Goal: Information Seeking & Learning: Learn about a topic

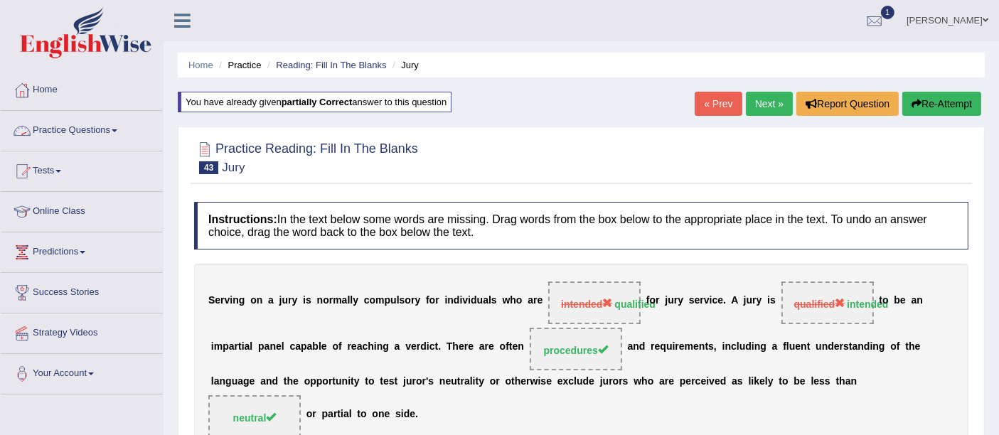
click at [82, 131] on link "Practice Questions" at bounding box center [82, 129] width 162 height 36
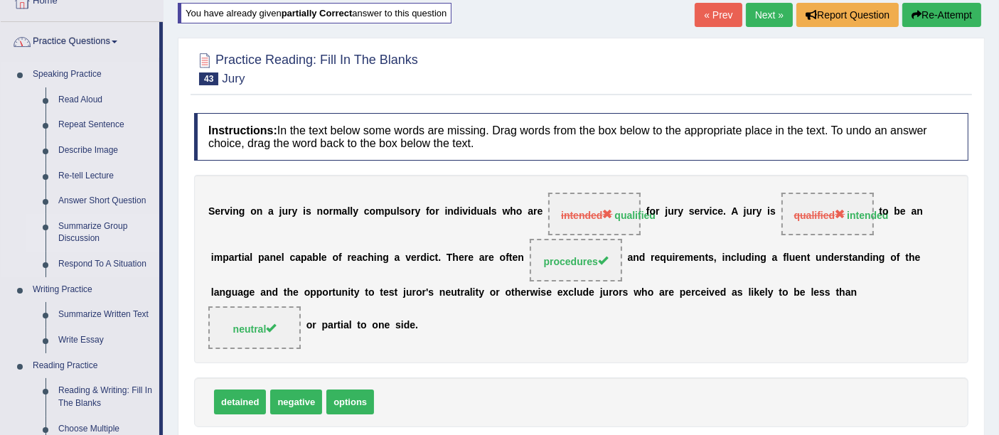
scroll to position [316, 0]
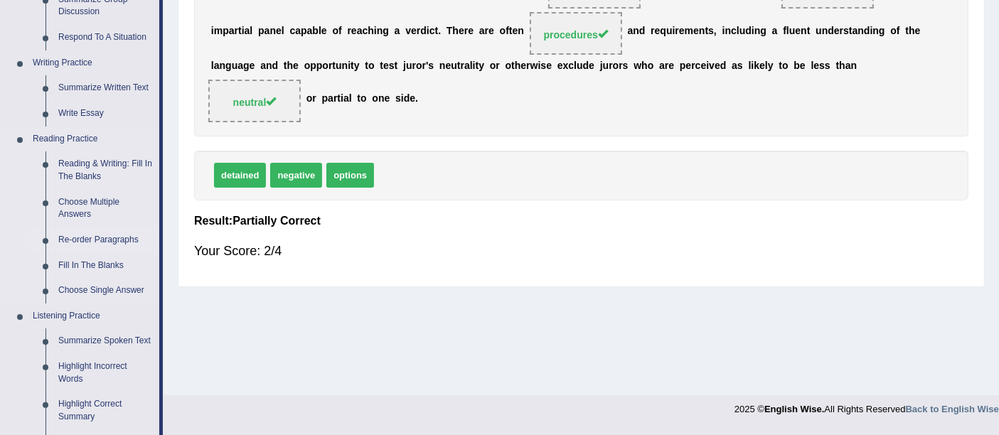
click at [119, 240] on link "Re-order Paragraphs" at bounding box center [105, 240] width 107 height 26
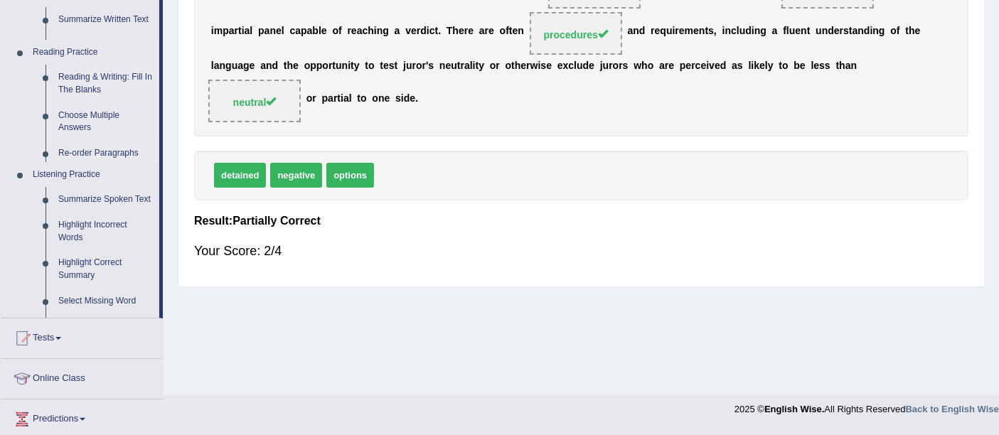
scroll to position [211, 0]
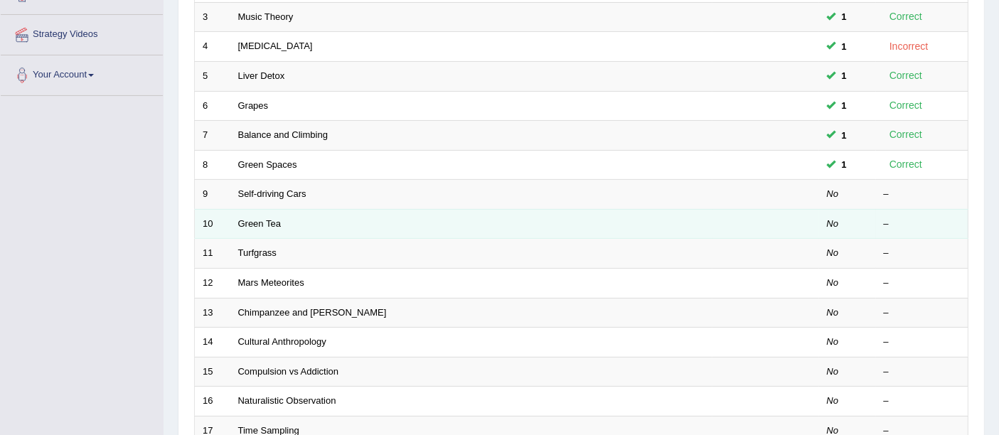
scroll to position [291, 0]
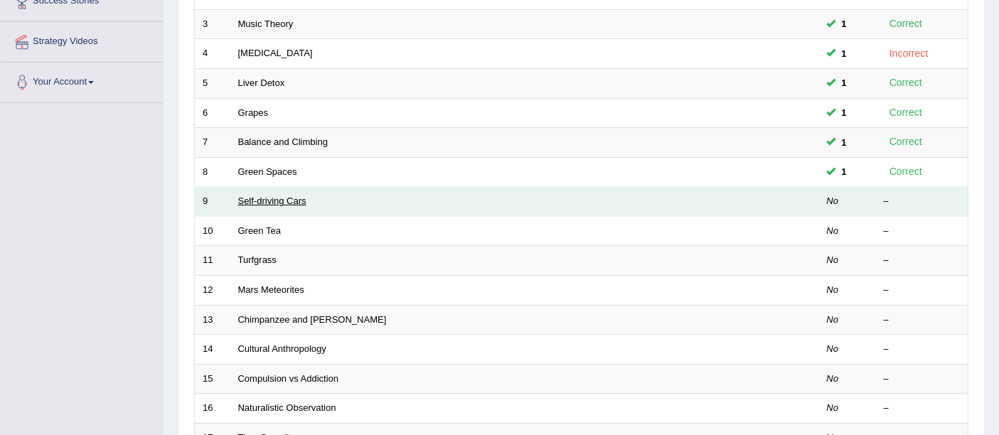
click at [272, 195] on link "Self-driving Cars" at bounding box center [272, 200] width 68 height 11
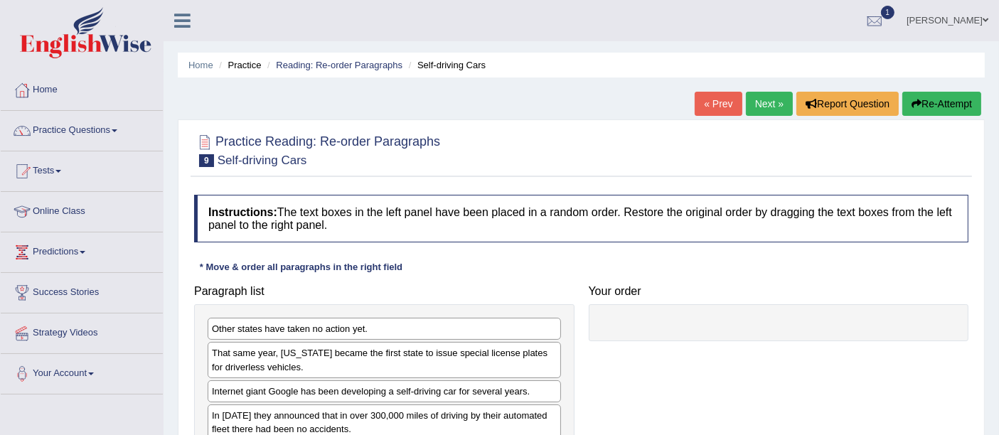
click at [772, 102] on link "Next »" at bounding box center [769, 104] width 47 height 24
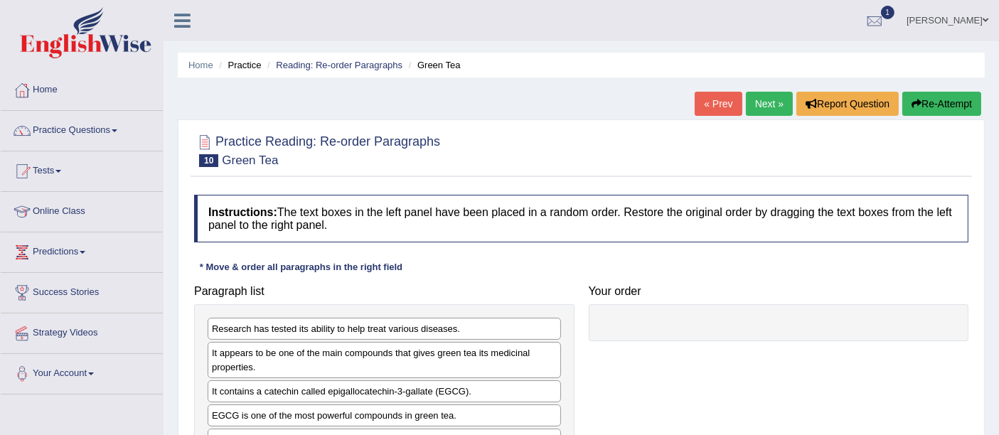
click at [322, 55] on ul "Home Practice Reading: Re-order Paragraphs Green Tea" at bounding box center [581, 65] width 807 height 25
click at [318, 62] on link "Reading: Re-order Paragraphs" at bounding box center [339, 65] width 127 height 11
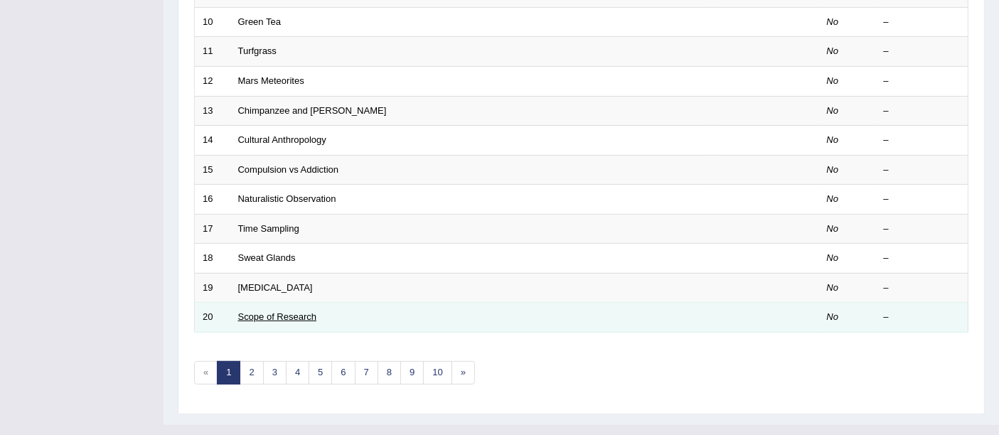
click at [269, 311] on link "Scope of Research" at bounding box center [277, 316] width 79 height 11
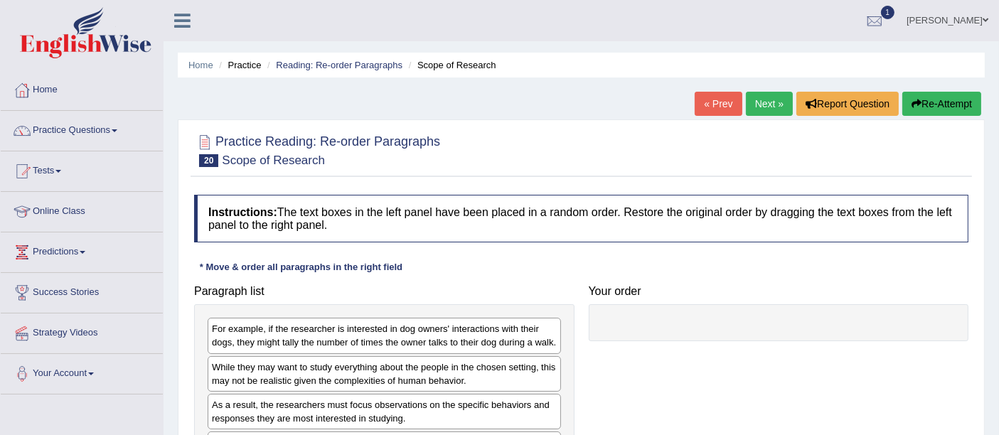
click at [714, 104] on link "« Prev" at bounding box center [717, 104] width 47 height 24
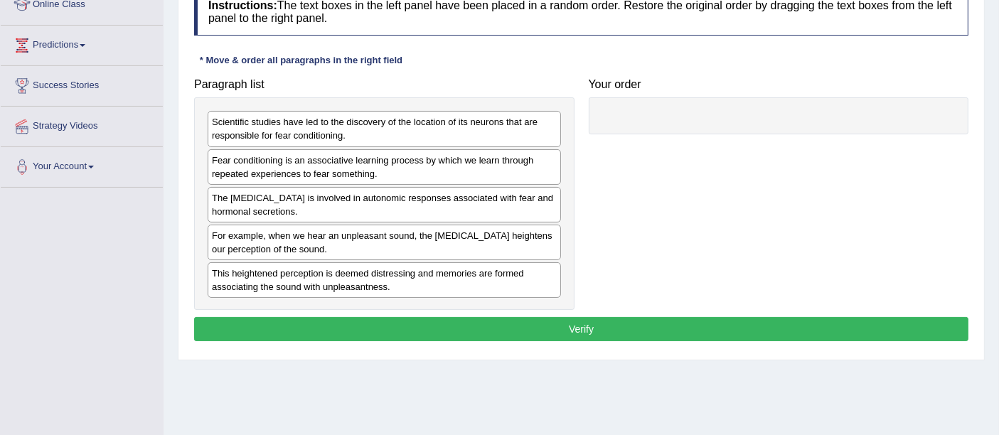
scroll to position [231, 0]
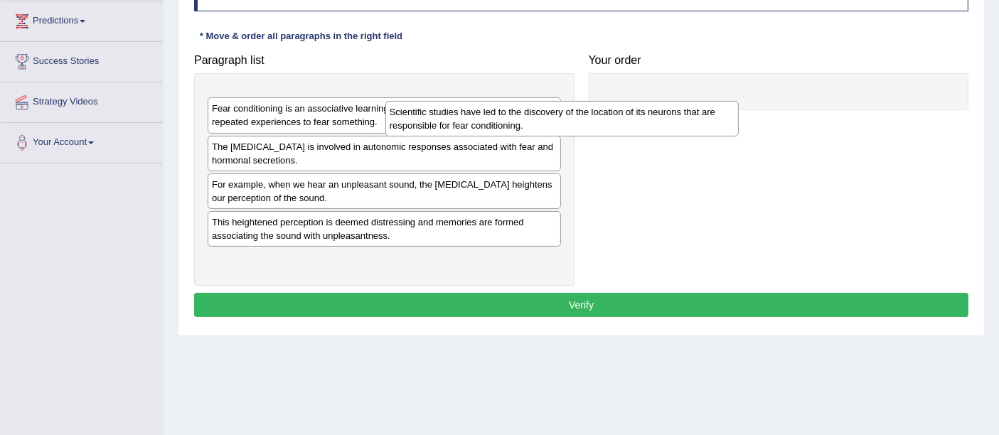
drag, startPoint x: 387, startPoint y: 96, endPoint x: 699, endPoint y: 95, distance: 311.3
click at [704, 101] on div "Scientific studies have led to the discovery of the location of its neurons tha…" at bounding box center [561, 119] width 353 height 36
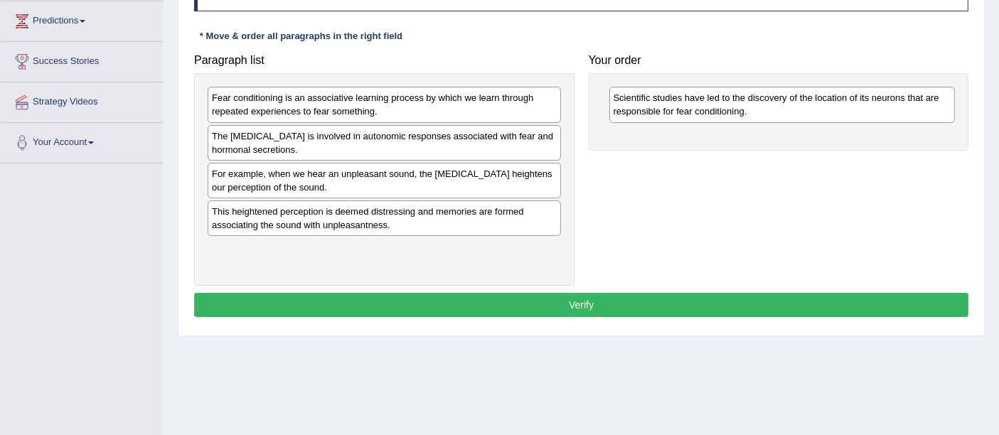
drag, startPoint x: 372, startPoint y: 107, endPoint x: 704, endPoint y: 161, distance: 337.1
click at [561, 122] on div "Fear conditioning is an associative learning process by which we learn through …" at bounding box center [384, 105] width 353 height 36
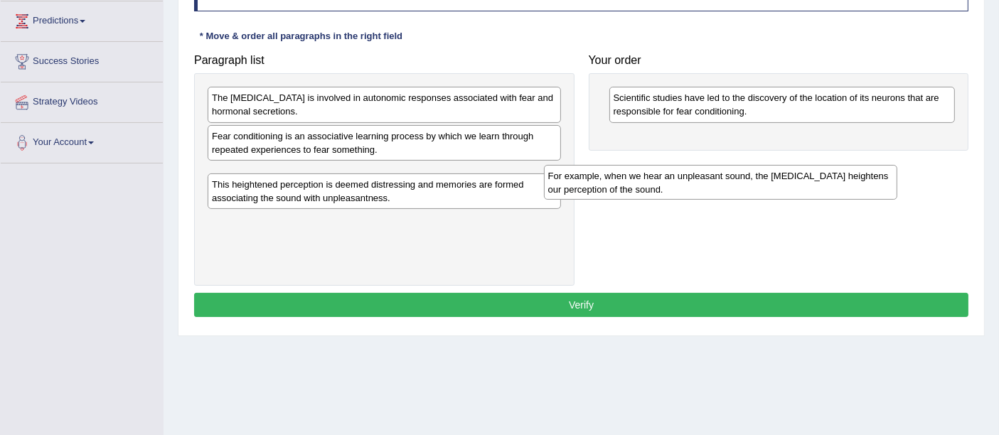
drag, startPoint x: 311, startPoint y: 138, endPoint x: 702, endPoint y: 127, distance: 391.1
click at [751, 165] on div "For example, when we hear an unpleasant sound, the amygdala heightens our perce…" at bounding box center [720, 183] width 353 height 36
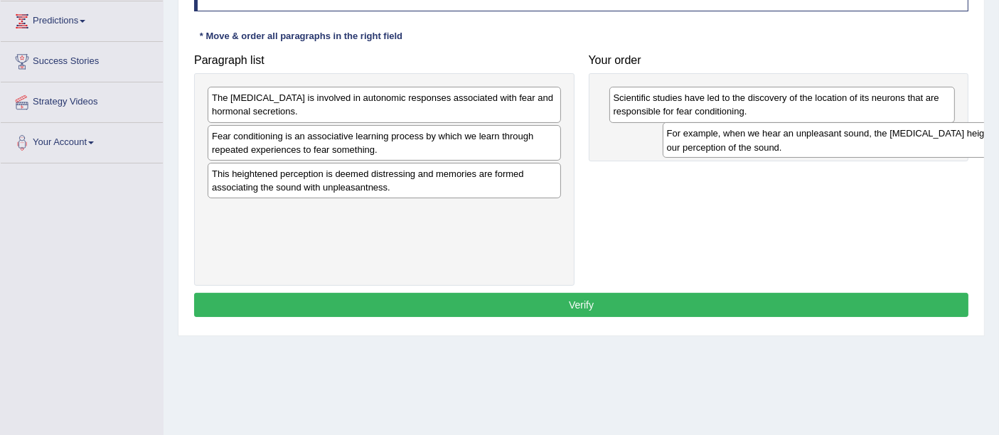
drag, startPoint x: 365, startPoint y: 176, endPoint x: 815, endPoint y: 134, distance: 451.2
click at [824, 135] on div "For example, when we hear an unpleasant sound, the amygdala heightens our perce…" at bounding box center [838, 140] width 353 height 36
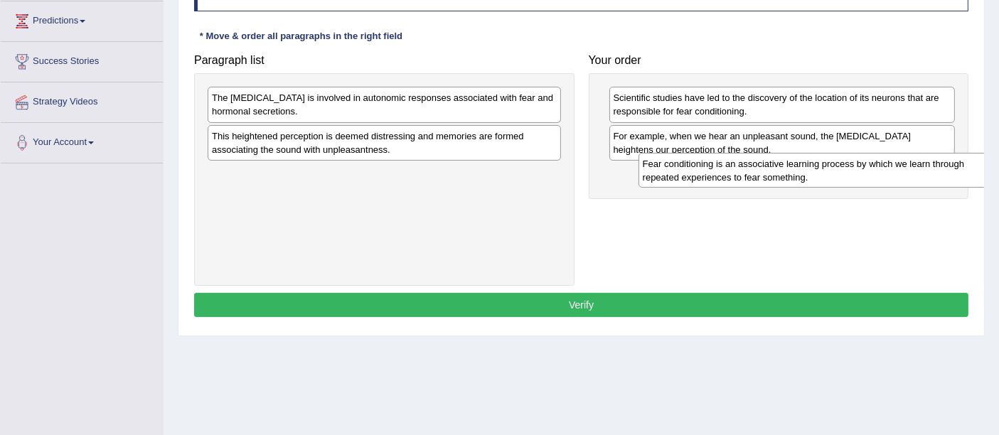
drag, startPoint x: 377, startPoint y: 141, endPoint x: 834, endPoint y: 144, distance: 456.3
click at [826, 153] on div "Fear conditioning is an associative learning process by which we learn through …" at bounding box center [814, 171] width 353 height 36
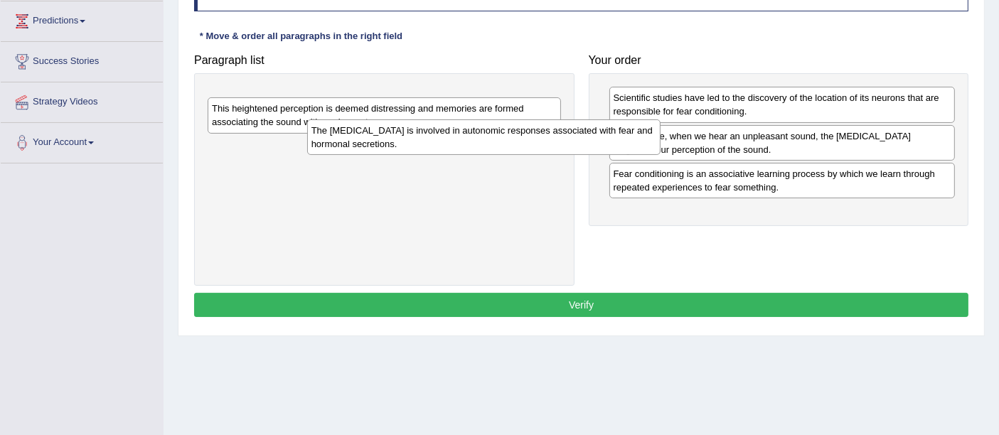
drag, startPoint x: 395, startPoint y: 88, endPoint x: 901, endPoint y: 200, distance: 518.4
click at [660, 155] on div "The amygdala is involved in autonomic responses associated with fear and hormon…" at bounding box center [483, 137] width 353 height 36
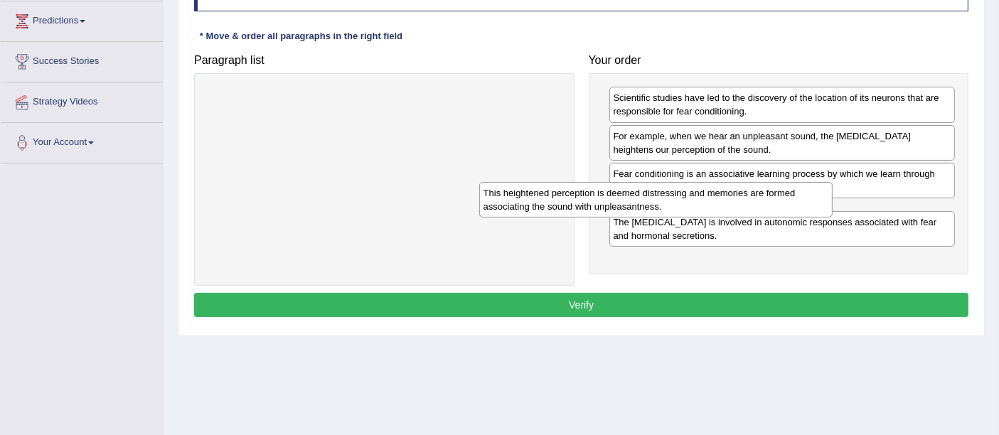
drag, startPoint x: 321, startPoint y: 95, endPoint x: 792, endPoint y: 222, distance: 487.6
click at [792, 217] on div "This heightened perception is deemed distressing and memories are formed associ…" at bounding box center [655, 200] width 353 height 36
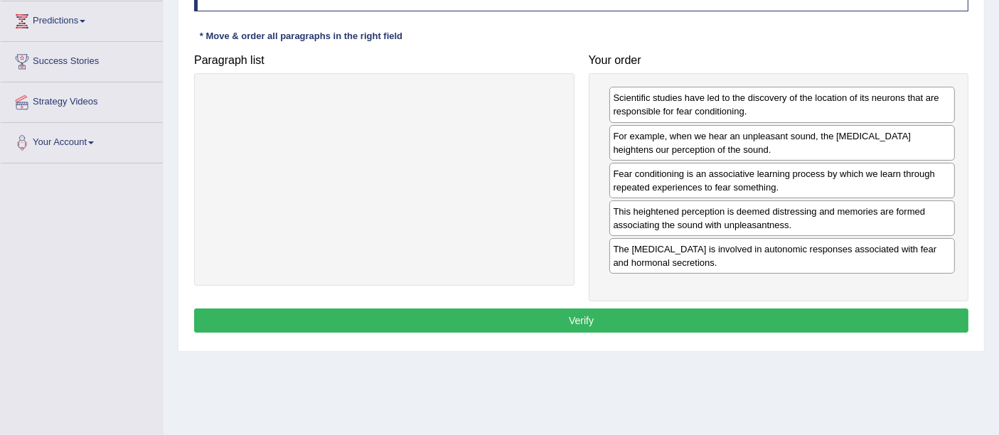
click at [568, 311] on button "Verify" at bounding box center [581, 320] width 774 height 24
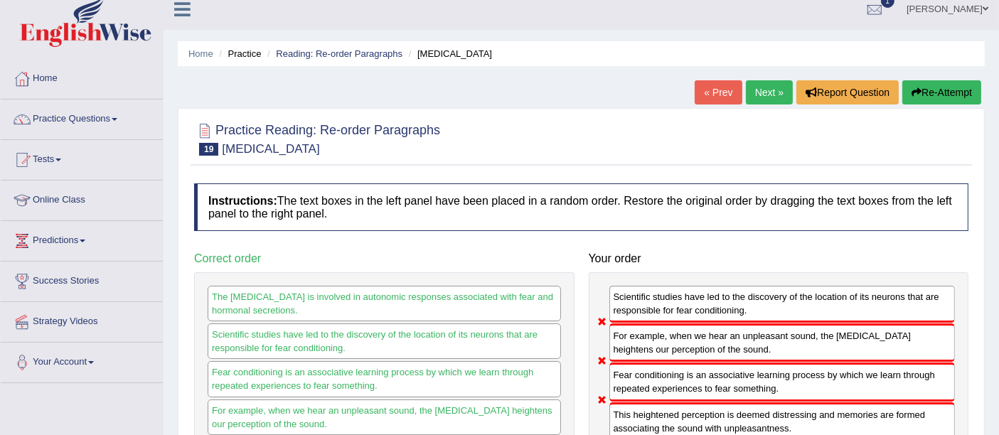
scroll to position [0, 0]
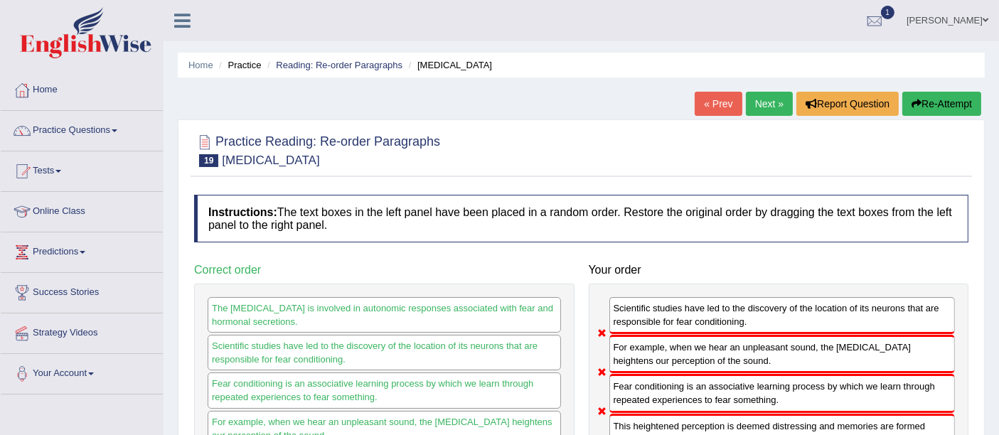
click at [351, 45] on div "Home Practice Reading: Re-order Paragraphs Amygdala « Prev Next » Report Questi…" at bounding box center [580, 355] width 835 height 711
click at [348, 58] on li "Reading: Re-order Paragraphs" at bounding box center [333, 65] width 139 height 14
click at [346, 64] on link "Reading: Re-order Paragraphs" at bounding box center [339, 65] width 127 height 11
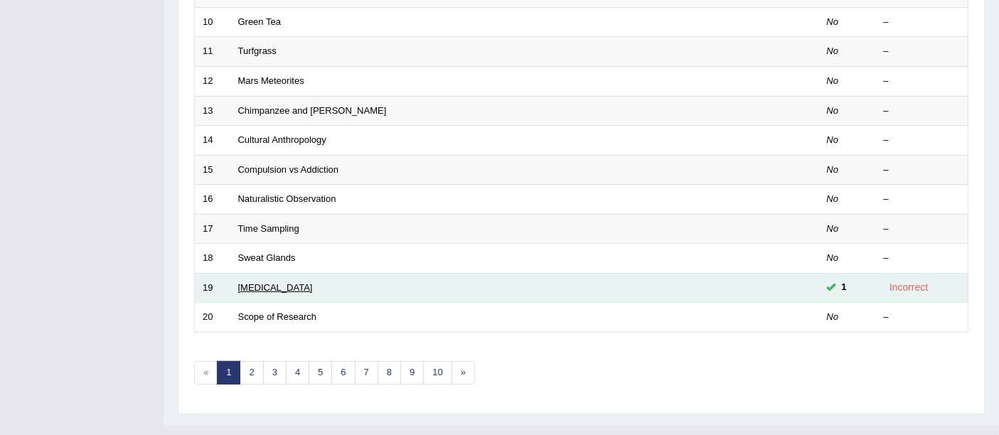
click at [247, 282] on link "[MEDICAL_DATA]" at bounding box center [275, 287] width 75 height 11
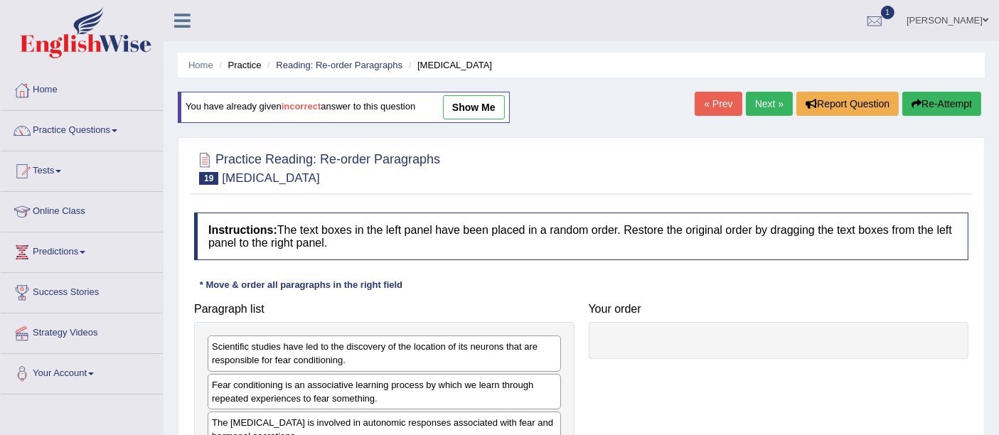
click at [476, 102] on link "show me" at bounding box center [474, 107] width 62 height 24
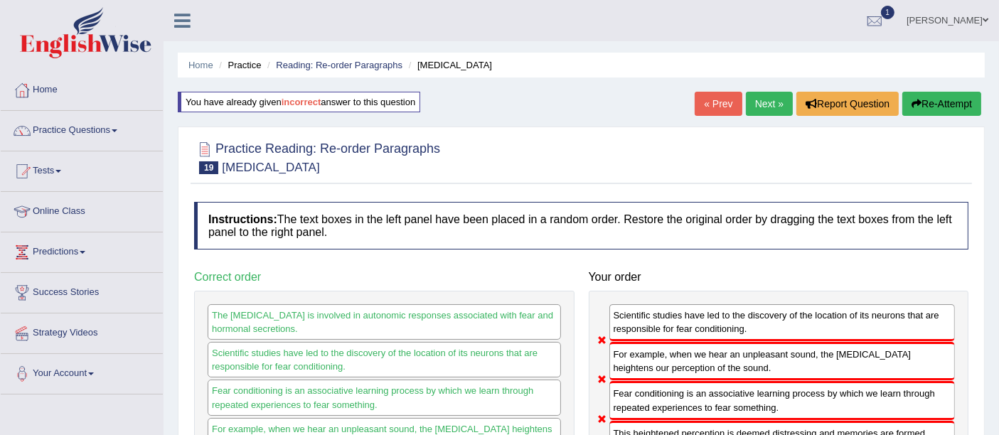
drag, startPoint x: 741, startPoint y: 92, endPoint x: 726, endPoint y: 95, distance: 14.7
click at [746, 92] on link "Next »" at bounding box center [769, 104] width 47 height 24
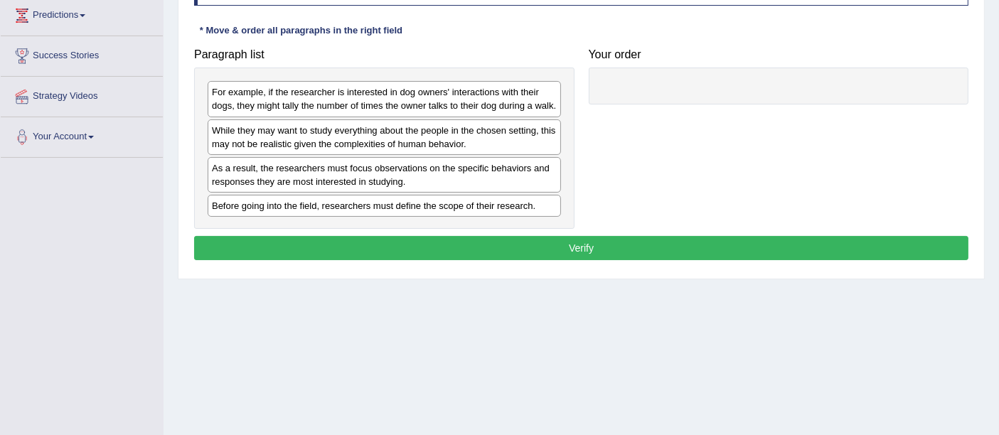
drag, startPoint x: 536, startPoint y: 145, endPoint x: 616, endPoint y: 108, distance: 88.4
click at [810, 107] on div "Paragraph list For example, if the researcher is interested in dog owners' inte…" at bounding box center [581, 135] width 788 height 188
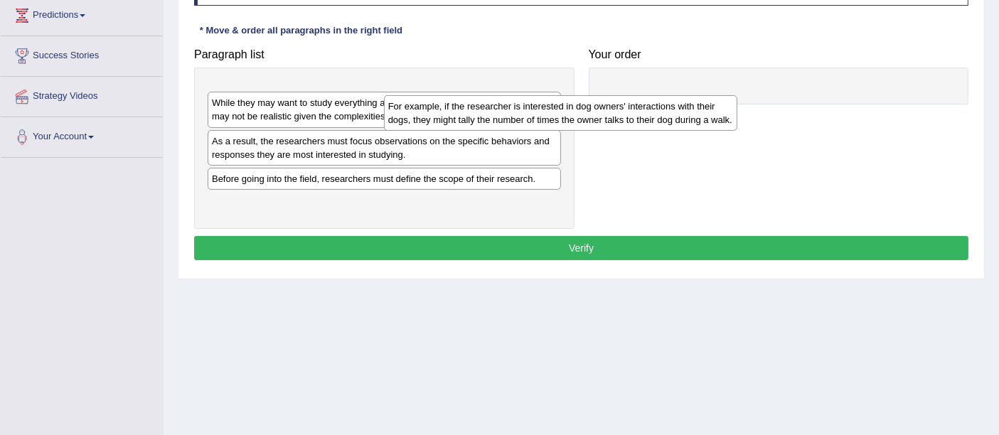
drag, startPoint x: 473, startPoint y: 95, endPoint x: 664, endPoint y: 78, distance: 191.9
click at [737, 95] on div "For example, if the researcher is interested in dog owners' interactions with t…" at bounding box center [560, 113] width 353 height 36
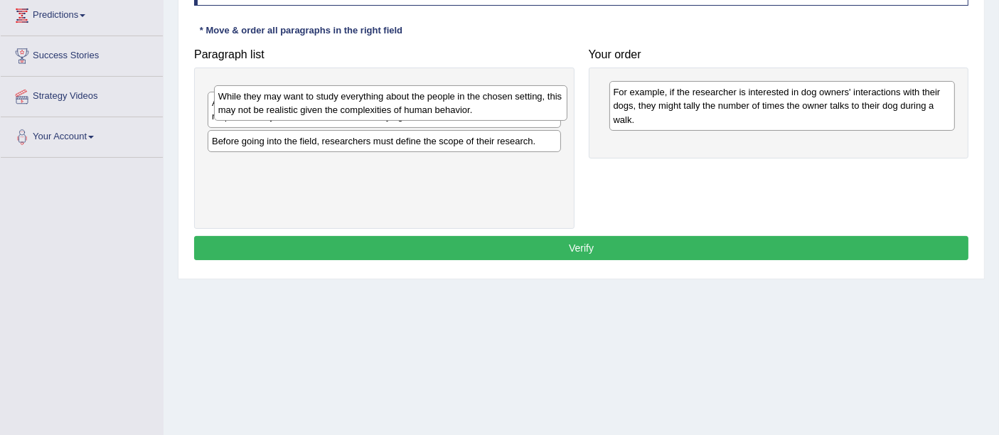
drag, startPoint x: 406, startPoint y: 92, endPoint x: 913, endPoint y: 136, distance: 509.3
click at [567, 121] on div "While they may want to study everything about the people in the chosen setting,…" at bounding box center [390, 103] width 353 height 36
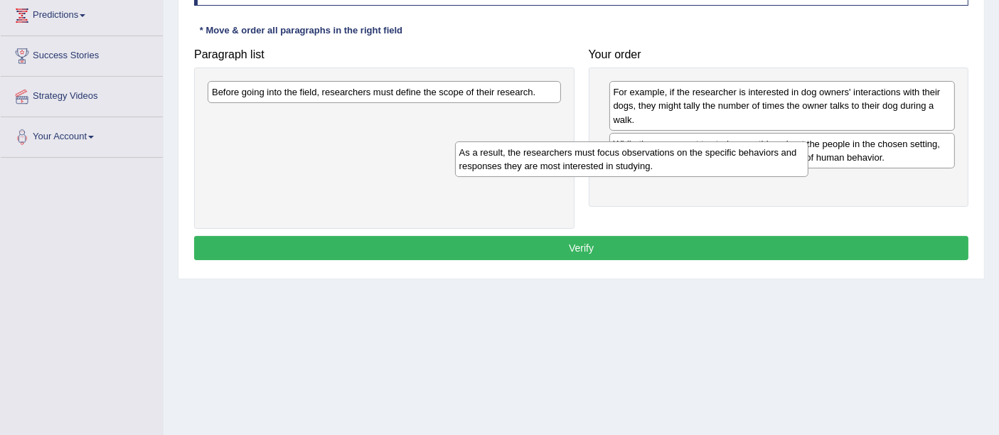
drag, startPoint x: 574, startPoint y: 127, endPoint x: 842, endPoint y: 141, distance: 268.4
click at [808, 141] on div "As a result, the researchers must focus observations on the specific behaviors …" at bounding box center [631, 159] width 353 height 36
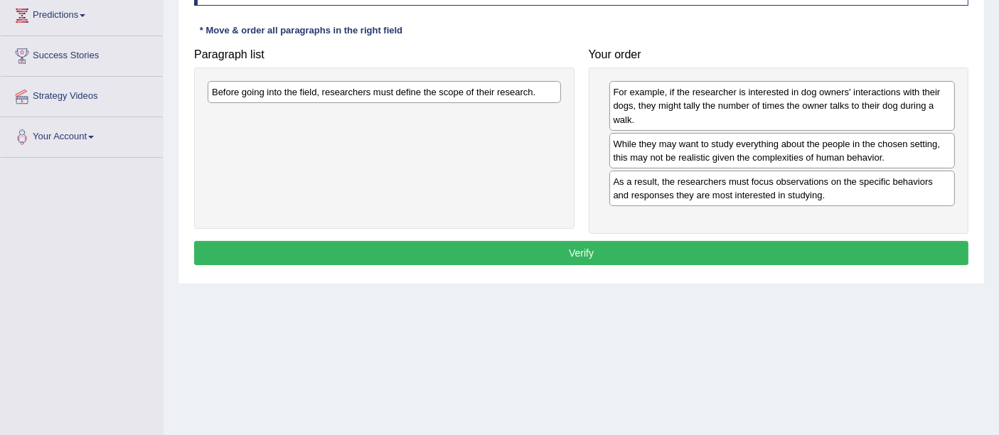
drag, startPoint x: 349, startPoint y: 93, endPoint x: 743, endPoint y: 184, distance: 404.1
click at [743, 184] on div "Paragraph list Before going into the field, researchers must define the scope o…" at bounding box center [581, 137] width 788 height 193
drag, startPoint x: 456, startPoint y: 69, endPoint x: 586, endPoint y: 146, distance: 151.6
click at [641, 168] on div "Paragraph list Before going into the field, researchers must define the scope o…" at bounding box center [581, 137] width 788 height 193
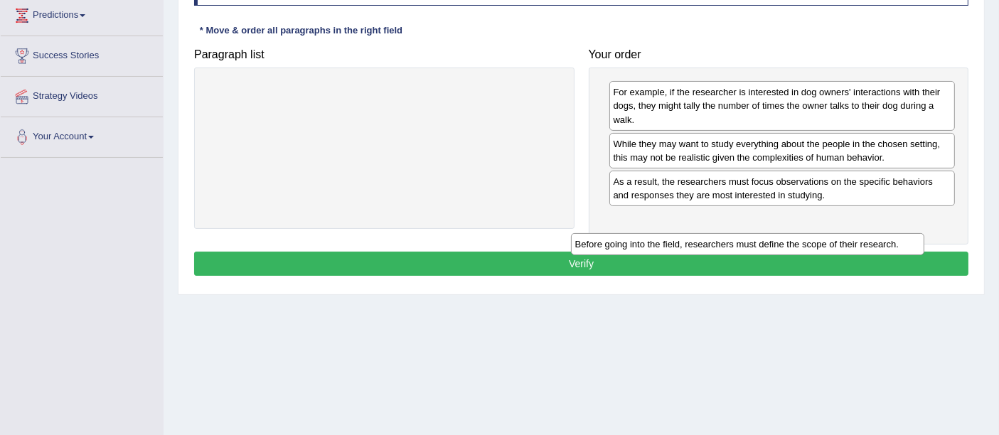
drag, startPoint x: 496, startPoint y: 94, endPoint x: 869, endPoint y: 241, distance: 401.1
click at [869, 244] on div "Before going into the field, researchers must define the scope of their researc…" at bounding box center [747, 244] width 353 height 22
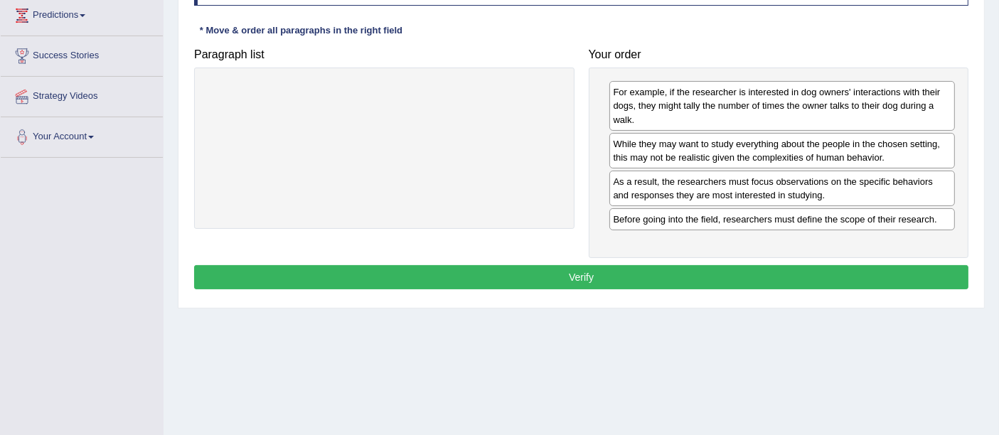
click at [629, 261] on div "Instructions: The text boxes in the left panel have been placed in a random ord…" at bounding box center [580, 126] width 781 height 350
click at [628, 275] on button "Verify" at bounding box center [581, 277] width 774 height 24
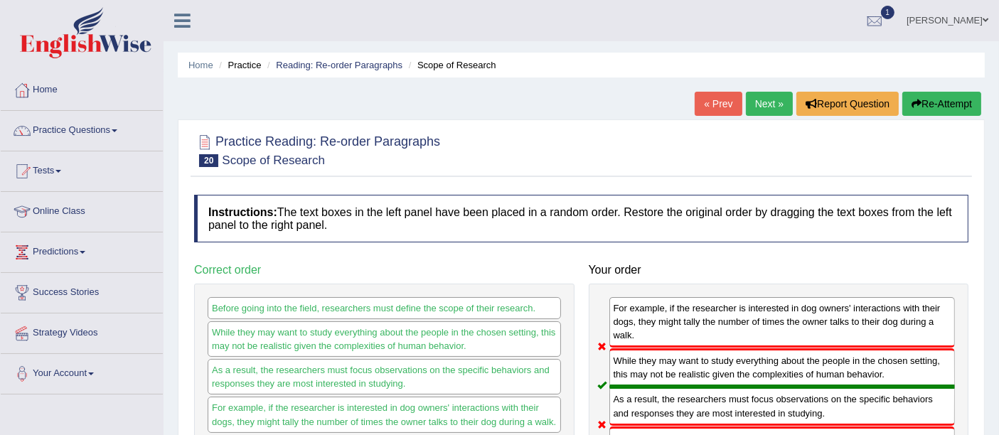
click at [765, 104] on link "Next »" at bounding box center [769, 104] width 47 height 24
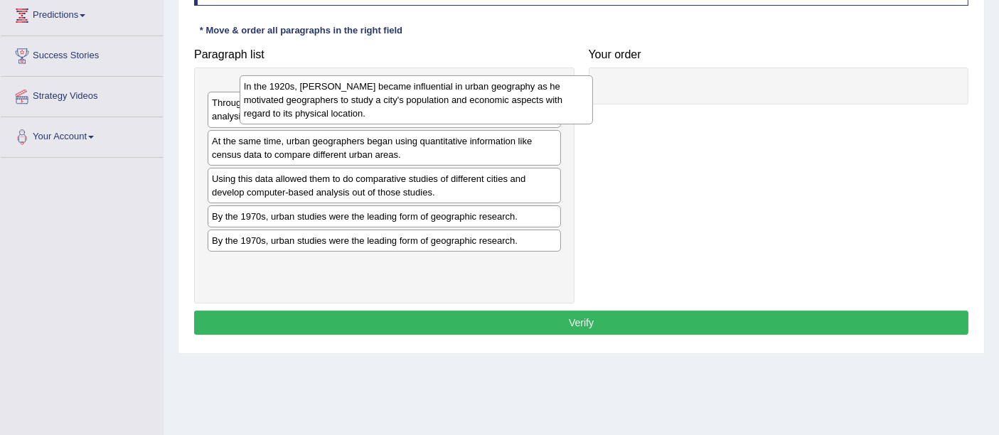
drag, startPoint x: 440, startPoint y: 108, endPoint x: 839, endPoint y: 80, distance: 400.5
click at [593, 80] on div "In the 1920s, [PERSON_NAME] became influential in urban geography as he motivat…" at bounding box center [416, 99] width 353 height 49
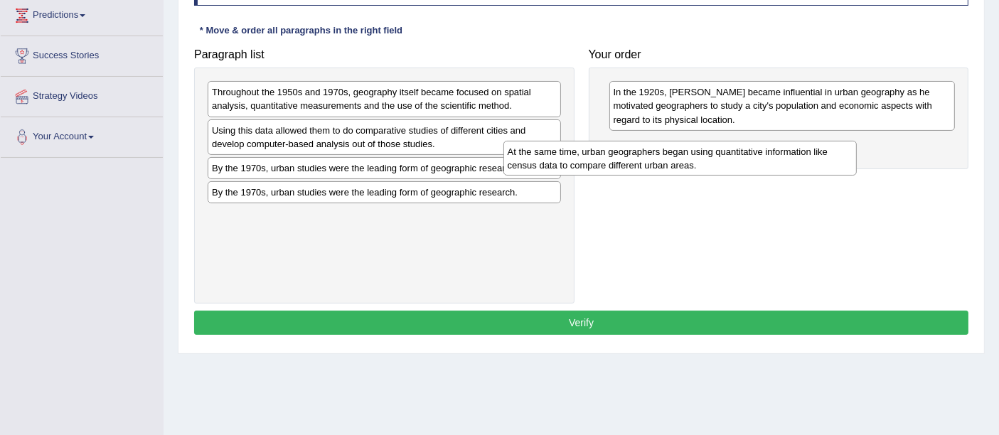
drag, startPoint x: 615, startPoint y: 161, endPoint x: 963, endPoint y: 112, distance: 351.8
click at [856, 141] on div "At the same time, urban geographers began using quantitative information like c…" at bounding box center [679, 159] width 353 height 36
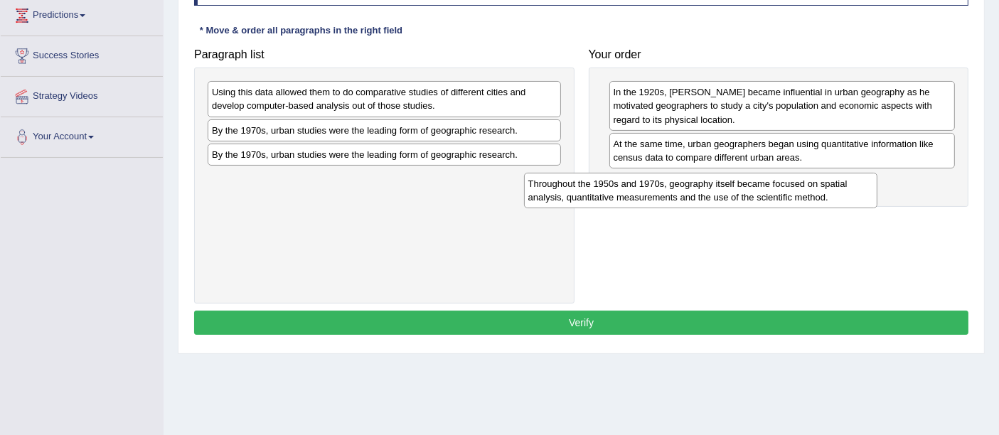
drag, startPoint x: 536, startPoint y: 116, endPoint x: 943, endPoint y: 140, distance: 408.0
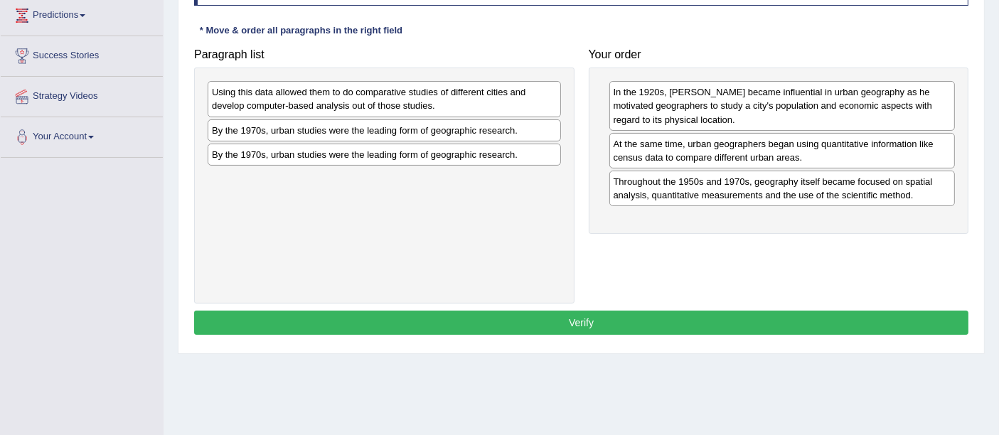
drag, startPoint x: 406, startPoint y: 117, endPoint x: 967, endPoint y: 230, distance: 572.2
click at [561, 117] on div "Using this data allowed them to do comparative studies of different cities and …" at bounding box center [384, 99] width 353 height 36
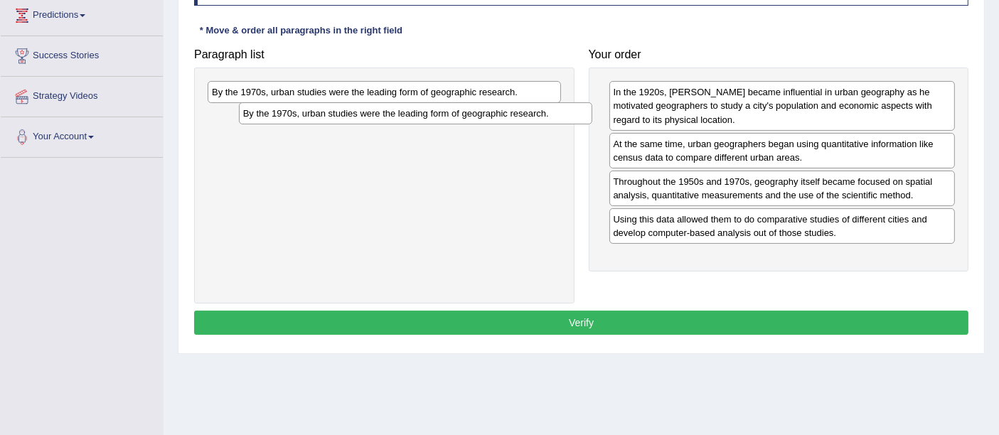
drag, startPoint x: 441, startPoint y: 122, endPoint x: 957, endPoint y: 185, distance: 519.9
click at [592, 124] on div "By the 1970s, urban studies were the leading form of geographic research." at bounding box center [415, 113] width 353 height 22
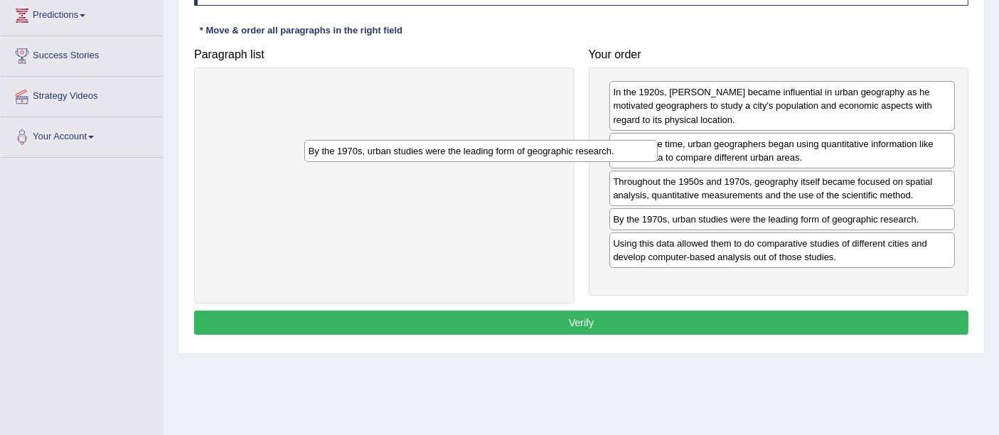
drag, startPoint x: 520, startPoint y: 135, endPoint x: 869, endPoint y: 279, distance: 377.4
click at [657, 162] on div "By the 1970s, urban studies were the leading form of geographic research." at bounding box center [480, 151] width 353 height 22
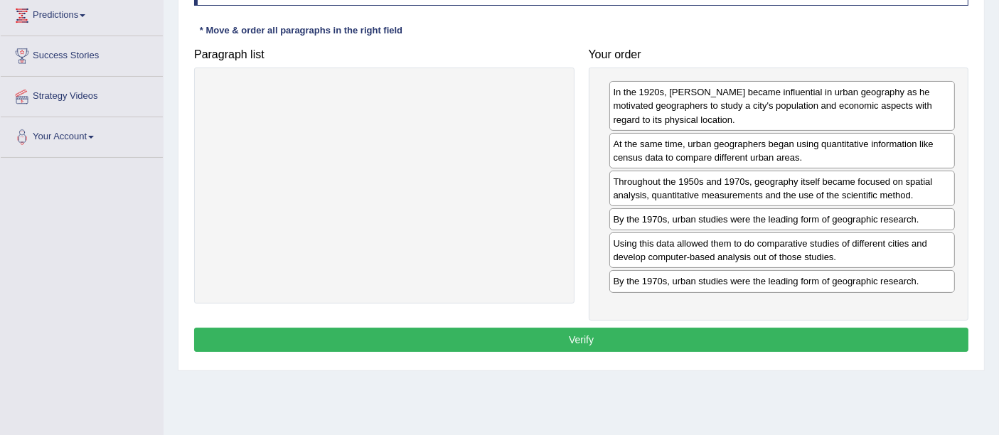
click at [577, 319] on div "Instructions: The text boxes in the left panel have been placed in a random ord…" at bounding box center [580, 157] width 781 height 412
click at [583, 321] on div "Instructions: The text boxes in the left panel have been placed in a random ord…" at bounding box center [580, 157] width 781 height 412
click at [582, 328] on button "Verify" at bounding box center [581, 340] width 774 height 24
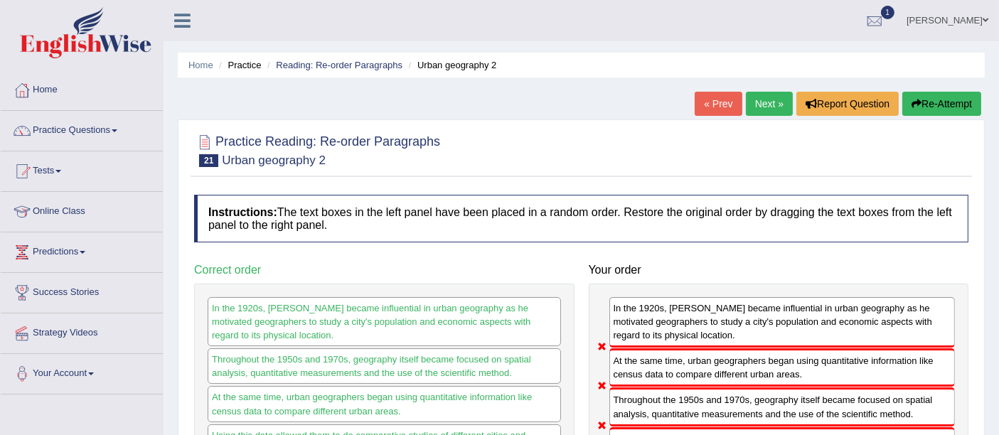
click at [713, 87] on div "Home Practice Reading: Re-order Paragraphs Urban geography 2 « Prev Next » Repo…" at bounding box center [580, 355] width 835 height 711
click at [702, 112] on link "« Prev" at bounding box center [717, 104] width 47 height 24
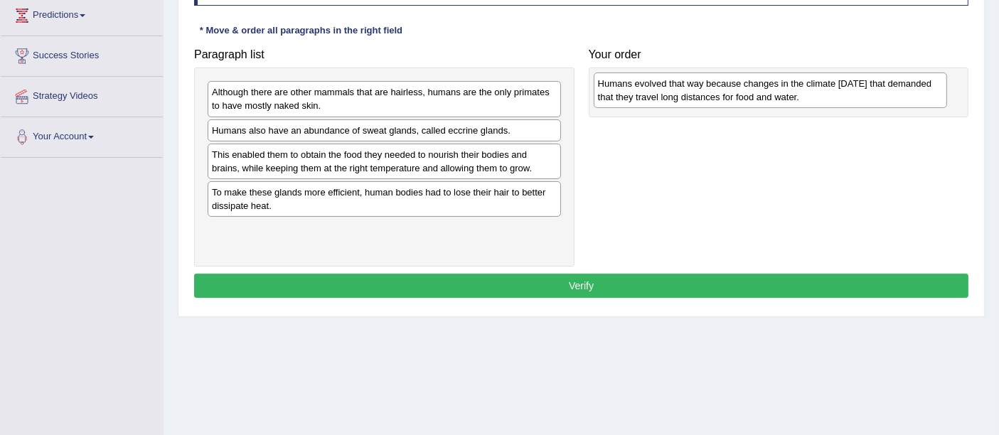
drag, startPoint x: 480, startPoint y: 101, endPoint x: 790, endPoint y: 88, distance: 310.2
click at [936, 72] on div "Humans evolved that way because changes in the climate [DATE] that demanded tha…" at bounding box center [769, 90] width 353 height 36
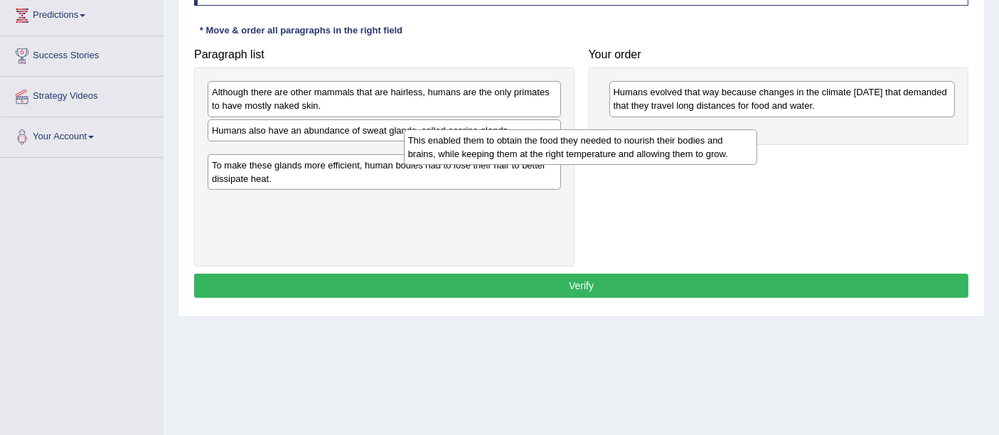
drag, startPoint x: 517, startPoint y: 155, endPoint x: 832, endPoint y: 96, distance: 320.3
click at [993, 101] on div "Home Practice Reading: Re-order Paragraphs Sweat Glands « Prev Next » Report Qu…" at bounding box center [580, 118] width 835 height 711
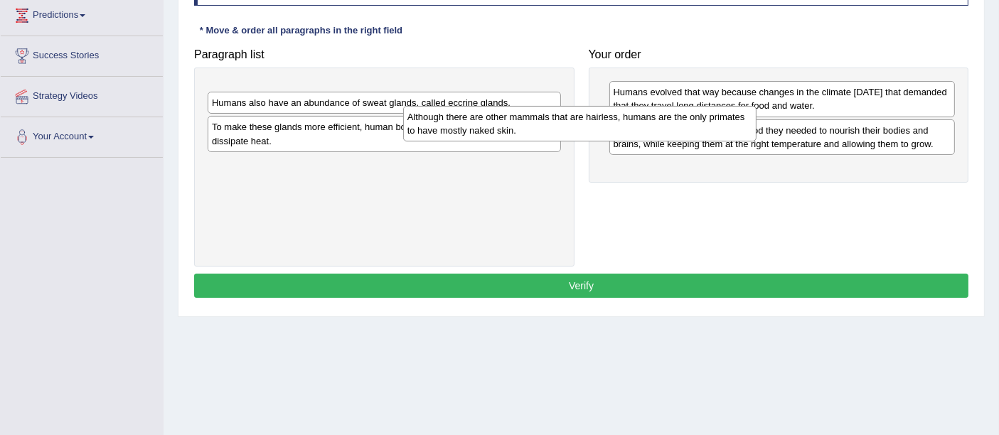
drag, startPoint x: 657, startPoint y: 131, endPoint x: 862, endPoint y: 147, distance: 205.4
click at [756, 141] on div "Although there are other mammals that are hairless, humans are the only primate…" at bounding box center [579, 124] width 353 height 36
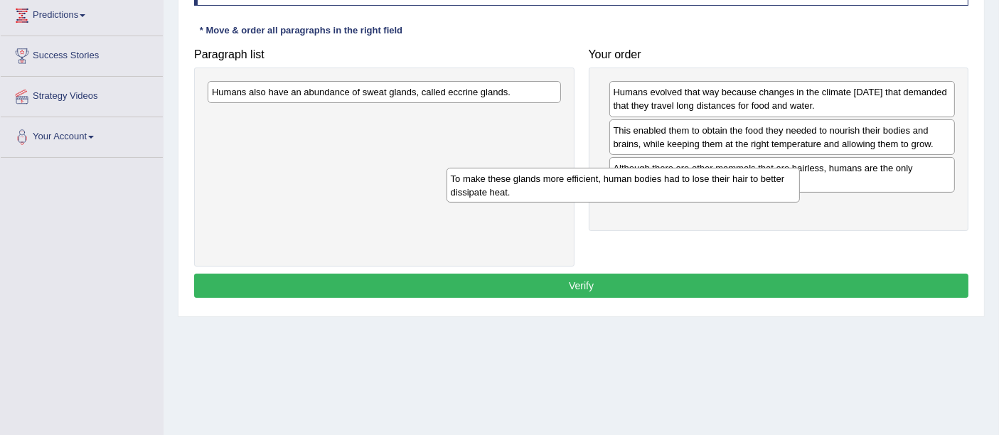
drag, startPoint x: 367, startPoint y: 122, endPoint x: 574, endPoint y: 84, distance: 210.9
click at [726, 168] on div "To make these glands more efficient, human bodies had to lose their hair to bet…" at bounding box center [622, 186] width 353 height 36
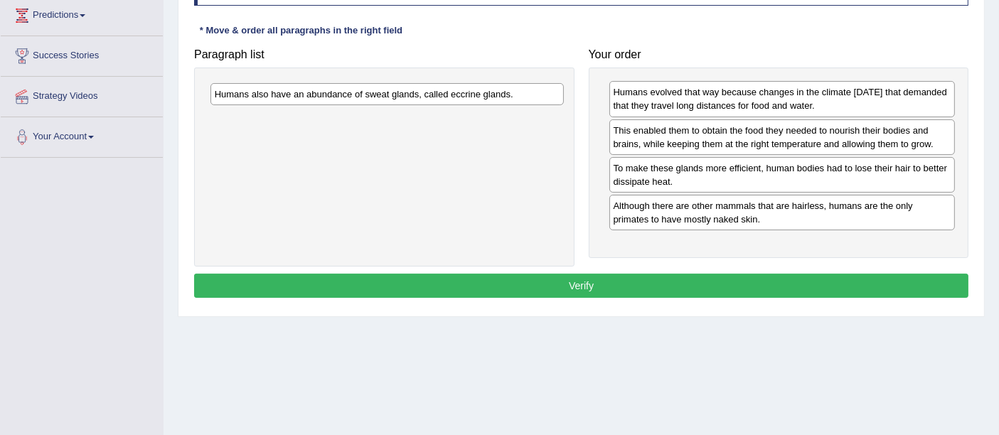
drag, startPoint x: 392, startPoint y: 86, endPoint x: 693, endPoint y: 186, distance: 316.9
click at [564, 105] on div "Humans also have an abundance of sweat glands, called eccrine glands." at bounding box center [386, 94] width 353 height 22
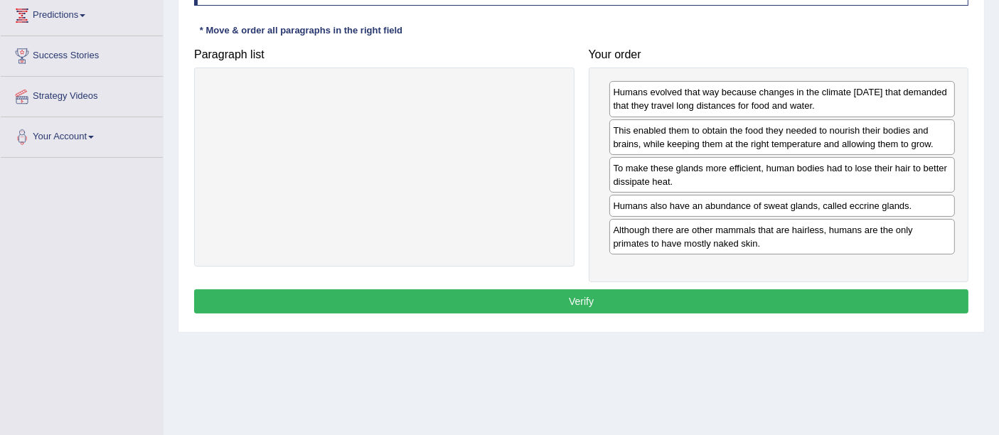
click at [615, 303] on button "Verify" at bounding box center [581, 301] width 774 height 24
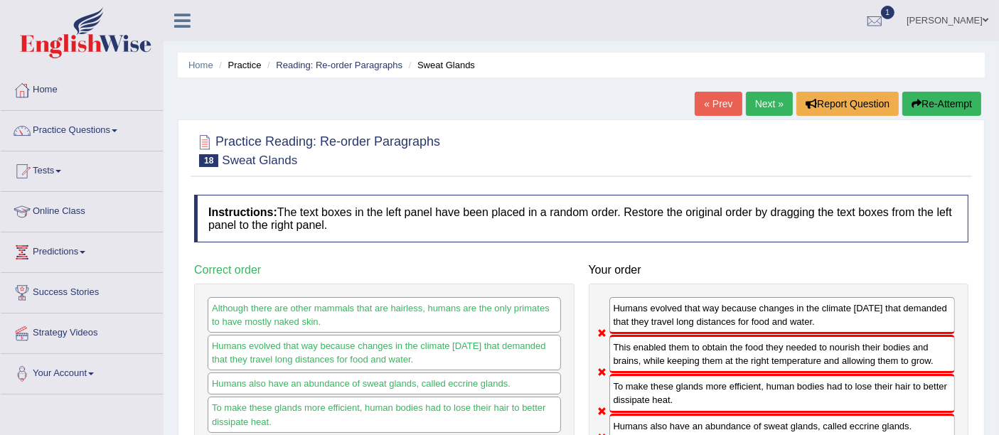
click at [690, 100] on div "Home Practice Reading: Re-order Paragraphs Sweat Glands « Prev Next » Report Qu…" at bounding box center [580, 355] width 835 height 711
click at [715, 107] on link "« Prev" at bounding box center [717, 104] width 47 height 24
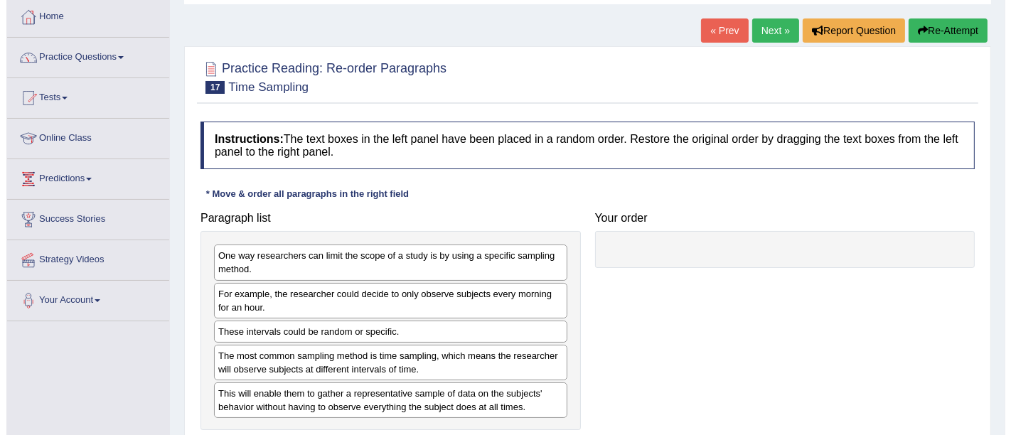
scroll to position [152, 0]
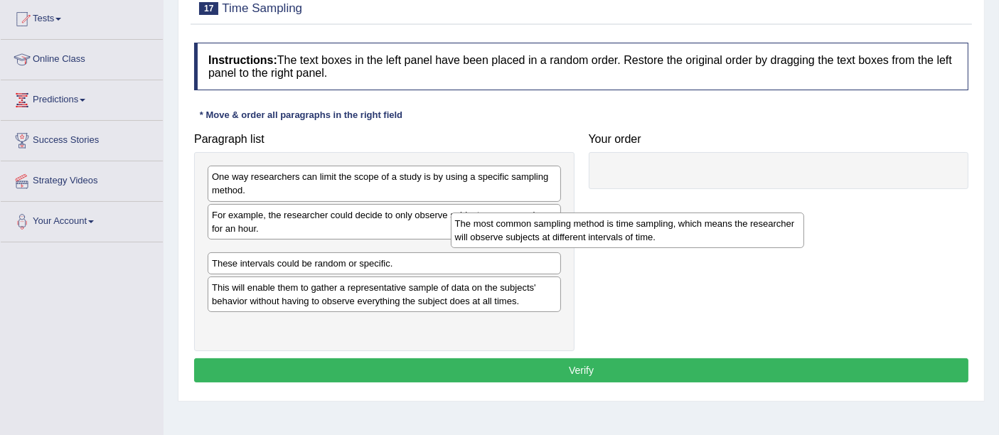
drag, startPoint x: 392, startPoint y: 279, endPoint x: 608, endPoint y: 159, distance: 247.5
click at [804, 213] on div "The most common sampling method is time sampling, which means the researcher wi…" at bounding box center [627, 231] width 353 height 36
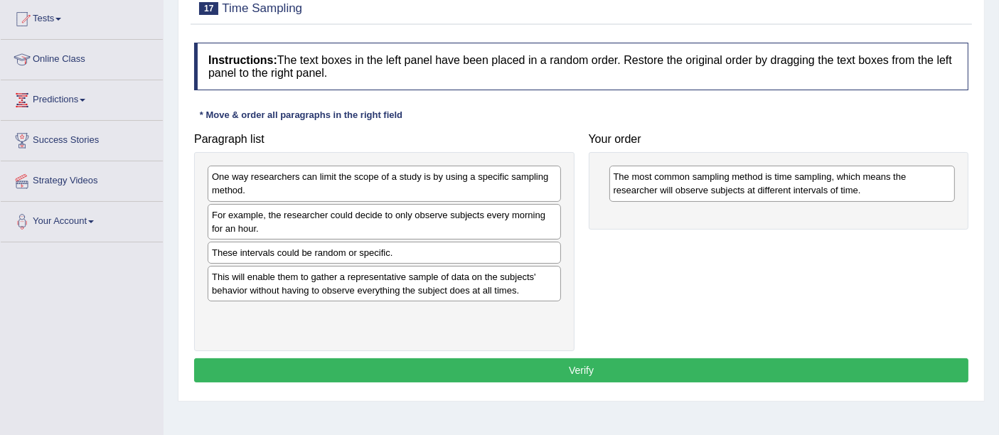
drag, startPoint x: 396, startPoint y: 191, endPoint x: 853, endPoint y: 216, distance: 457.7
click at [561, 201] on div "One way researchers can limit the scope of a study is by using a specific sampl…" at bounding box center [384, 184] width 353 height 36
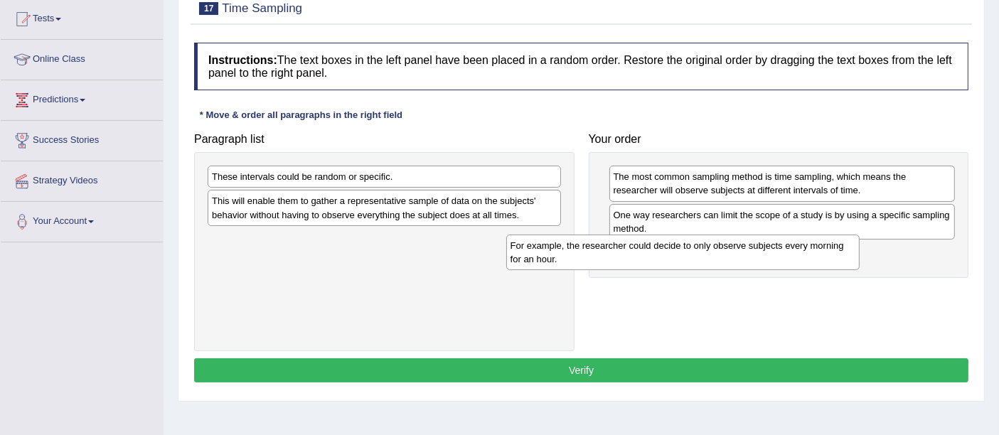
drag, startPoint x: 497, startPoint y: 231, endPoint x: 768, endPoint y: 230, distance: 270.8
click at [763, 235] on div "For example, the researcher could decide to only observe subjects every morning…" at bounding box center [682, 253] width 353 height 36
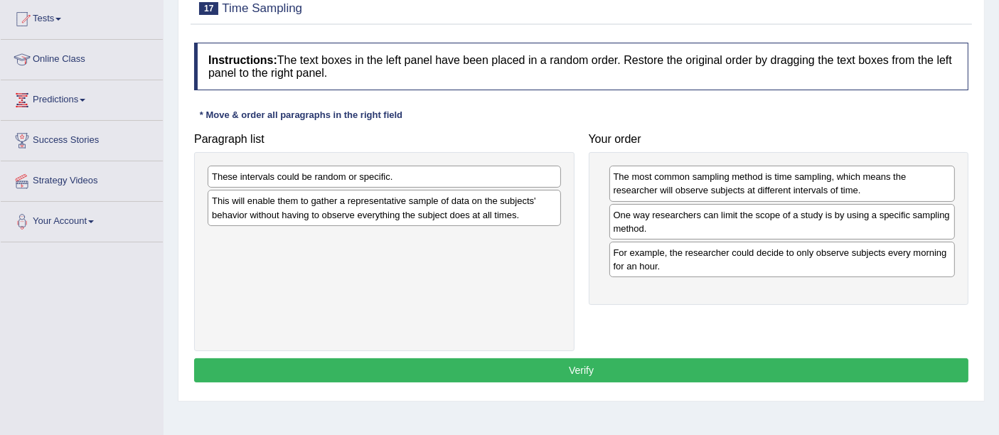
drag, startPoint x: 337, startPoint y: 208, endPoint x: 616, endPoint y: 193, distance: 279.0
click at [715, 212] on div "Paragraph list These intervals could be random or specific. This will enable th…" at bounding box center [581, 238] width 788 height 225
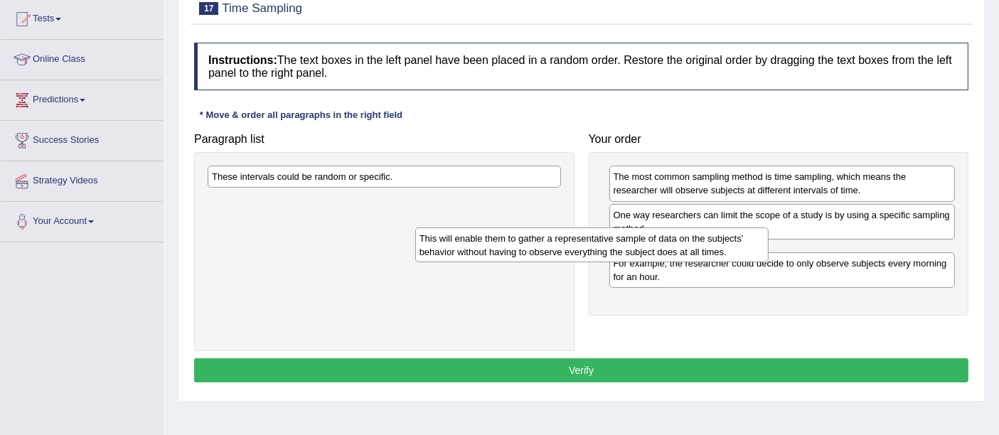
drag, startPoint x: 510, startPoint y: 232, endPoint x: 709, endPoint y: 240, distance: 199.2
click at [654, 242] on div "This will enable them to gather a representative sample of data on the subjects…" at bounding box center [591, 245] width 353 height 36
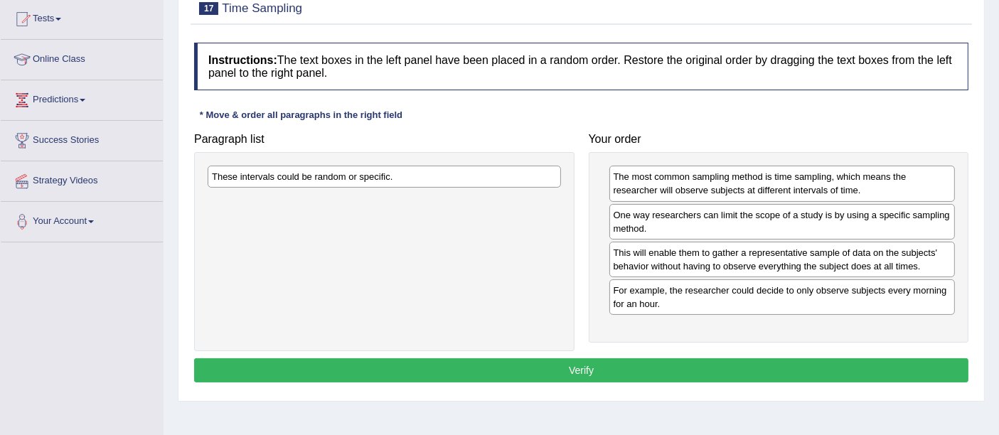
drag, startPoint x: 425, startPoint y: 180, endPoint x: 719, endPoint y: 255, distance: 303.7
click at [721, 249] on div "Paragraph list These intervals could be random or specific. Correct order One w…" at bounding box center [581, 238] width 788 height 225
drag, startPoint x: 424, startPoint y: 163, endPoint x: 618, endPoint y: 210, distance: 200.3
click at [618, 210] on div "Paragraph list These intervals could be random or specific. Correct order One w…" at bounding box center [581, 238] width 788 height 225
drag, startPoint x: 427, startPoint y: 167, endPoint x: 790, endPoint y: 262, distance: 375.3
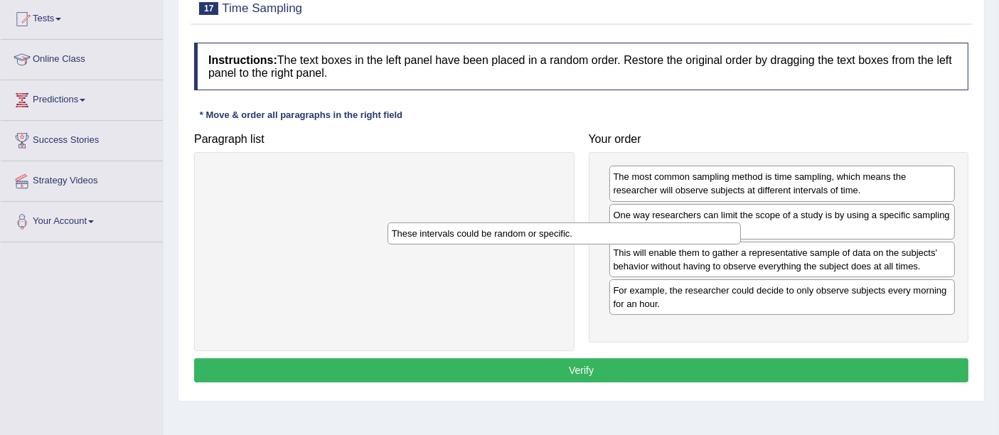
click at [741, 245] on div "These intervals could be random or specific." at bounding box center [563, 233] width 353 height 22
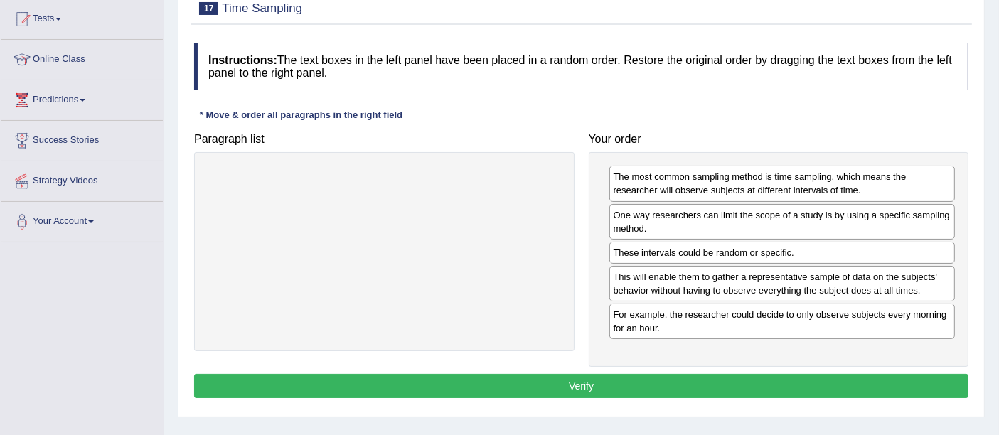
click at [560, 378] on button "Verify" at bounding box center [581, 386] width 774 height 24
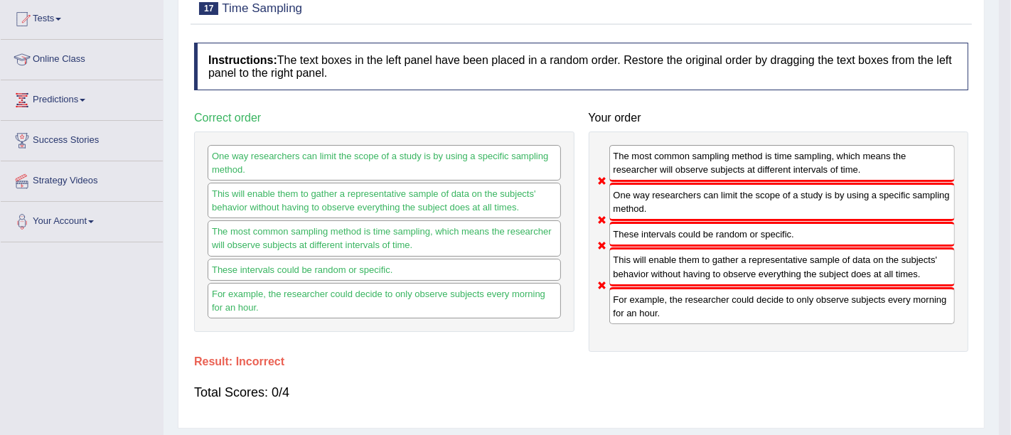
click at [0, 0] on div "Saving your answer..." at bounding box center [0, 0] width 0 height 0
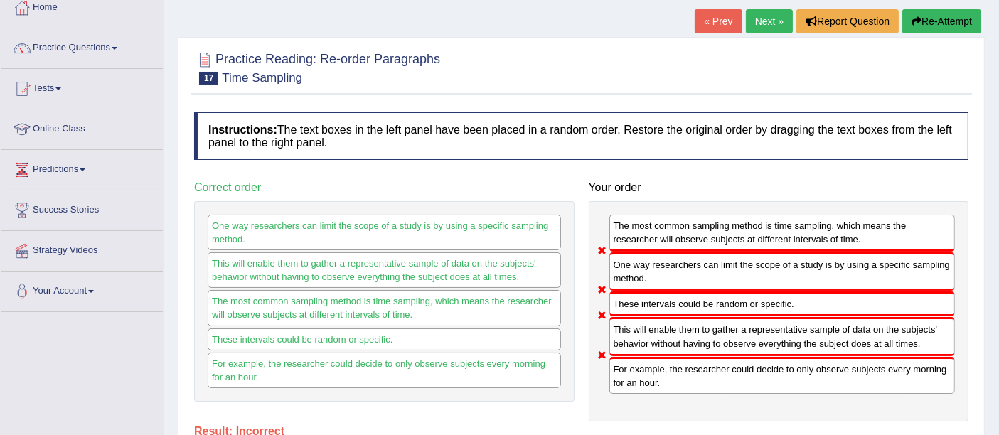
scroll to position [0, 0]
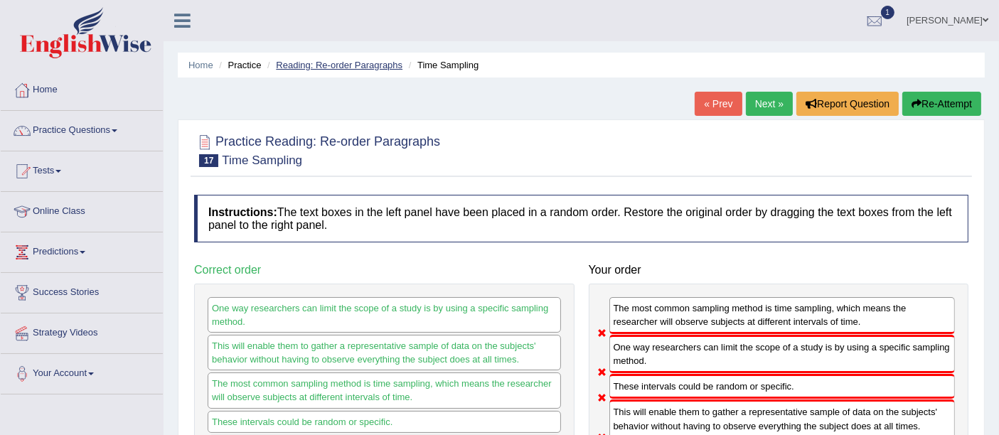
click at [323, 68] on link "Reading: Re-order Paragraphs" at bounding box center [339, 65] width 127 height 11
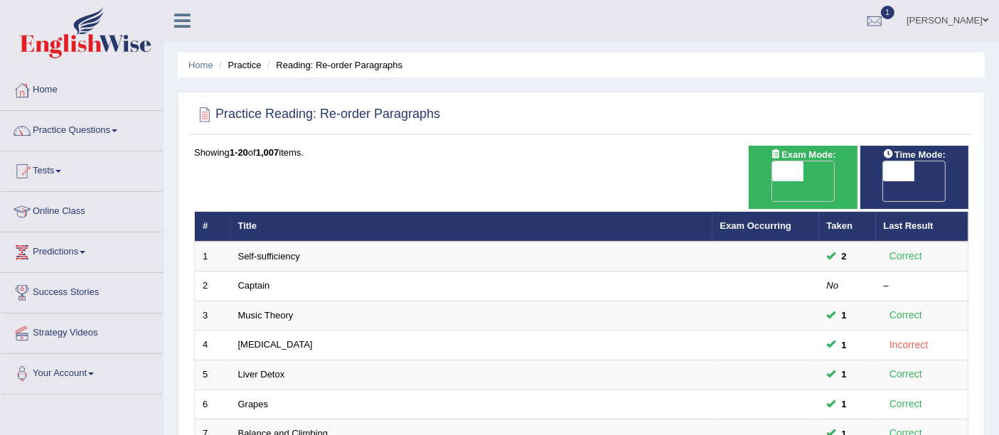
click at [199, 58] on ul "Home Practice Reading: Re-order Paragraphs" at bounding box center [581, 65] width 807 height 25
click at [198, 64] on link "Home" at bounding box center [200, 65] width 25 height 11
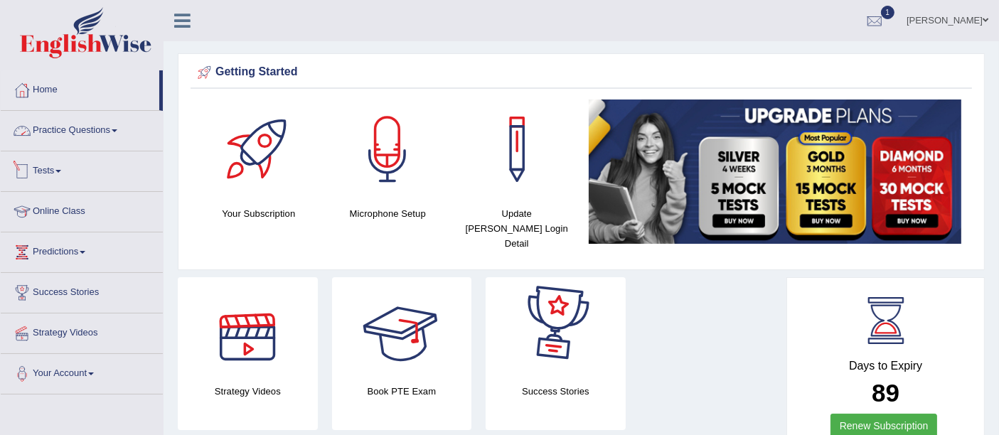
click at [97, 122] on link "Practice Questions" at bounding box center [82, 129] width 162 height 36
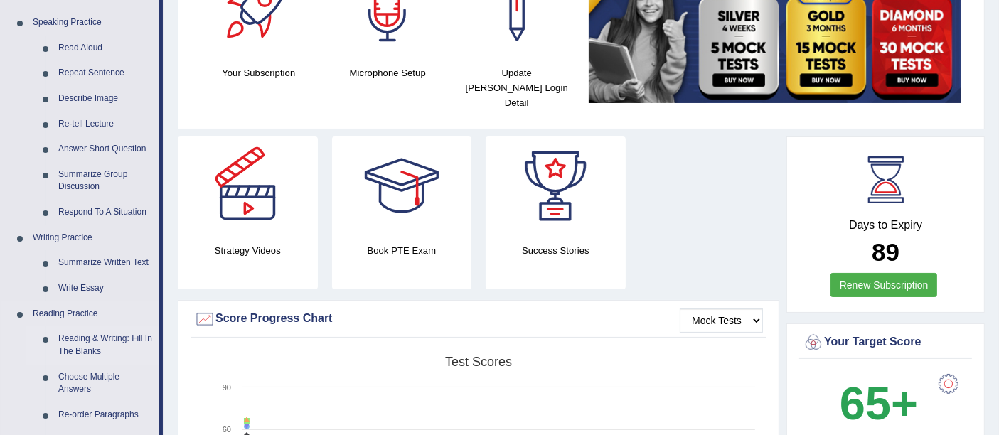
scroll to position [316, 0]
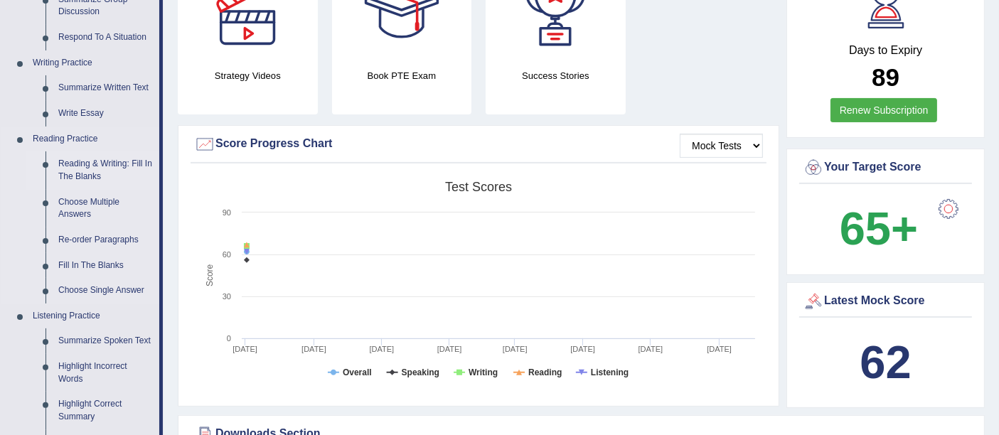
click at [92, 171] on link "Reading & Writing: Fill In The Blanks" at bounding box center [105, 170] width 107 height 38
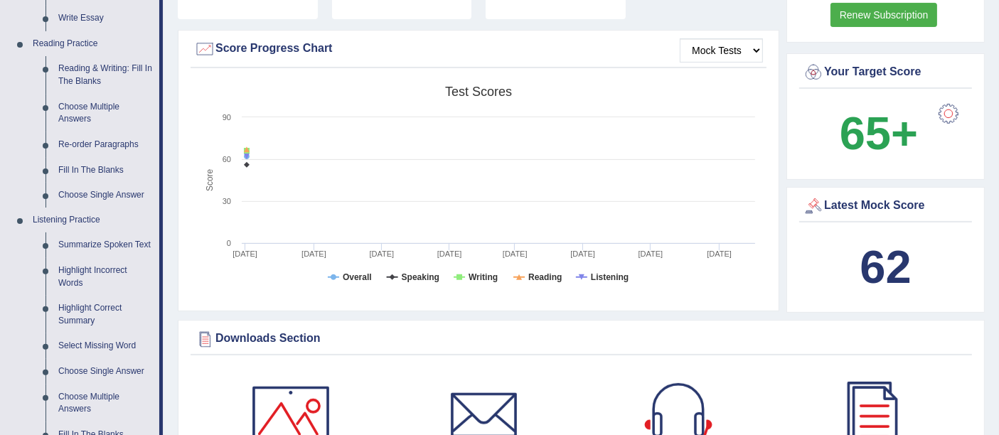
scroll to position [1066, 0]
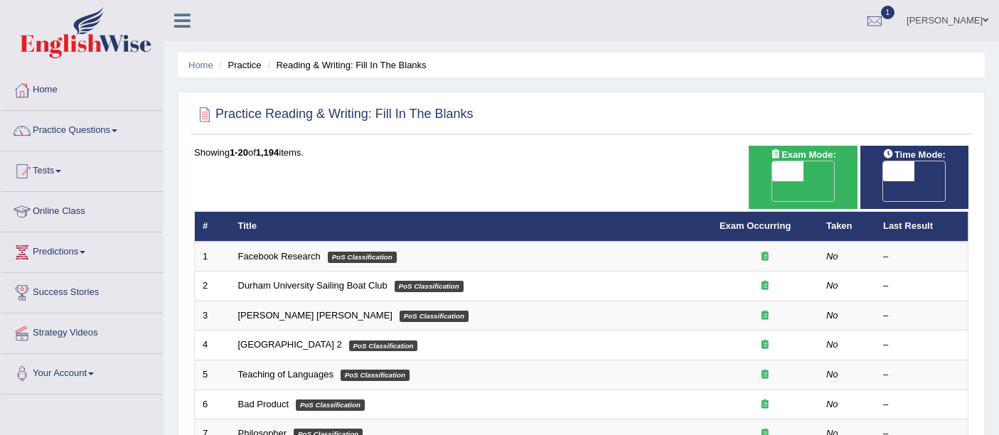
drag, startPoint x: 0, startPoint y: 0, endPoint x: 267, endPoint y: 346, distance: 437.3
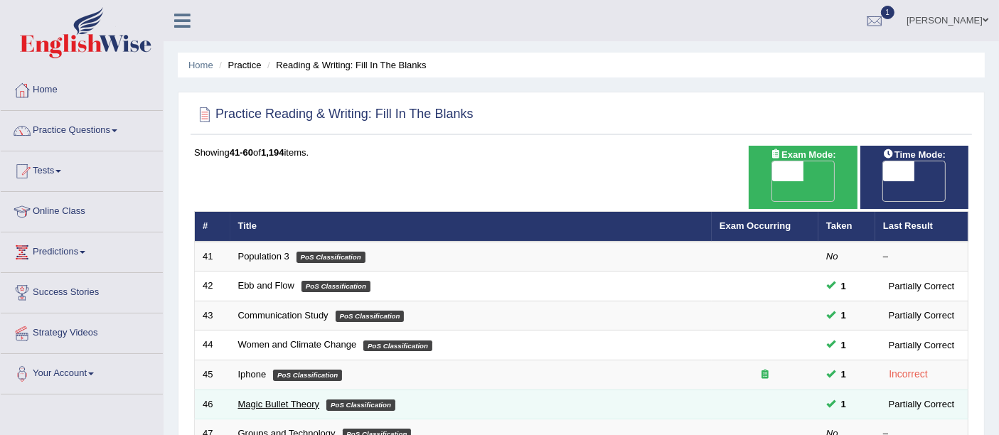
click at [262, 399] on link "Magic Bullet Theory" at bounding box center [279, 404] width 82 height 11
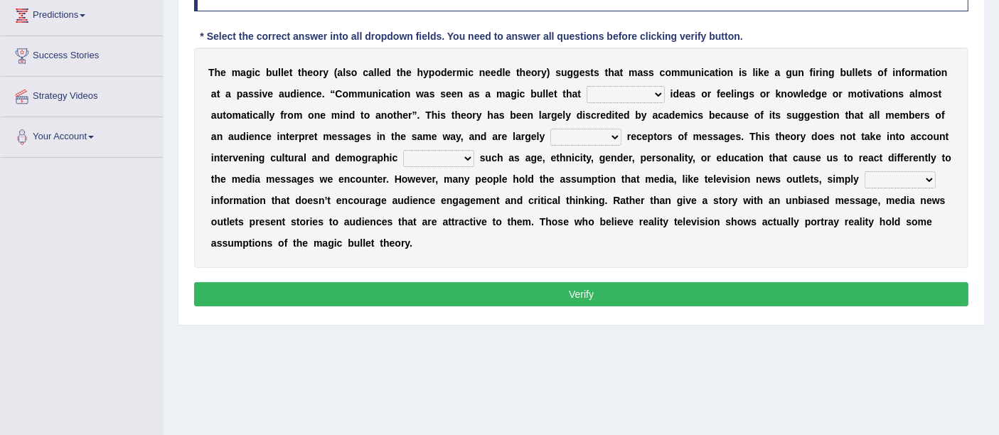
scroll to position [158, 0]
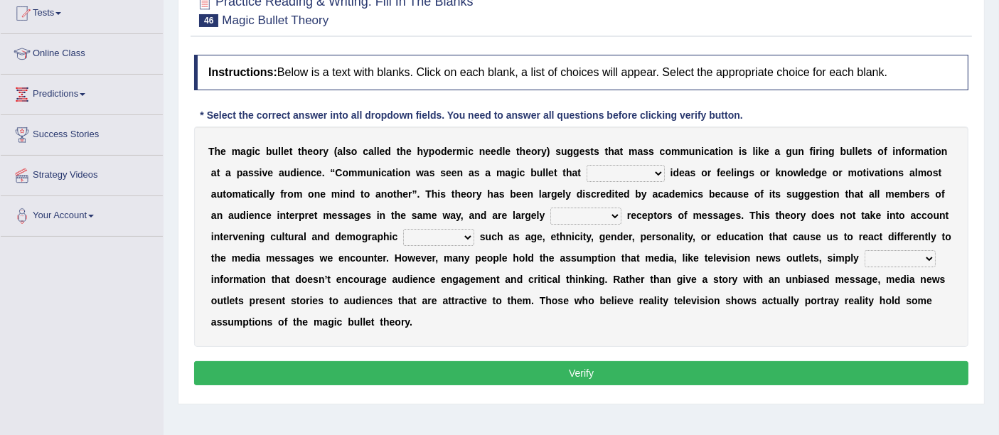
click at [662, 168] on select "transported translated transferred transformed" at bounding box center [625, 173] width 78 height 17
select select "transferred"
click at [586, 165] on select "transported translated transferred transformed" at bounding box center [625, 173] width 78 height 17
click at [613, 210] on select "negative active positive passive" at bounding box center [585, 216] width 71 height 17
click at [603, 215] on select "negative active positive passive" at bounding box center [585, 216] width 71 height 17
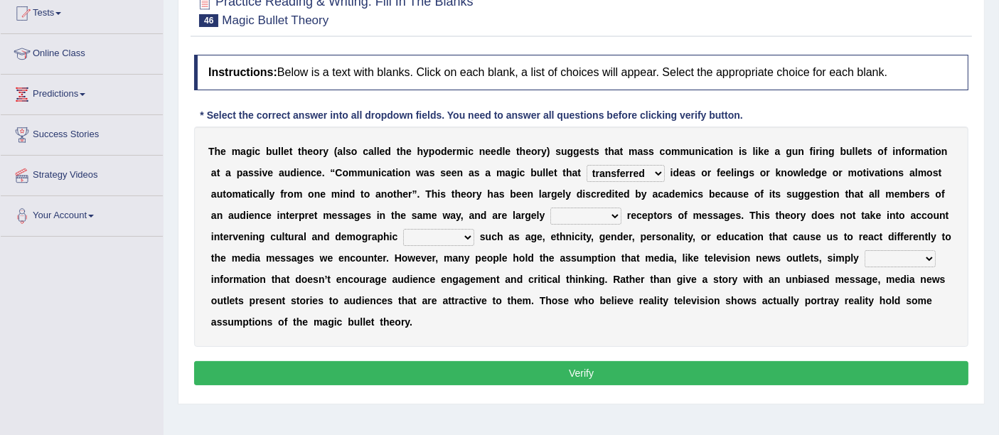
select select "passive"
click at [550, 208] on select "negative active positive passive" at bounding box center [585, 216] width 71 height 17
click at [446, 232] on select "variables varies varieties variations" at bounding box center [438, 237] width 71 height 17
drag, startPoint x: 442, startPoint y: 228, endPoint x: 487, endPoint y: 262, distance: 56.3
click at [442, 229] on select "variables varies varieties variations" at bounding box center [438, 237] width 71 height 17
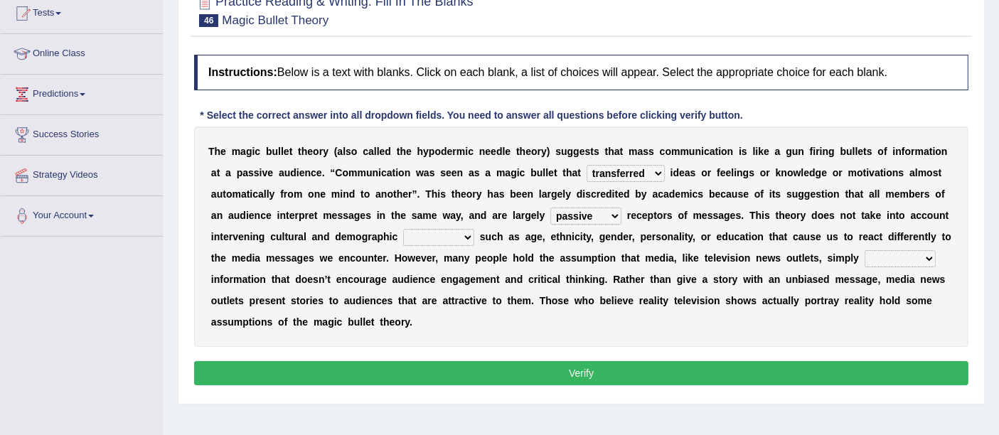
select select "variables"
click at [403, 229] on select "variables varies varieties variations" at bounding box center [438, 237] width 71 height 17
click at [923, 251] on select "respond resume release request" at bounding box center [899, 258] width 71 height 17
drag, startPoint x: 901, startPoint y: 253, endPoint x: 909, endPoint y: 254, distance: 8.6
click at [901, 253] on select "respond resume release request" at bounding box center [899, 258] width 71 height 17
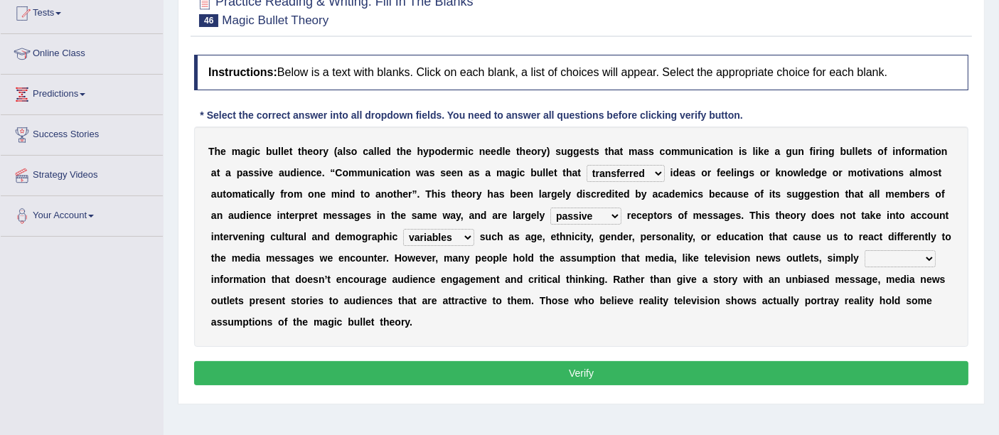
drag, startPoint x: 875, startPoint y: 255, endPoint x: 876, endPoint y: 262, distance: 7.2
click at [876, 255] on select "respond resume release request" at bounding box center [899, 258] width 71 height 17
select select "release"
click at [864, 250] on select "respond resume release request" at bounding box center [899, 258] width 71 height 17
click at [587, 368] on button "Verify" at bounding box center [581, 373] width 774 height 24
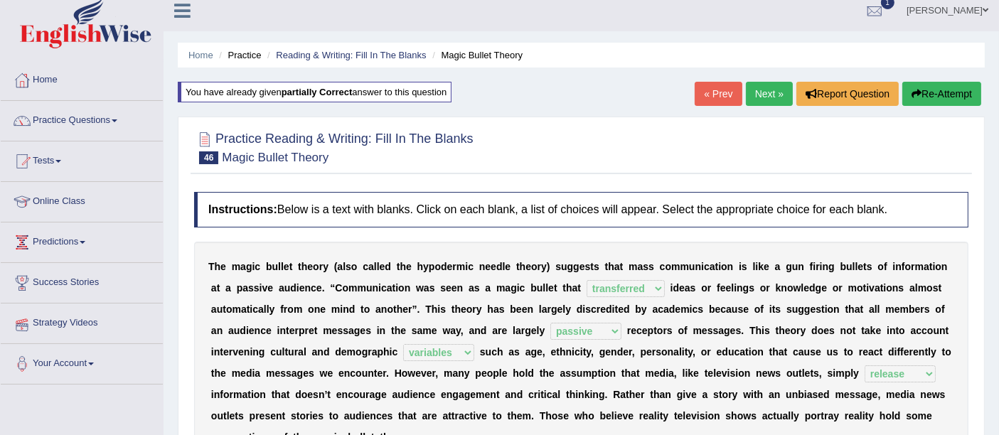
scroll to position [0, 0]
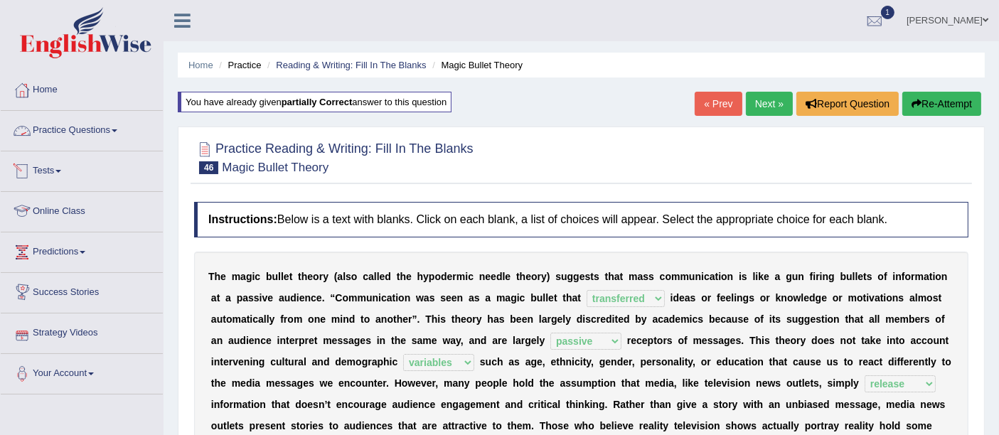
click at [92, 125] on link "Practice Questions" at bounding box center [82, 129] width 162 height 36
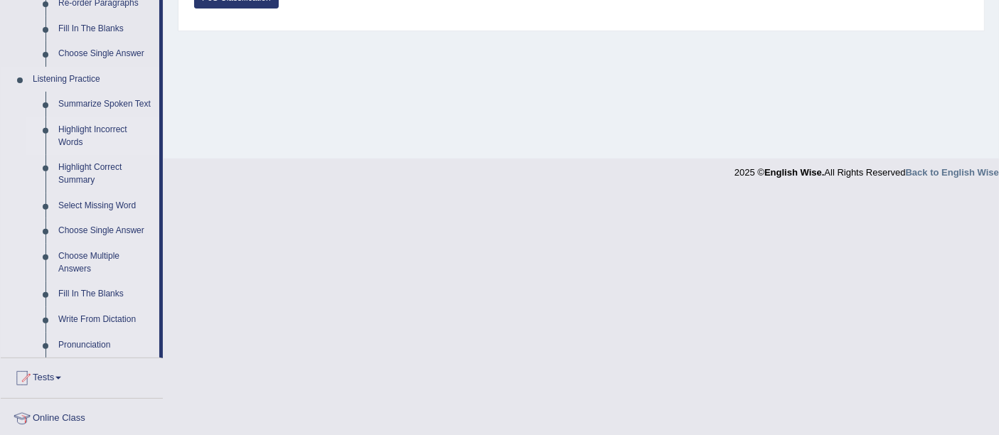
scroll to position [316, 0]
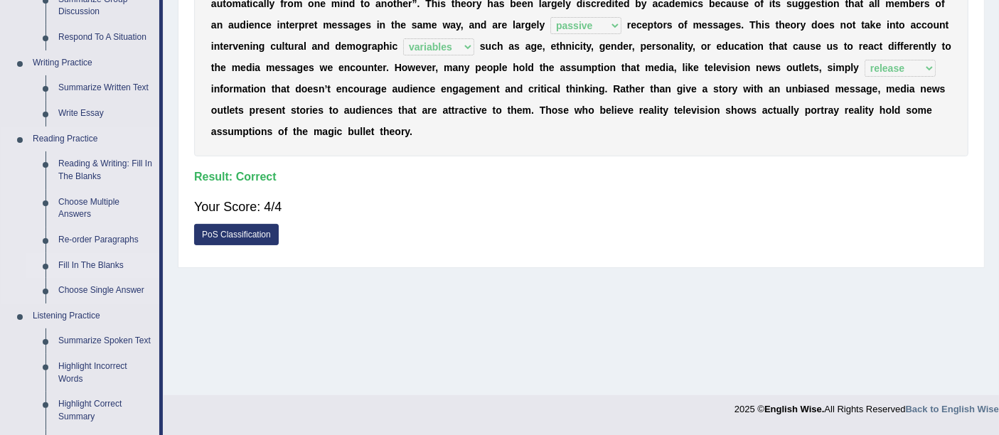
click at [85, 262] on link "Fill In The Blanks" at bounding box center [105, 266] width 107 height 26
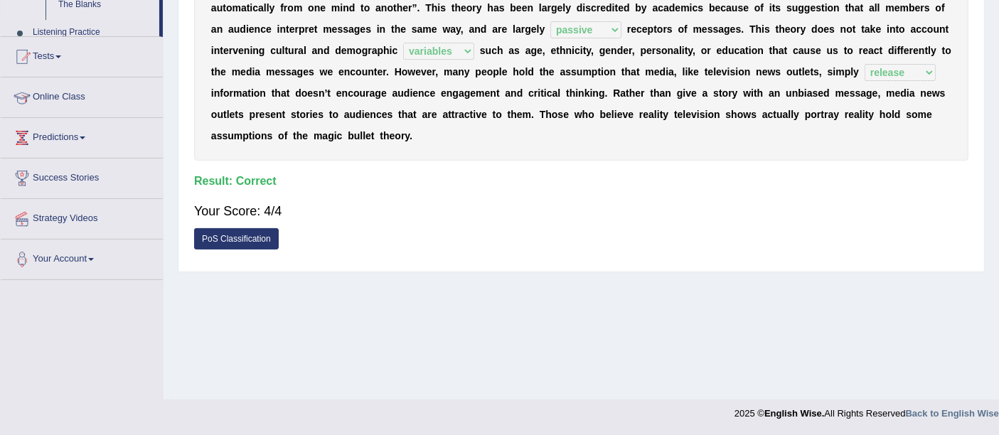
scroll to position [249, 0]
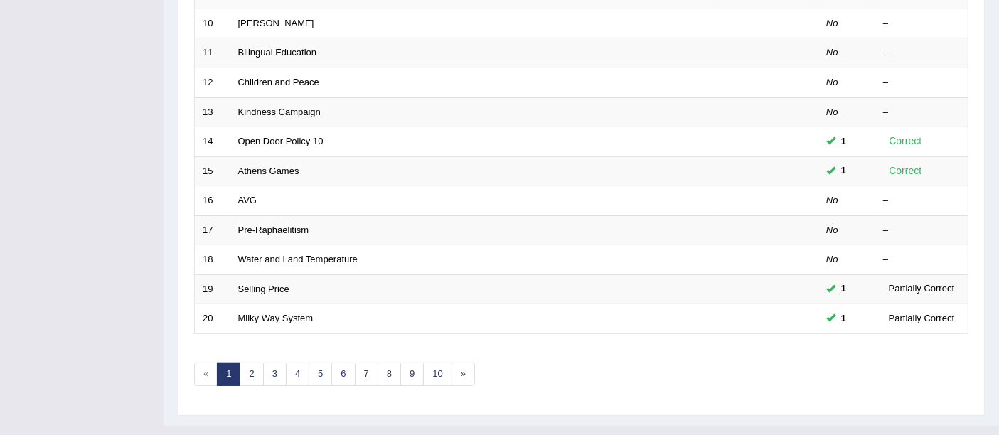
scroll to position [500, 0]
click at [279, 361] on link "3" at bounding box center [274, 372] width 23 height 23
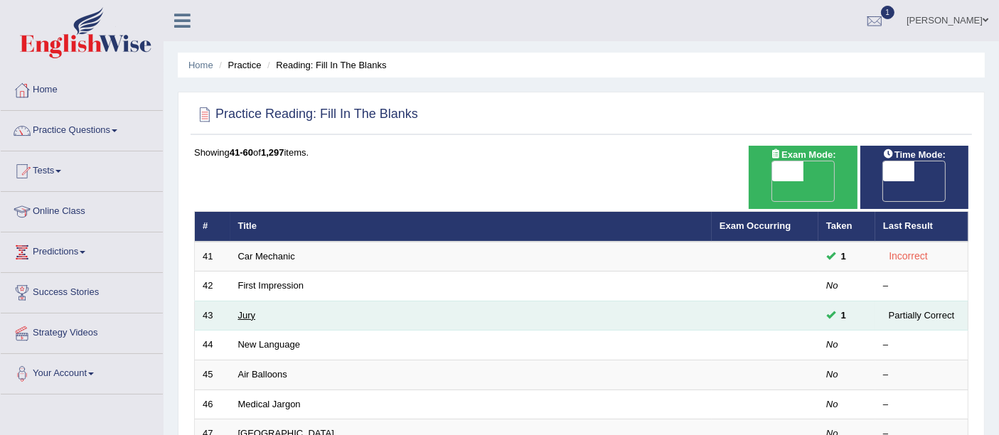
click at [240, 310] on link "Jury" at bounding box center [247, 315] width 18 height 11
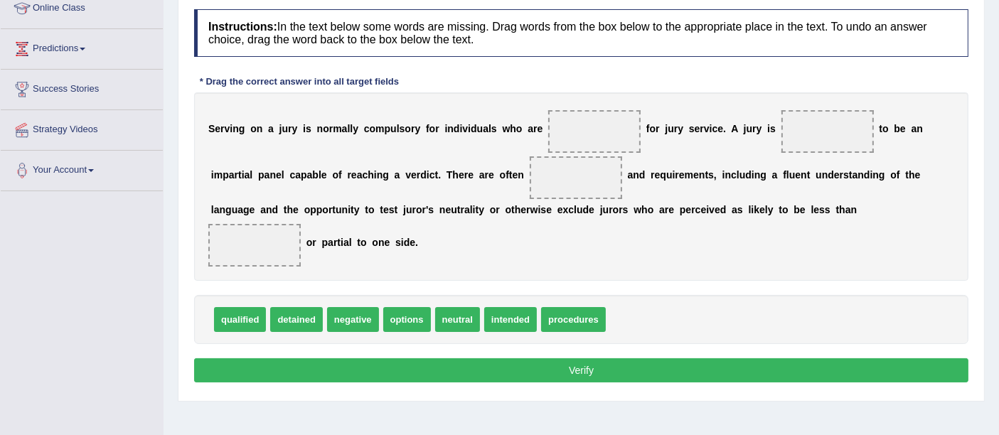
scroll to position [237, 0]
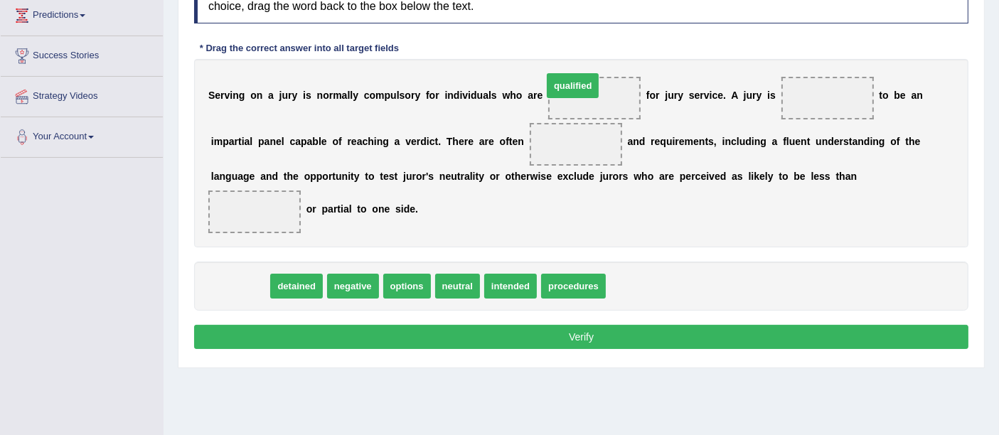
drag, startPoint x: 249, startPoint y: 286, endPoint x: 586, endPoint y: 90, distance: 389.5
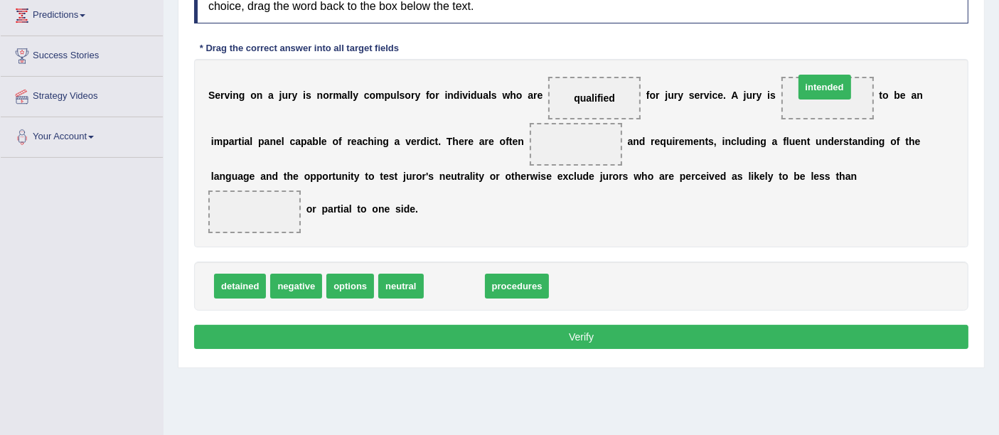
drag, startPoint x: 483, startPoint y: 260, endPoint x: 824, endPoint y: 102, distance: 376.8
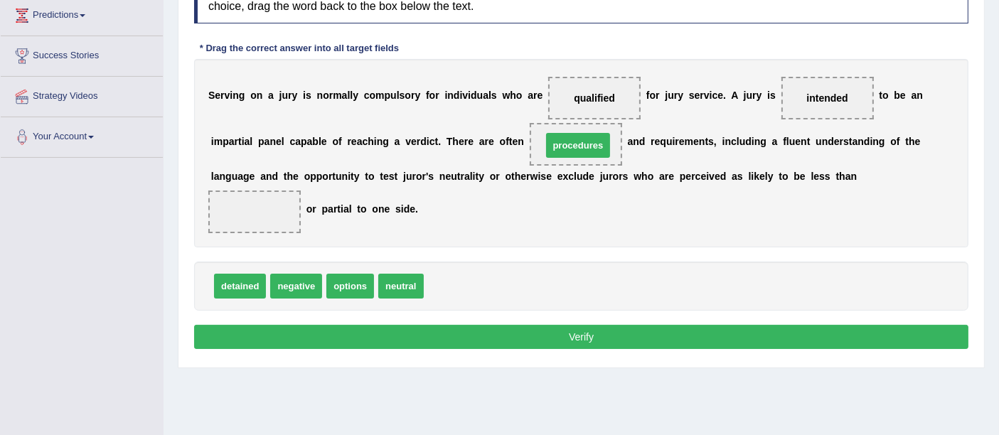
drag, startPoint x: 471, startPoint y: 287, endPoint x: 586, endPoint y: 151, distance: 179.0
drag, startPoint x: 420, startPoint y: 276, endPoint x: 933, endPoint y: 202, distance: 518.6
click at [587, 342] on button "Verify" at bounding box center [581, 337] width 774 height 24
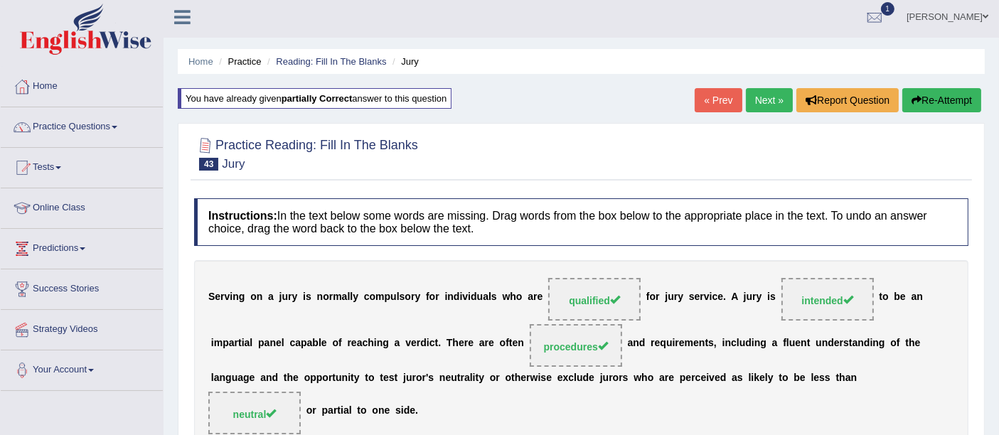
scroll to position [0, 0]
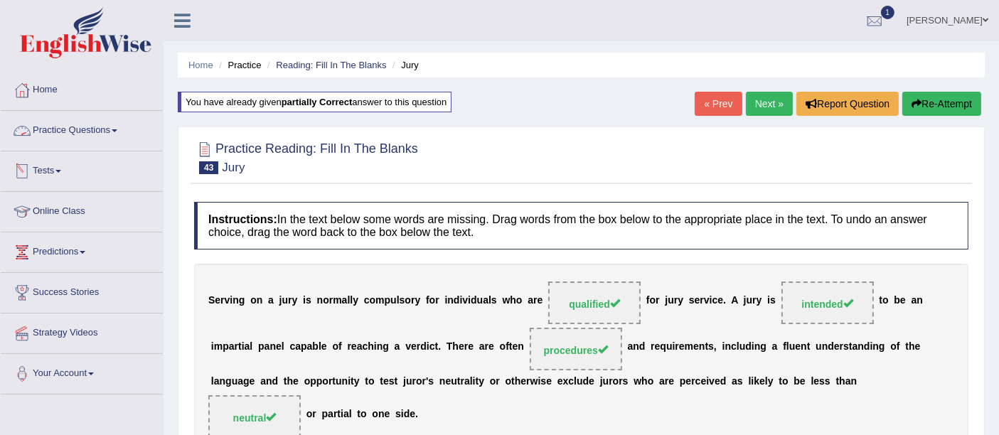
click at [87, 129] on link "Practice Questions" at bounding box center [82, 129] width 162 height 36
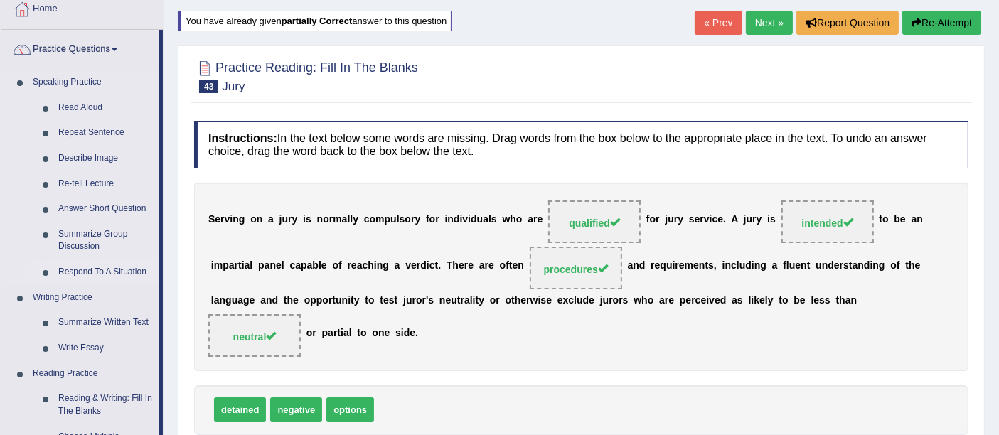
scroll to position [237, 0]
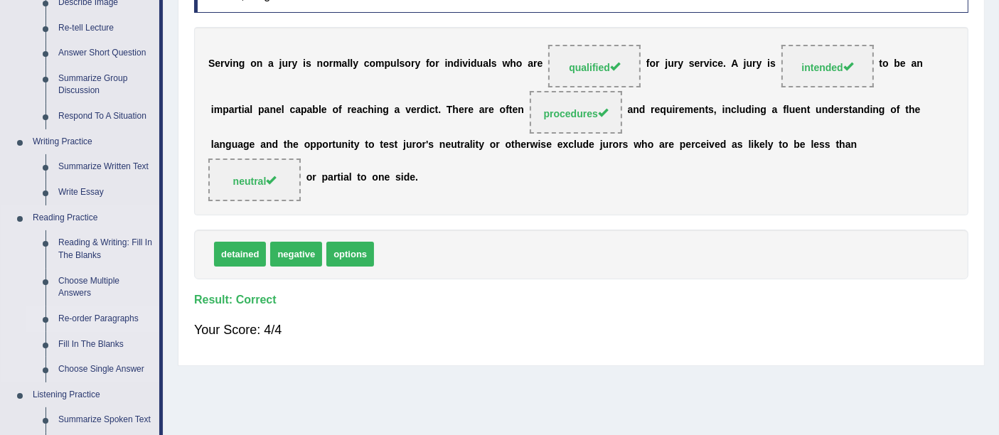
click at [70, 316] on link "Re-order Paragraphs" at bounding box center [105, 319] width 107 height 26
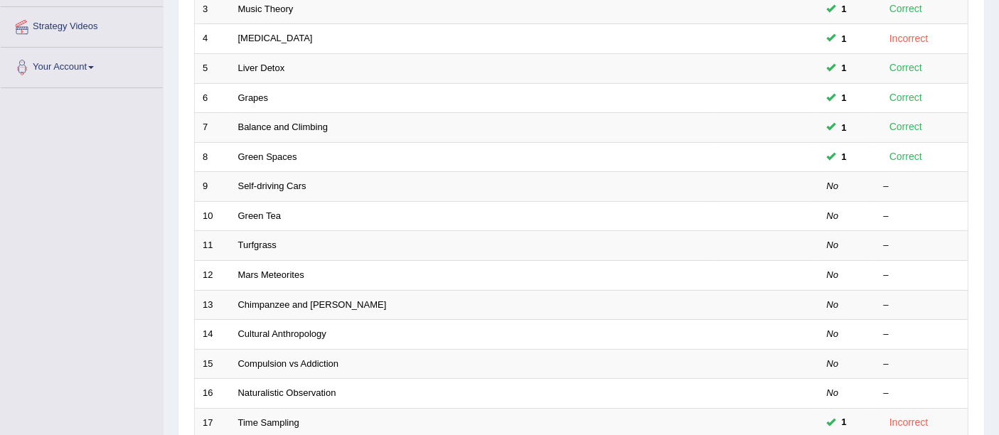
scroll to position [500, 0]
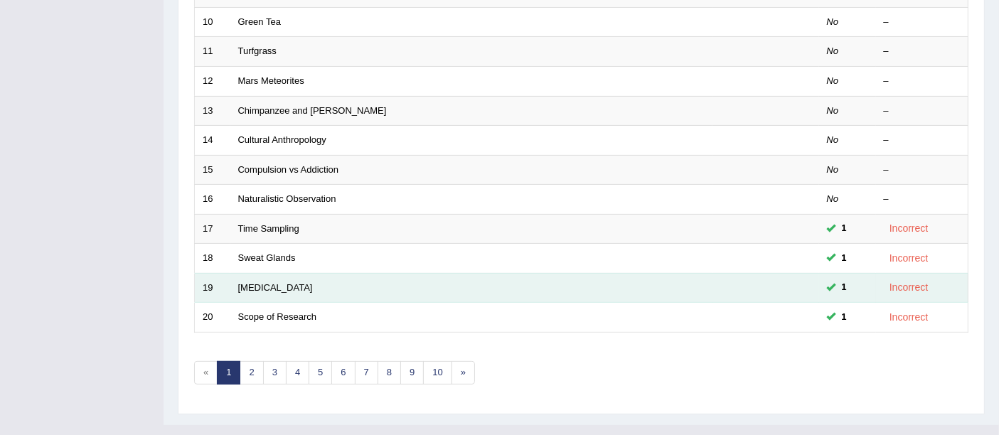
click at [250, 273] on td "[MEDICAL_DATA]" at bounding box center [471, 288] width 482 height 30
click at [249, 282] on link "[MEDICAL_DATA]" at bounding box center [275, 287] width 75 height 11
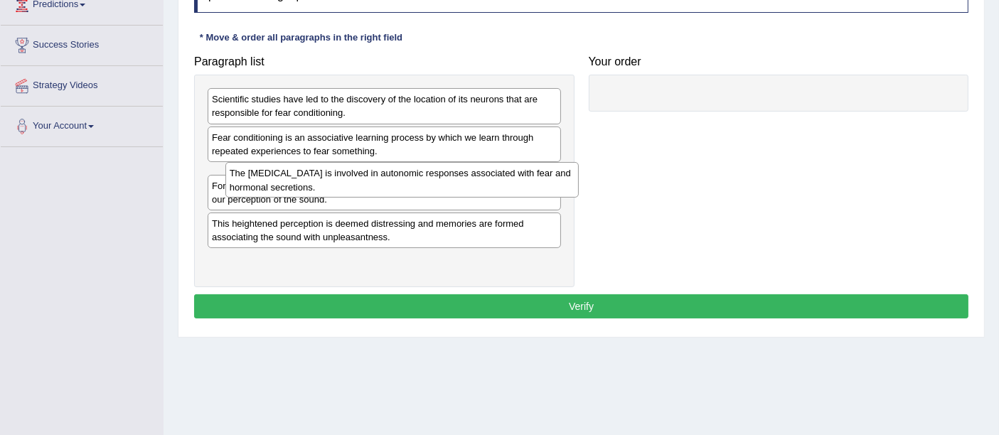
drag, startPoint x: 257, startPoint y: 186, endPoint x: 273, endPoint y: 183, distance: 15.9
click at [273, 183] on div "The [MEDICAL_DATA] is involved in autonomic responses associated with fear and …" at bounding box center [401, 180] width 353 height 36
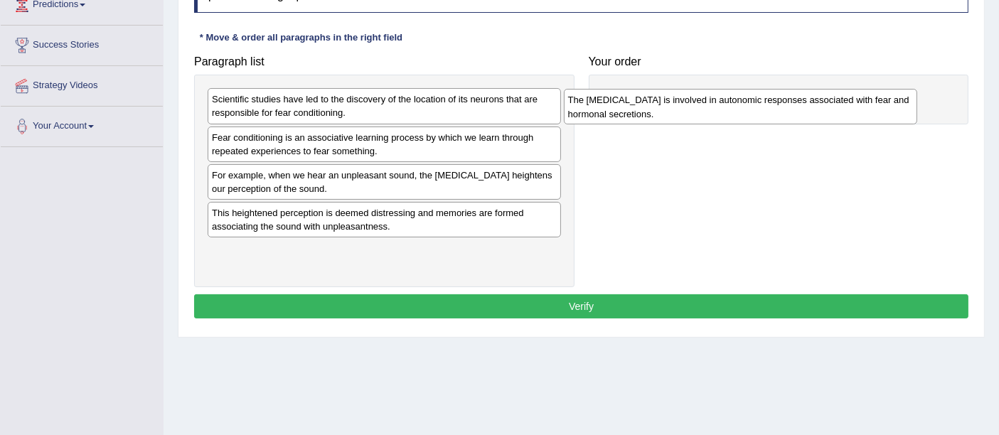
drag, startPoint x: 407, startPoint y: 178, endPoint x: 781, endPoint y: 95, distance: 383.7
click at [781, 95] on div "The amygdala is involved in autonomic responses associated with fear and hormon…" at bounding box center [740, 107] width 353 height 36
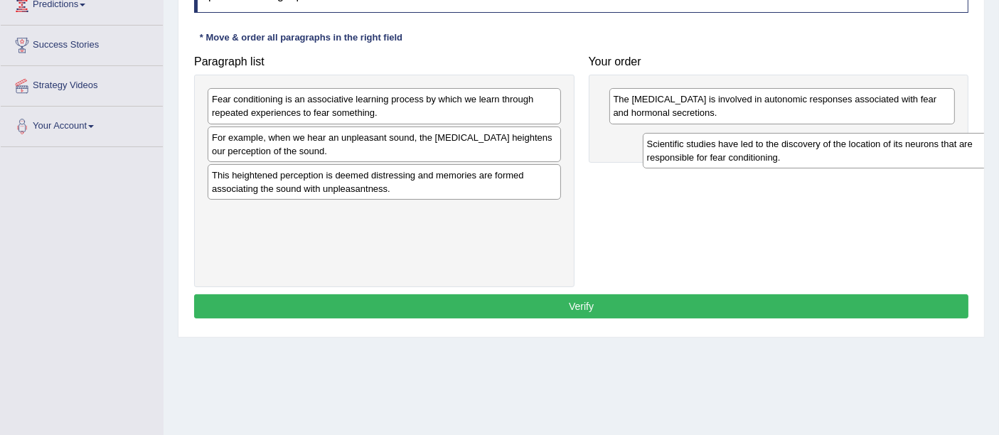
drag, startPoint x: 421, startPoint y: 95, endPoint x: 845, endPoint y: 139, distance: 426.0
click at [846, 139] on div "Scientific studies have led to the discovery of the location of its neurons tha…" at bounding box center [819, 151] width 353 height 36
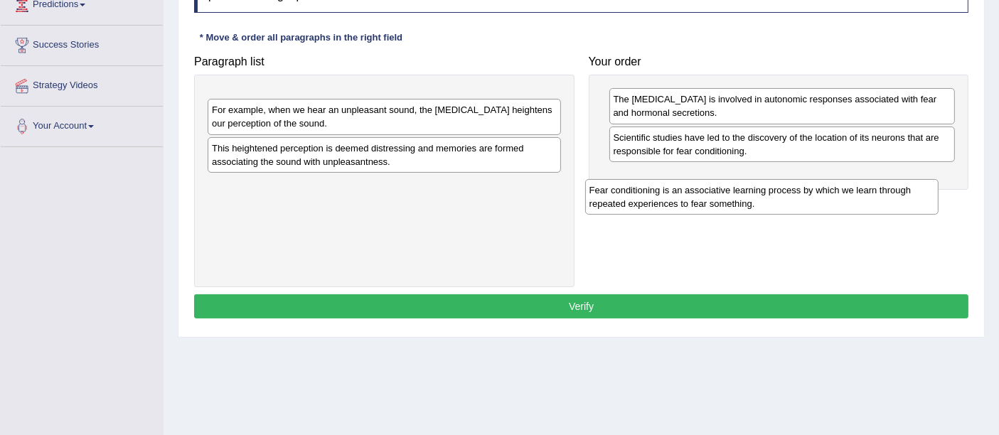
drag, startPoint x: 505, startPoint y: 110, endPoint x: 859, endPoint y: 286, distance: 395.4
click at [885, 198] on div "Fear conditioning is an associative learning process by which we learn through …" at bounding box center [761, 197] width 353 height 36
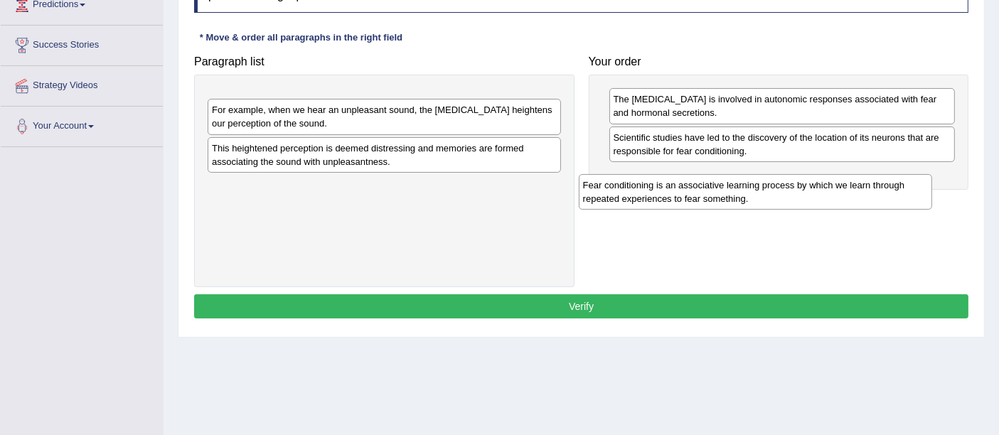
drag, startPoint x: 514, startPoint y: 100, endPoint x: 893, endPoint y: 181, distance: 388.0
click at [889, 181] on div "Fear conditioning is an associative learning process by which we learn through …" at bounding box center [755, 192] width 353 height 36
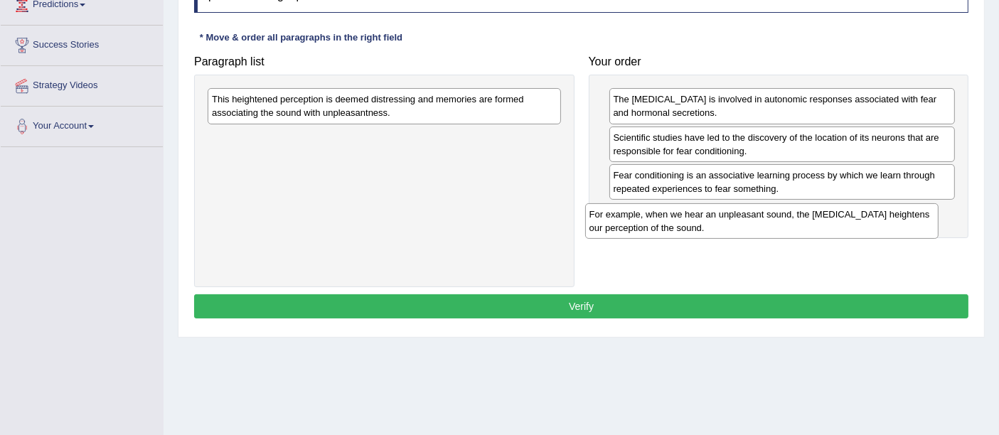
drag, startPoint x: 364, startPoint y: 103, endPoint x: 741, endPoint y: 217, distance: 393.5
click at [741, 217] on div "For example, when we hear an unpleasant sound, the amygdala heightens our perce…" at bounding box center [761, 221] width 353 height 36
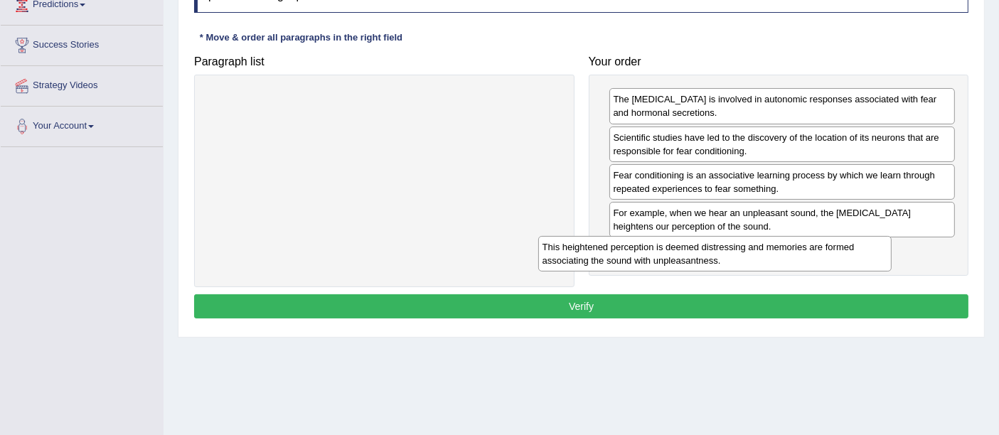
drag, startPoint x: 456, startPoint y: 107, endPoint x: 777, endPoint y: 247, distance: 349.8
click at [777, 247] on div "This heightened perception is deemed distressing and memories are formed associ…" at bounding box center [714, 254] width 353 height 36
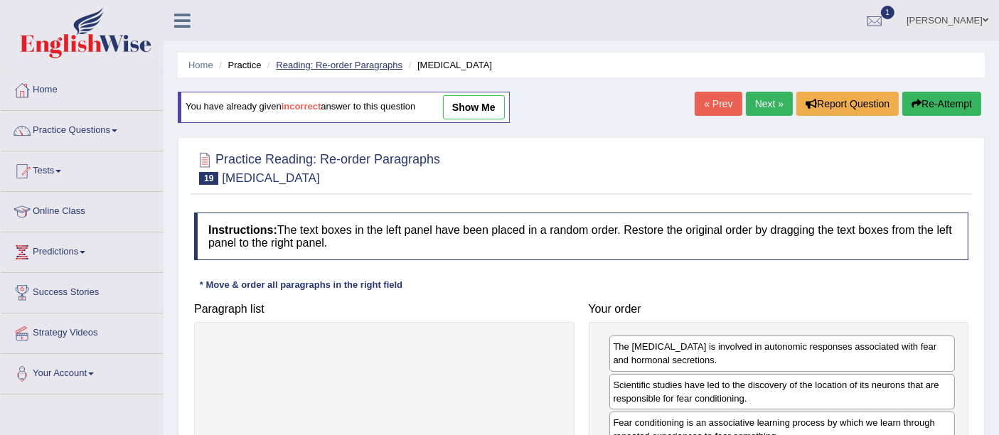
click at [338, 63] on link "Reading: Re-order Paragraphs" at bounding box center [339, 65] width 127 height 11
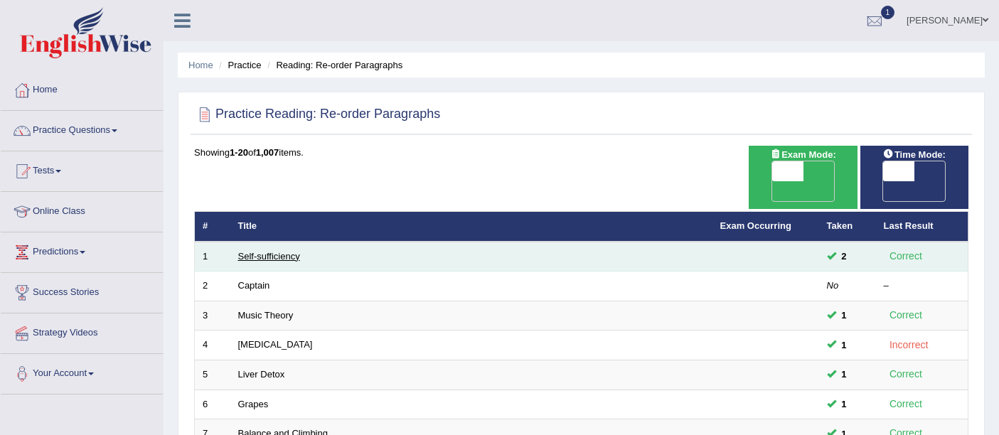
drag, startPoint x: 0, startPoint y: 0, endPoint x: 284, endPoint y: 230, distance: 365.4
click at [284, 251] on link "Self-sufficiency" at bounding box center [269, 256] width 62 height 11
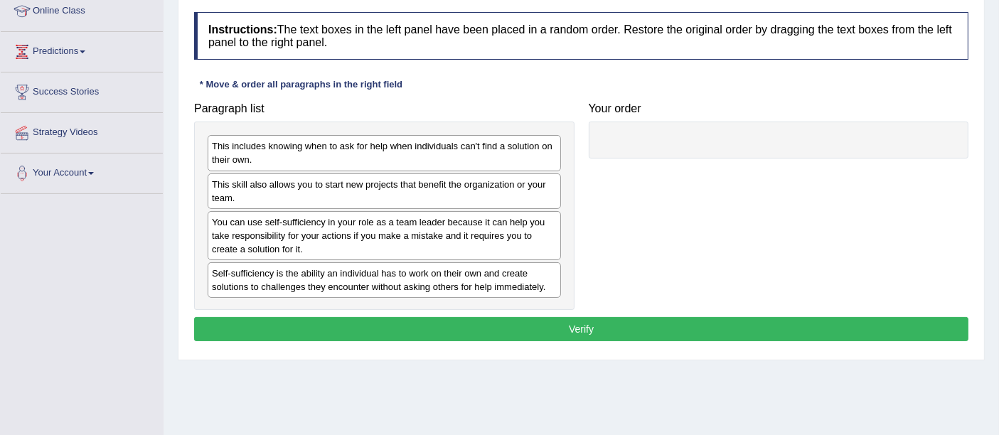
scroll to position [237, 0]
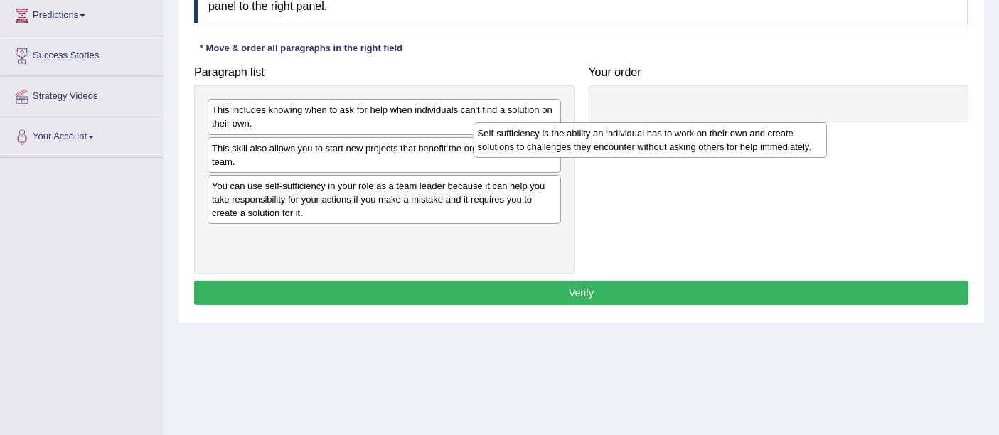
drag, startPoint x: 404, startPoint y: 249, endPoint x: 783, endPoint y: 95, distance: 408.8
click at [783, 122] on div "Self-sufficiency is the ability an individual has to work on their own and crea…" at bounding box center [649, 140] width 353 height 36
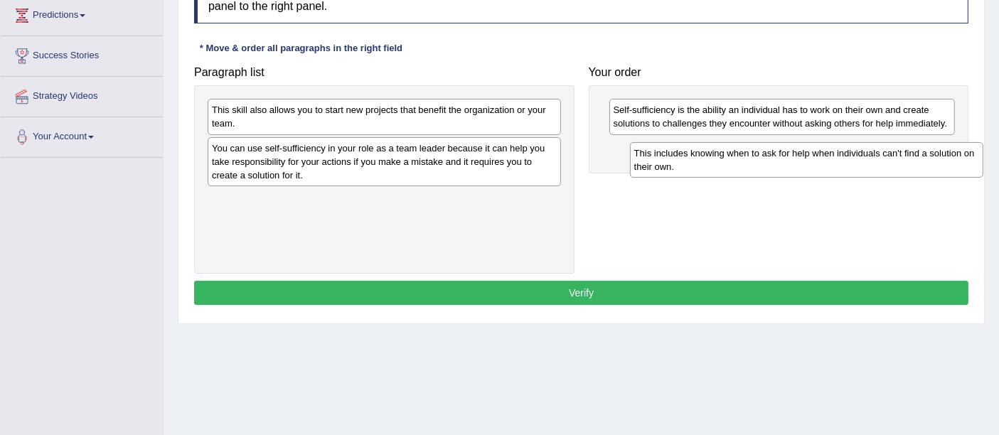
drag, startPoint x: 449, startPoint y: 107, endPoint x: 667, endPoint y: 237, distance: 253.8
click at [851, 143] on div "This includes knowing when to ask for help when individuals can't find a soluti…" at bounding box center [806, 160] width 353 height 36
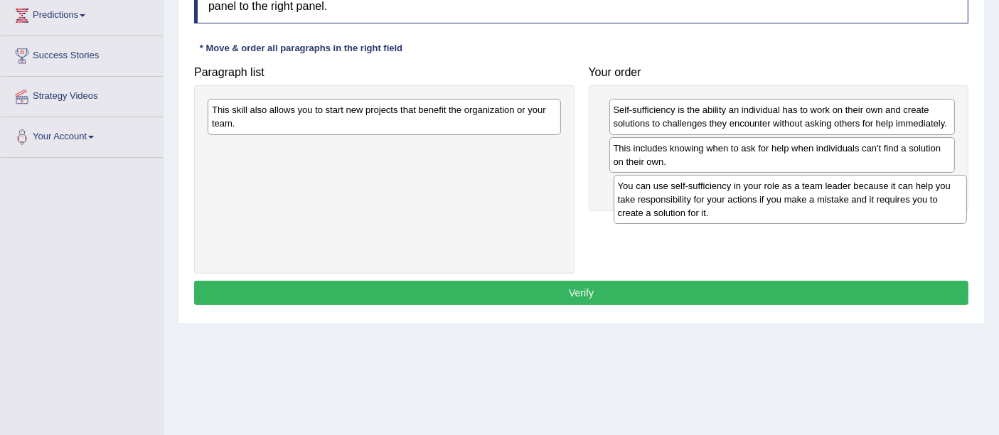
drag, startPoint x: 474, startPoint y: 163, endPoint x: 849, endPoint y: 196, distance: 376.0
click at [852, 196] on div "You can use self-sufficiency in your role as a team leader because it can help …" at bounding box center [789, 199] width 353 height 49
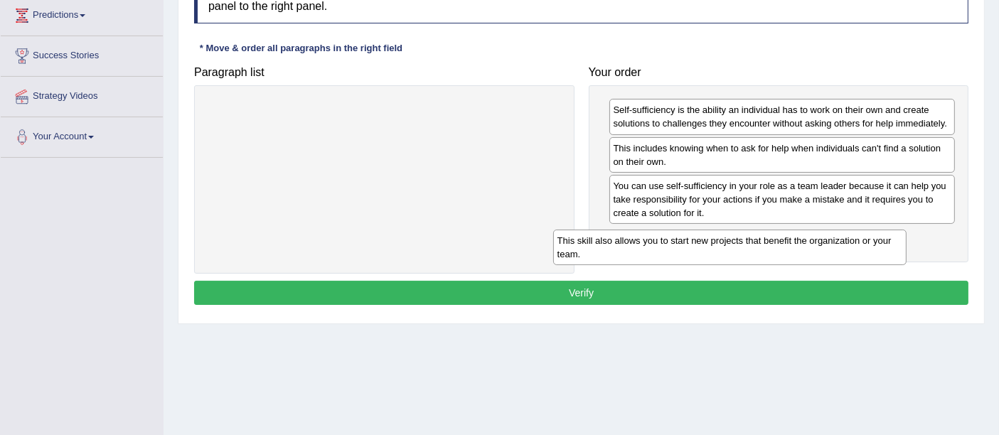
drag, startPoint x: 512, startPoint y: 115, endPoint x: 865, endPoint y: 240, distance: 374.7
click at [864, 241] on div "This skill also allows you to start new projects that benefit the organization …" at bounding box center [729, 248] width 353 height 36
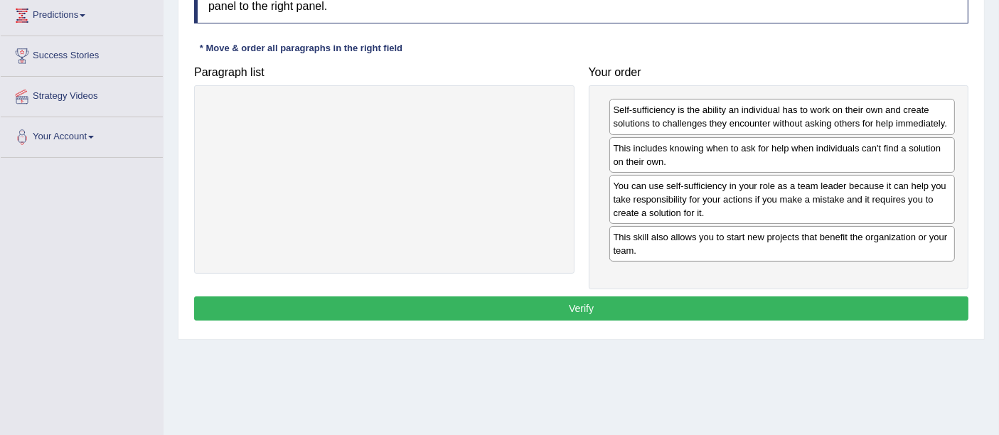
click at [564, 309] on button "Verify" at bounding box center [581, 308] width 774 height 24
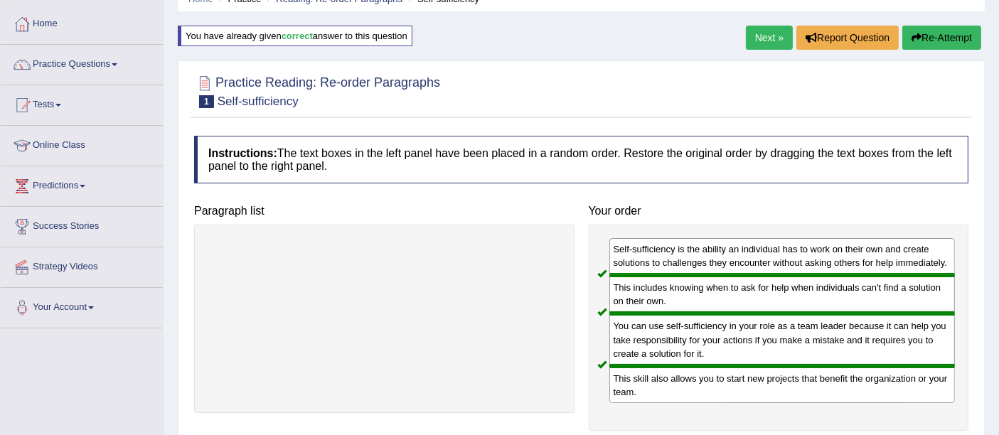
scroll to position [0, 0]
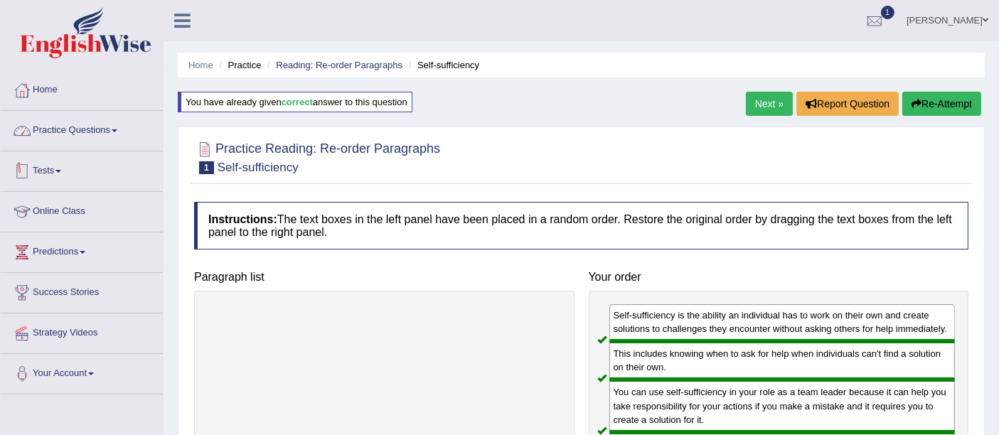
click at [89, 132] on link "Practice Questions" at bounding box center [82, 129] width 162 height 36
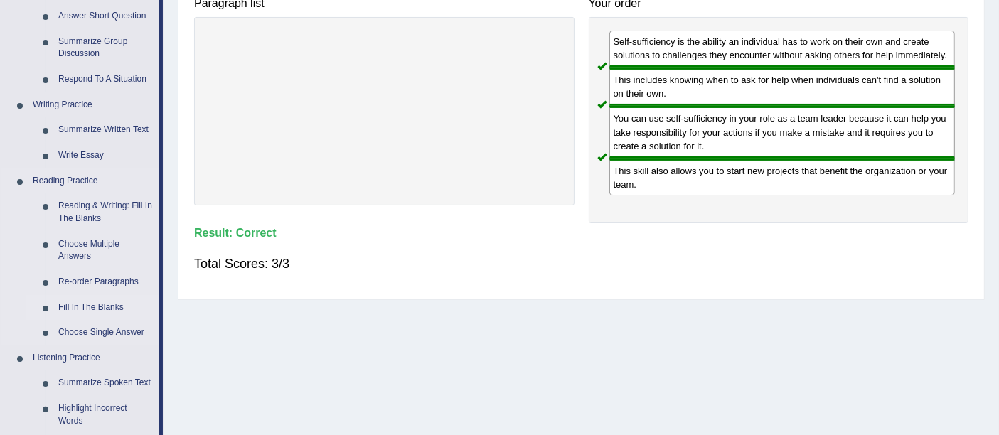
scroll to position [316, 0]
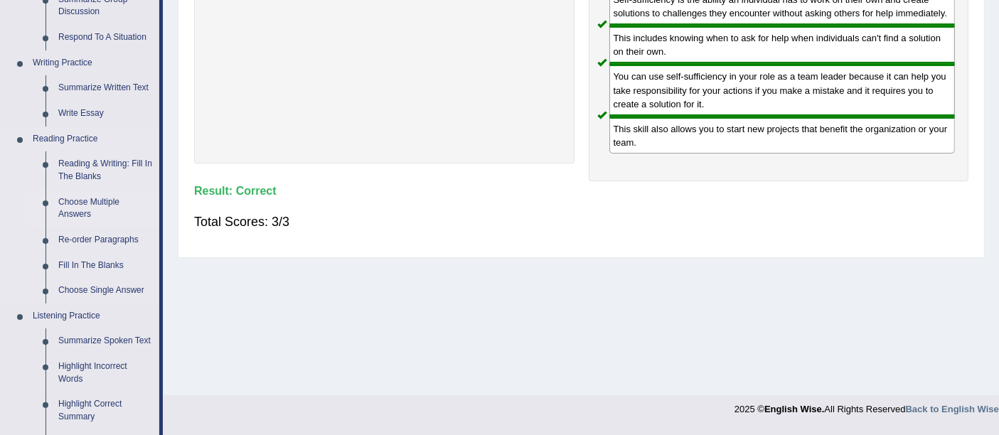
click at [97, 204] on link "Choose Multiple Answers" at bounding box center [105, 209] width 107 height 38
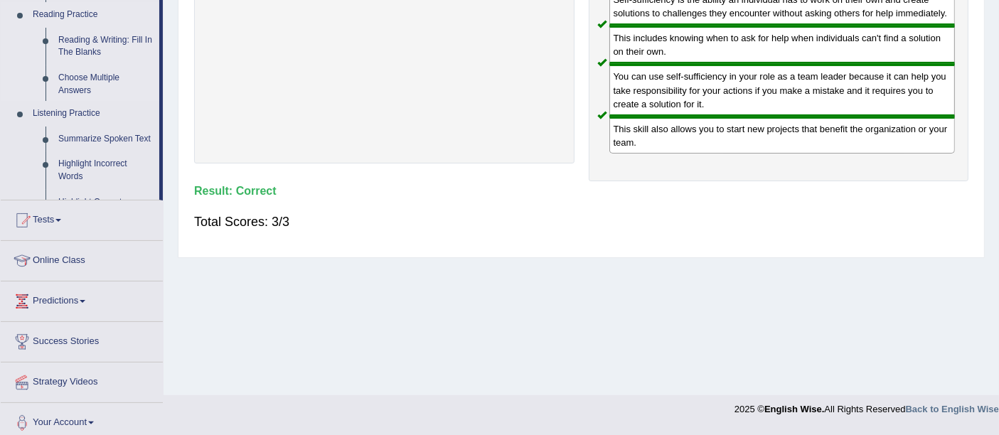
scroll to position [217, 0]
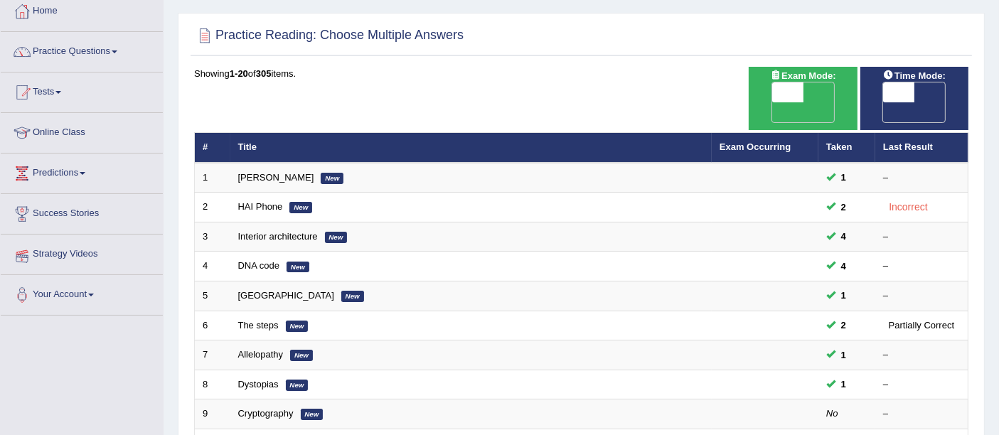
scroll to position [316, 0]
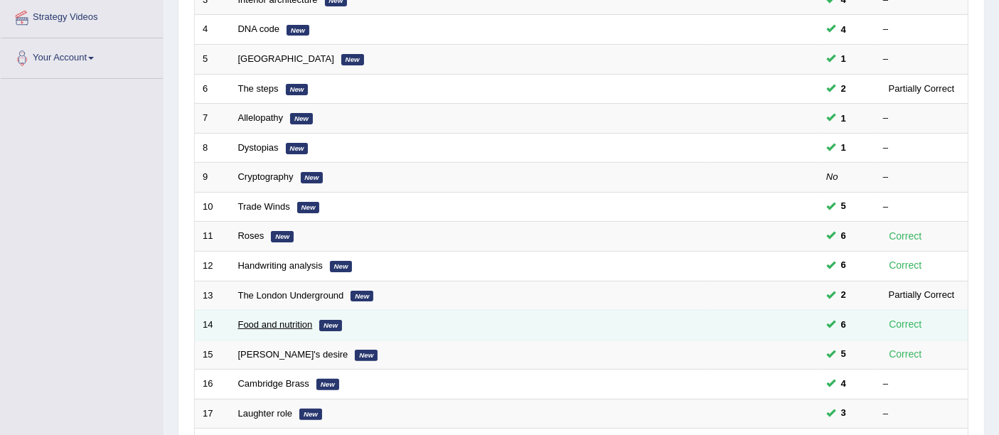
click at [280, 319] on link "Food and nutrition" at bounding box center [275, 324] width 75 height 11
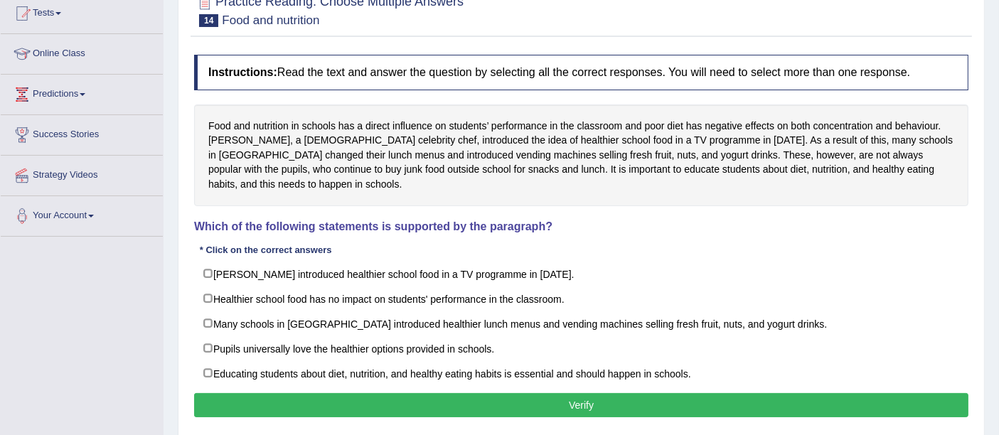
scroll to position [237, 0]
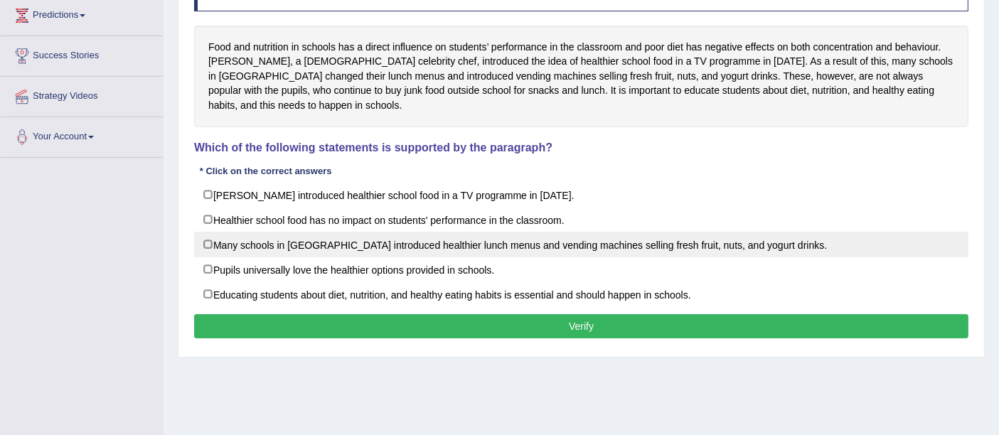
click at [475, 232] on label "Many schools in [GEOGRAPHIC_DATA] introduced healthier lunch menus and vending …" at bounding box center [581, 245] width 774 height 26
checkbox input "true"
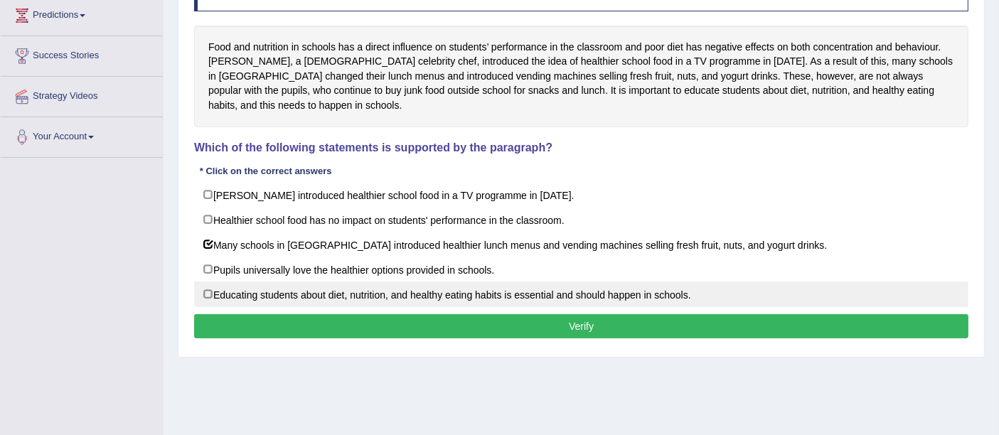
click at [641, 283] on label "Educating students about diet, nutrition, and healthy eating habits is essentia…" at bounding box center [581, 294] width 774 height 26
checkbox input "true"
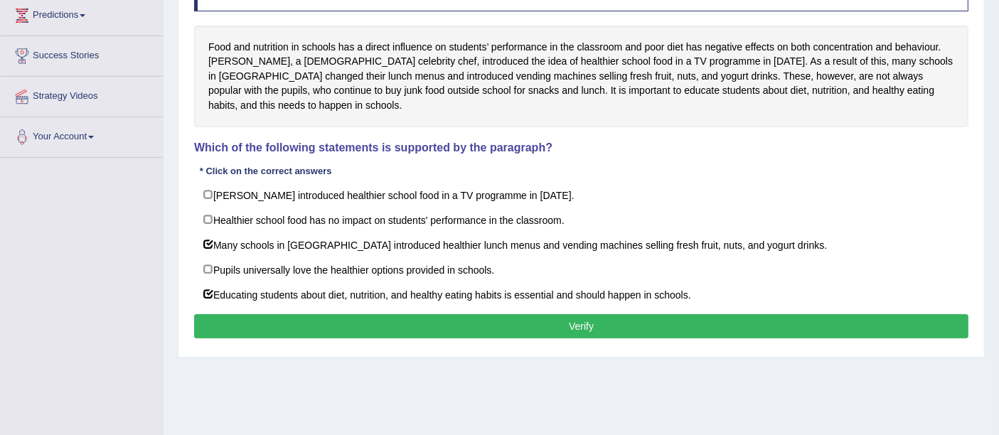
click at [627, 314] on button "Verify" at bounding box center [581, 326] width 774 height 24
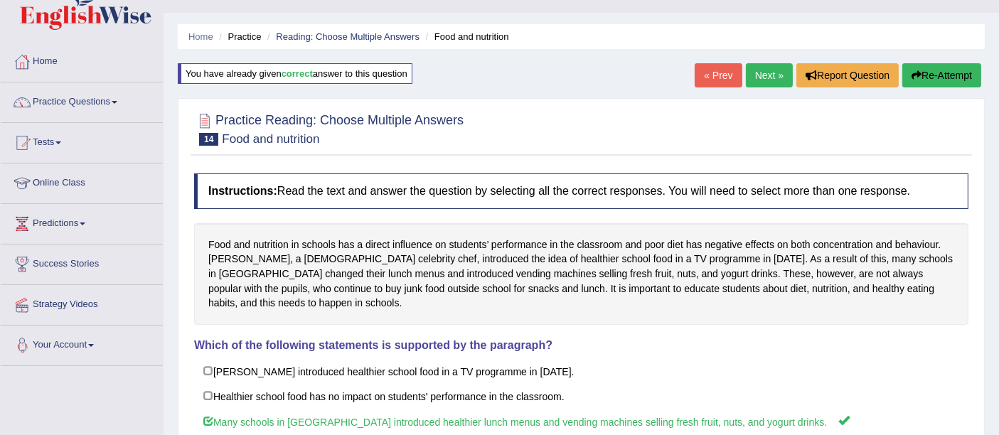
scroll to position [0, 0]
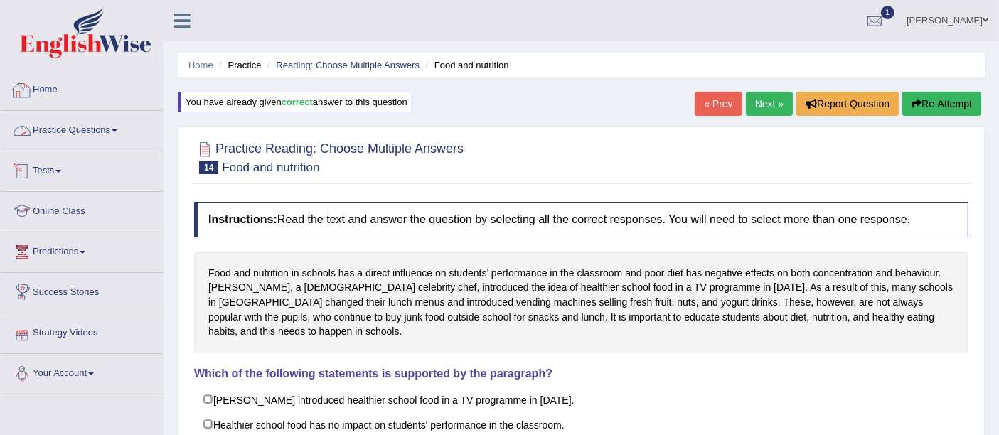
click at [67, 136] on link "Practice Questions" at bounding box center [82, 129] width 162 height 36
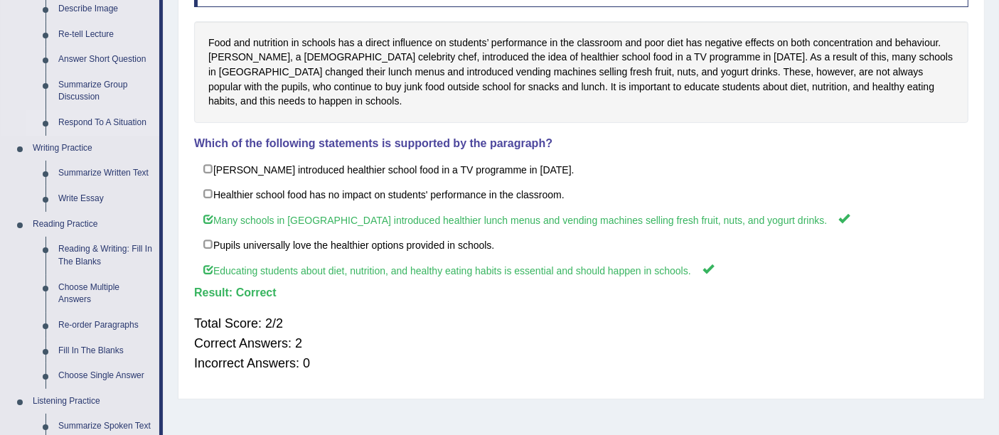
scroll to position [237, 0]
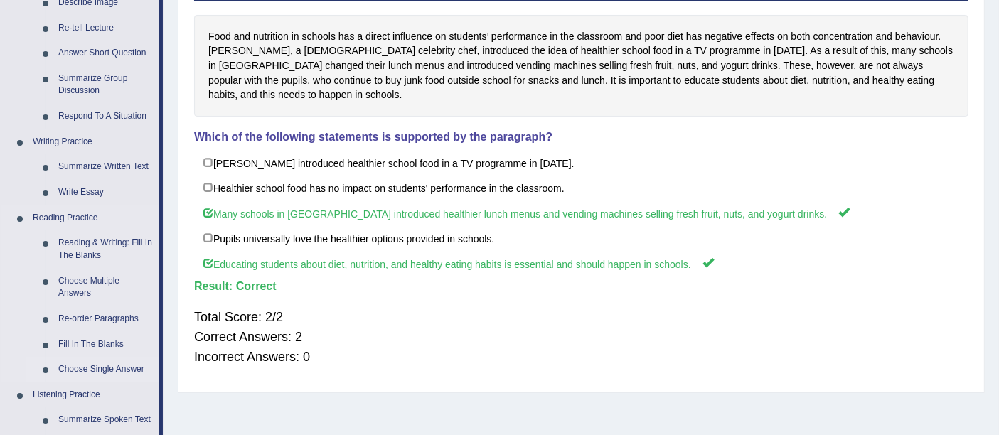
click at [105, 372] on link "Choose Single Answer" at bounding box center [105, 370] width 107 height 26
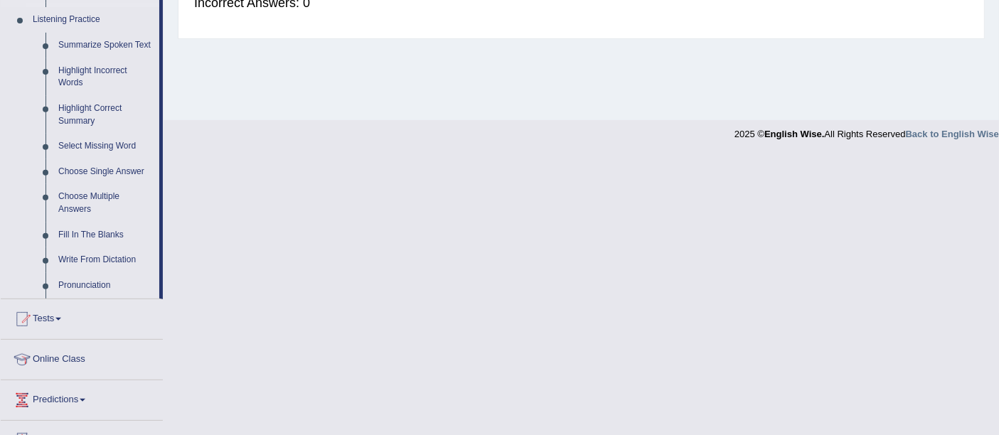
scroll to position [716, 0]
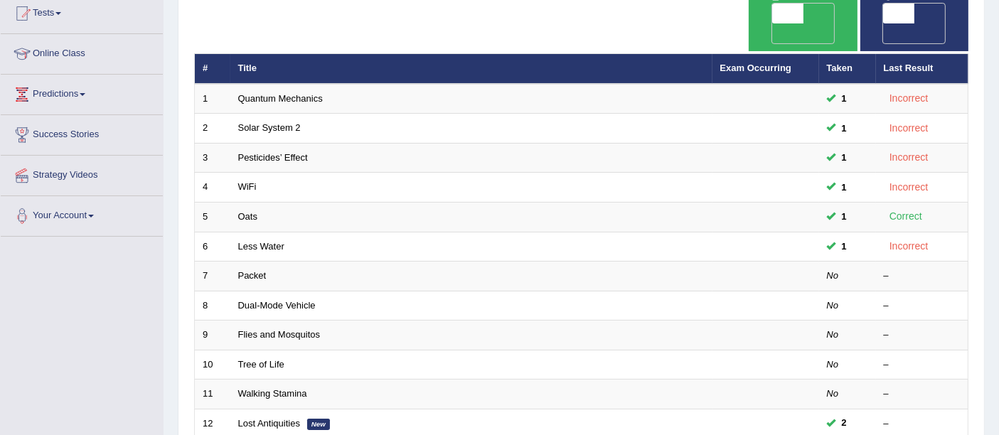
scroll to position [500, 0]
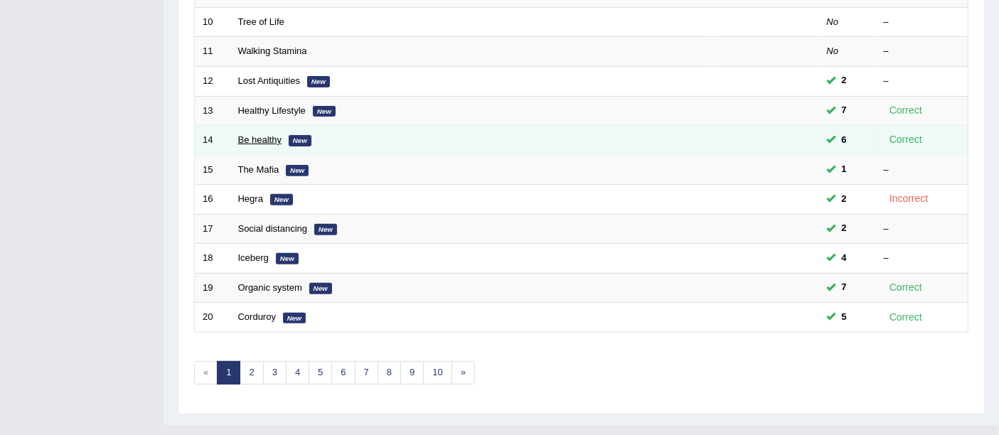
click at [265, 134] on link "Be healthy" at bounding box center [259, 139] width 43 height 11
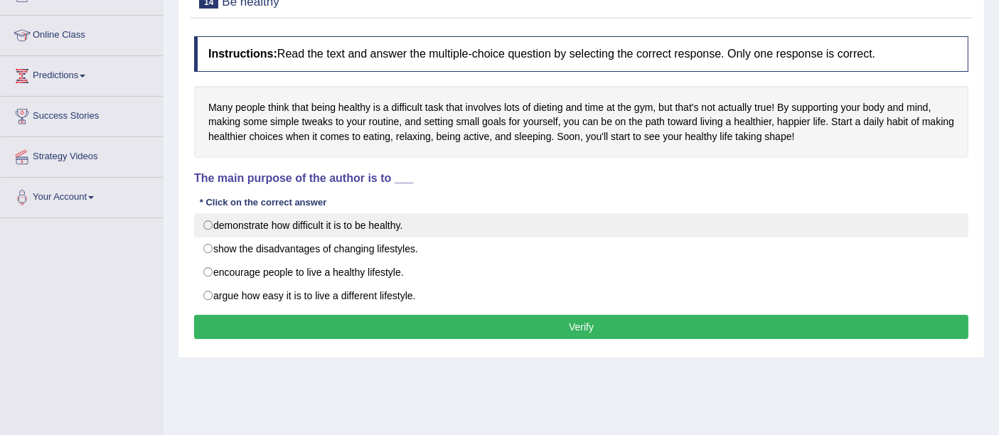
scroll to position [152, 0]
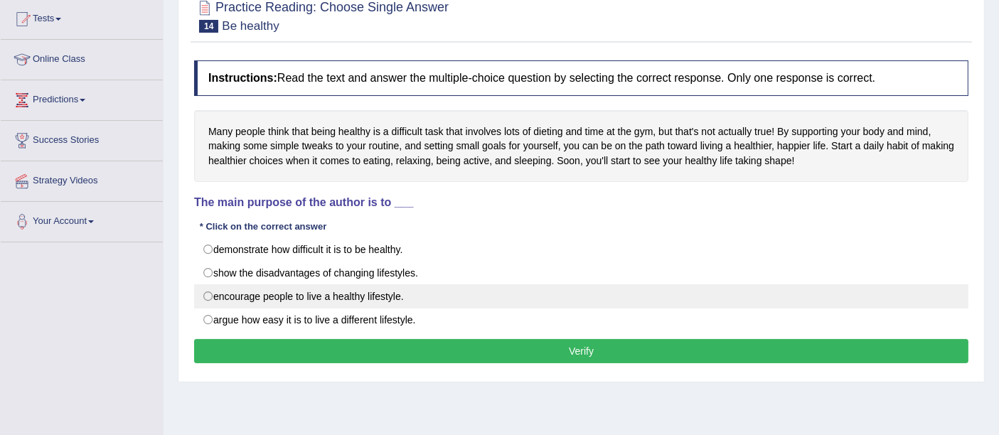
click at [243, 293] on label "encourage people to live a healthy lifestyle." at bounding box center [581, 296] width 774 height 24
radio input "true"
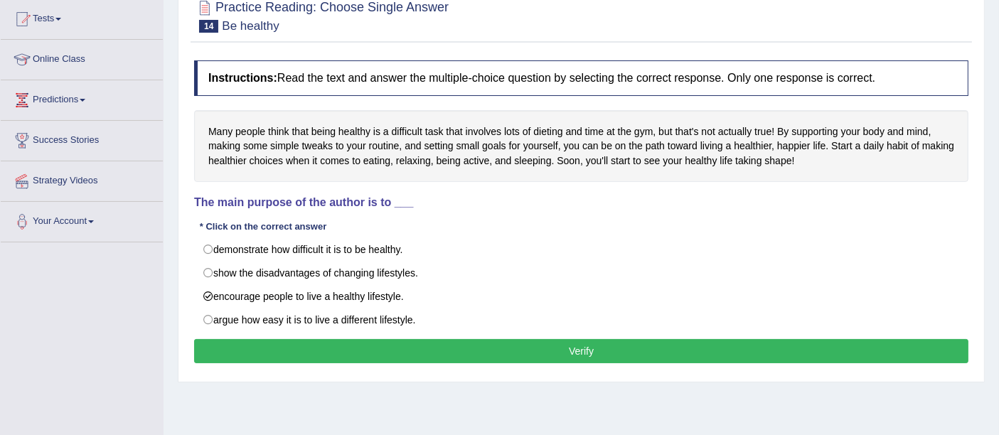
click at [616, 350] on button "Verify" at bounding box center [581, 351] width 774 height 24
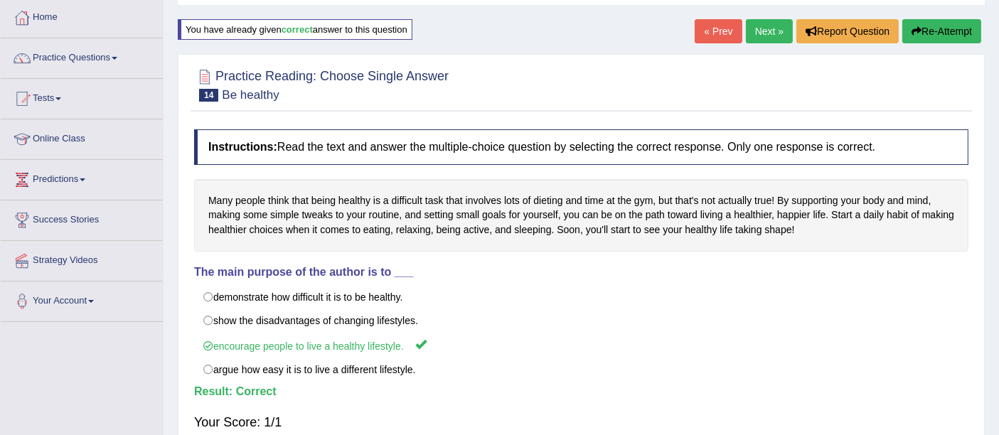
scroll to position [0, 0]
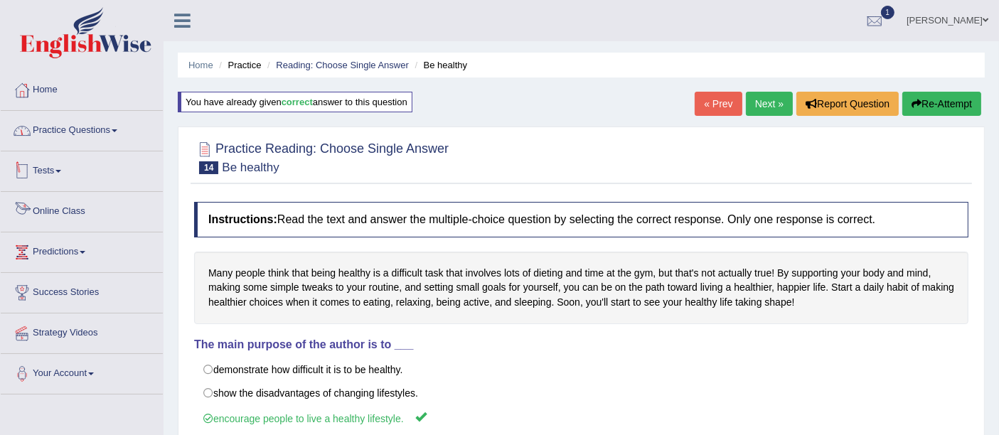
click at [70, 131] on link "Practice Questions" at bounding box center [82, 129] width 162 height 36
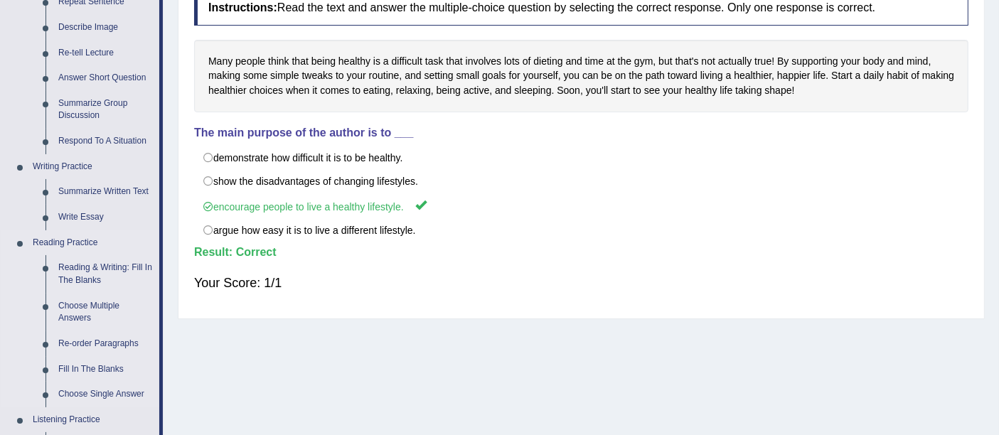
scroll to position [237, 0]
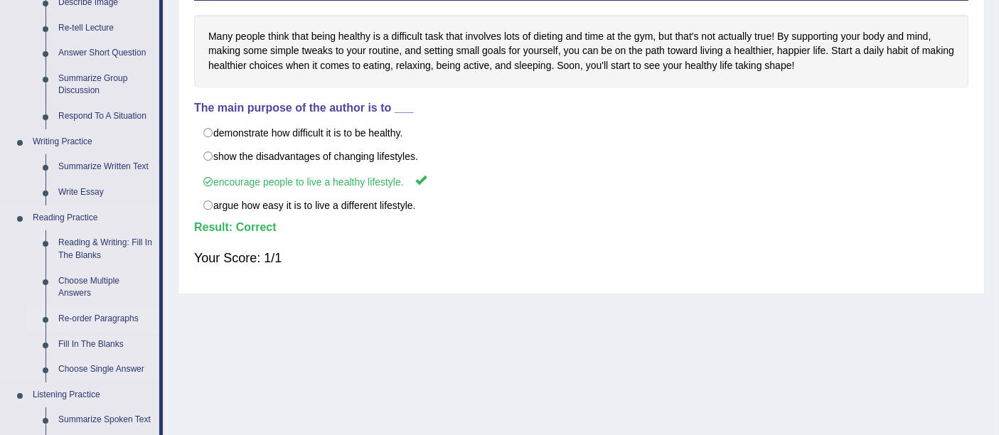
click at [105, 308] on link "Re-order Paragraphs" at bounding box center [105, 319] width 107 height 26
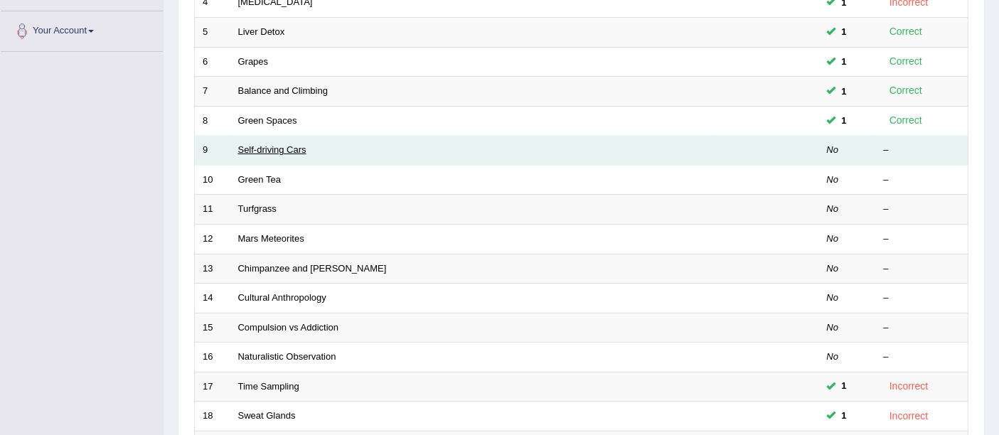
scroll to position [343, 0]
click at [252, 136] on td "Self-driving Cars" at bounding box center [471, 151] width 482 height 30
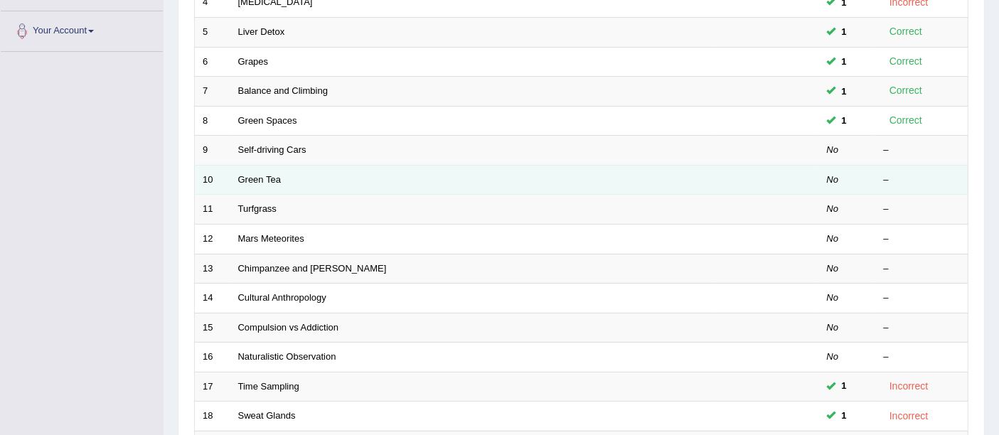
drag, startPoint x: 276, startPoint y: 127, endPoint x: 331, endPoint y: 148, distance: 58.1
click at [276, 144] on link "Self-driving Cars" at bounding box center [272, 149] width 68 height 11
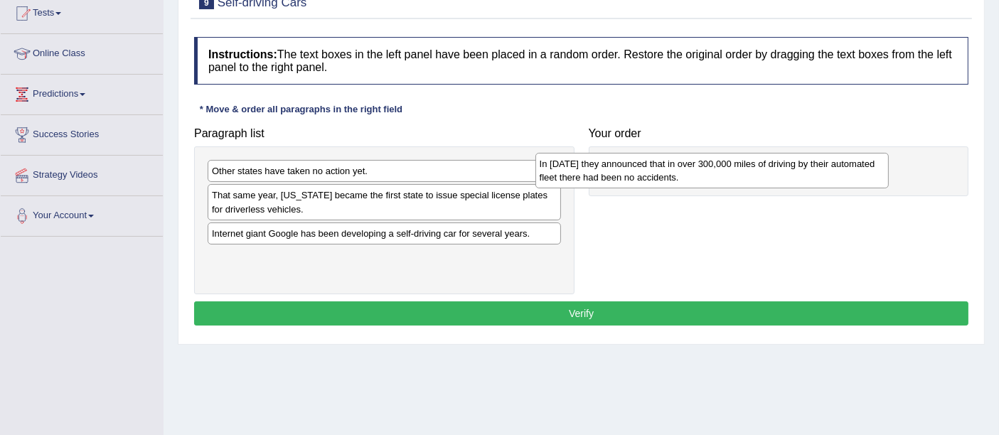
drag, startPoint x: 432, startPoint y: 254, endPoint x: 694, endPoint y: 173, distance: 274.5
click at [693, 173] on div "In 2012 they announced that in over 300,000 miles of driving by their automated…" at bounding box center [711, 171] width 353 height 36
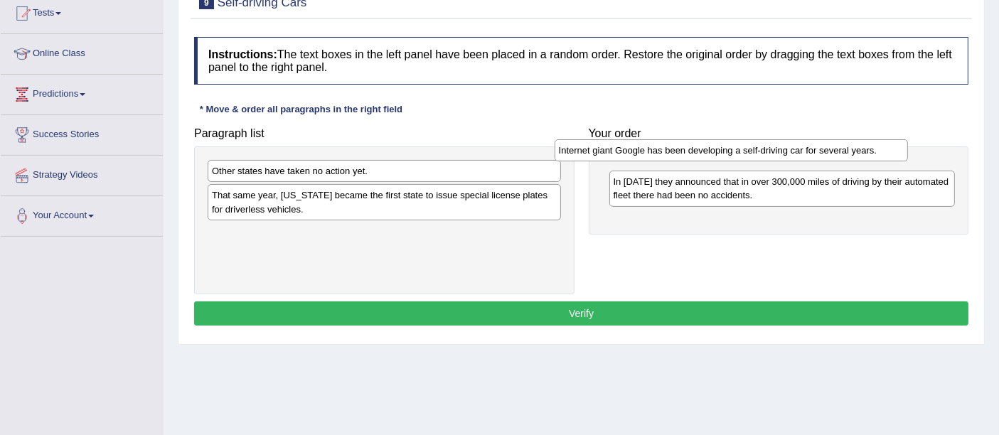
drag, startPoint x: 365, startPoint y: 232, endPoint x: 697, endPoint y: 210, distance: 332.6
click at [682, 150] on div "Internet giant Google has been developing a self-driving car for several years." at bounding box center [730, 150] width 353 height 22
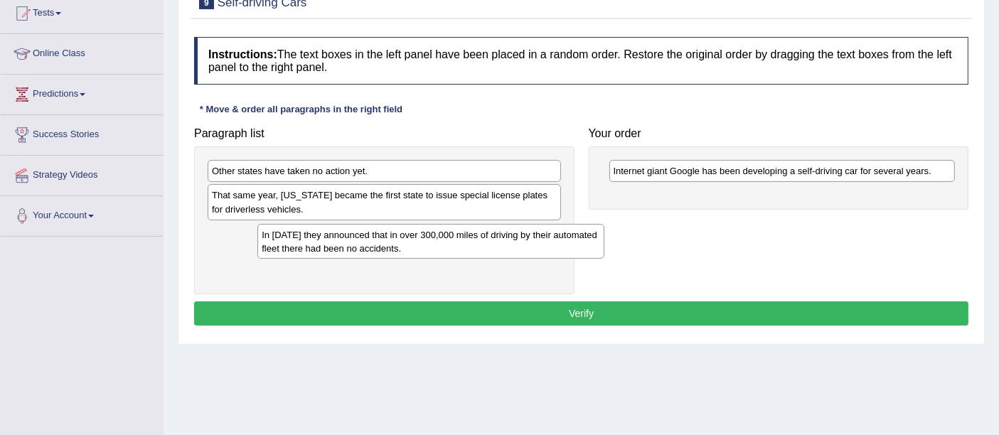
drag, startPoint x: 791, startPoint y: 200, endPoint x: 399, endPoint y: 240, distance: 393.6
click at [423, 241] on div "In 2012 they announced that in over 300,000 miles of driving by their automated…" at bounding box center [430, 242] width 346 height 36
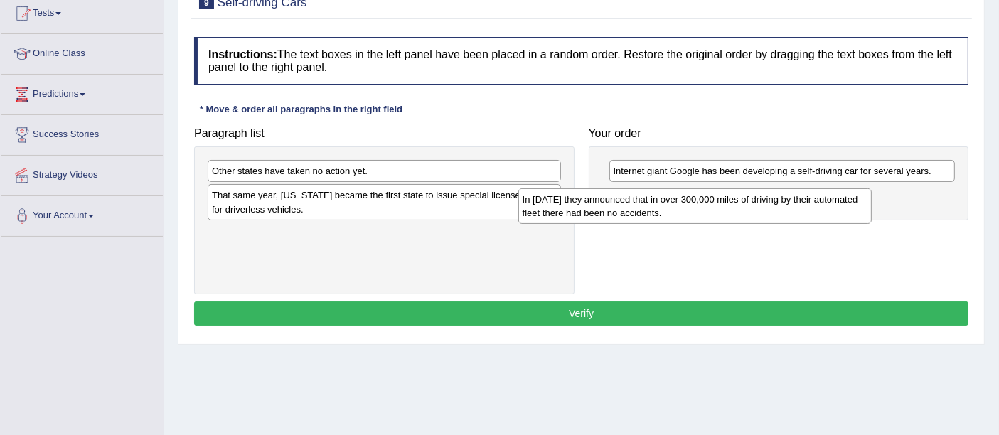
drag, startPoint x: 384, startPoint y: 237, endPoint x: 684, endPoint y: 213, distance: 301.6
click at [695, 205] on div "In 2012 they announced that in over 300,000 miles of driving by their automated…" at bounding box center [694, 206] width 353 height 36
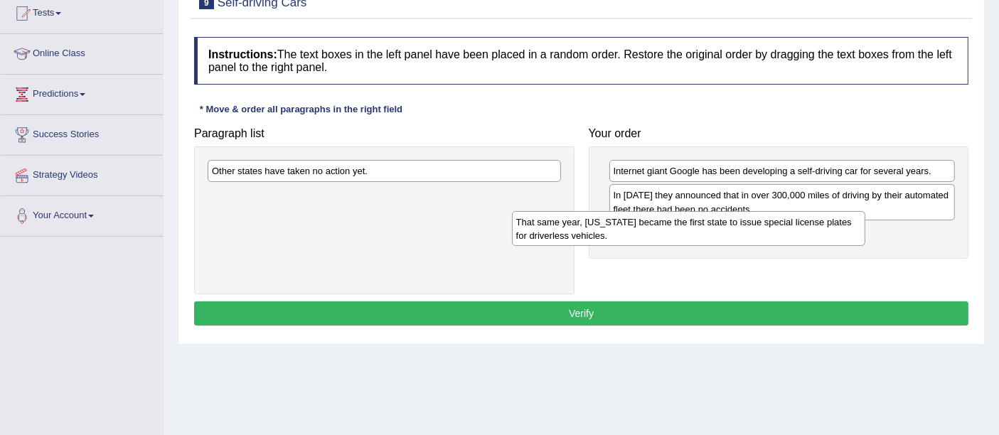
drag, startPoint x: 480, startPoint y: 195, endPoint x: 796, endPoint y: 230, distance: 317.4
click at [796, 230] on div "That same year, Nevada became the first state to issue special license plates f…" at bounding box center [688, 229] width 353 height 36
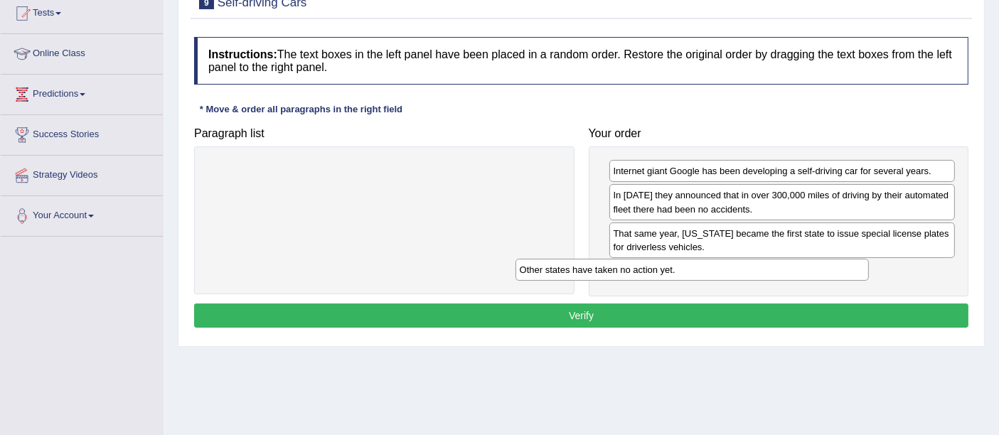
drag, startPoint x: 517, startPoint y: 165, endPoint x: 855, endPoint y: 273, distance: 355.2
click at [849, 268] on div "Other states have taken no action yet." at bounding box center [691, 270] width 353 height 22
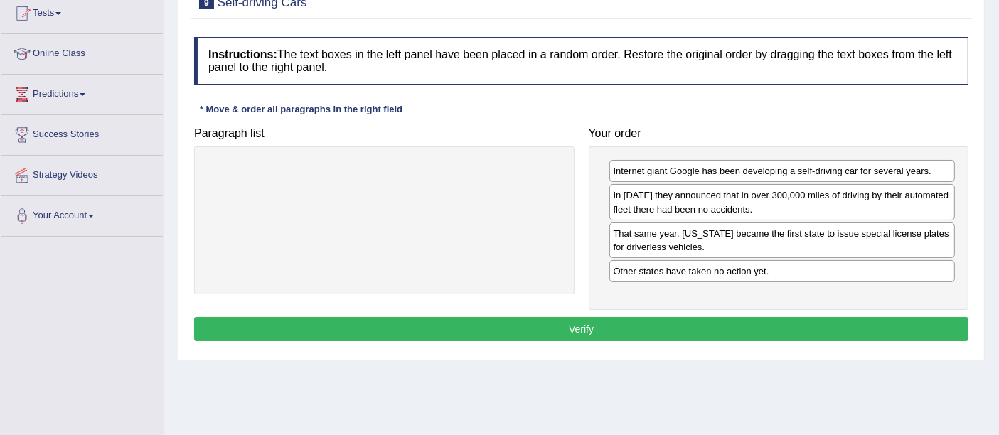
click at [616, 320] on button "Verify" at bounding box center [581, 329] width 774 height 24
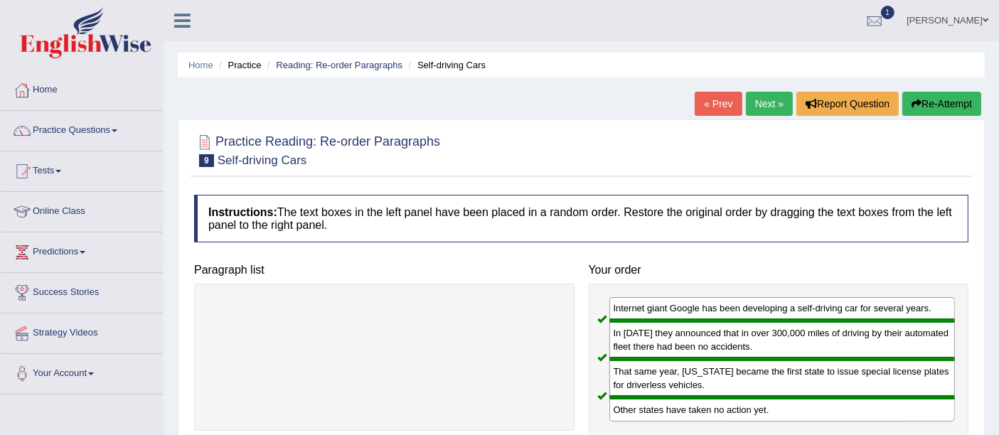
click at [751, 96] on link "Next »" at bounding box center [769, 104] width 47 height 24
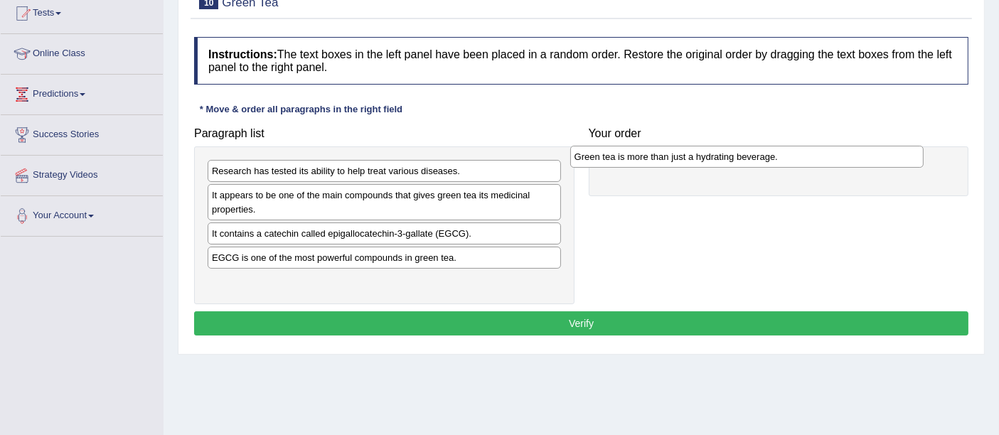
drag, startPoint x: 515, startPoint y: 280, endPoint x: 866, endPoint y: 157, distance: 371.4
click at [866, 157] on div "Green tea is more than just a hydrating beverage." at bounding box center [746, 157] width 353 height 22
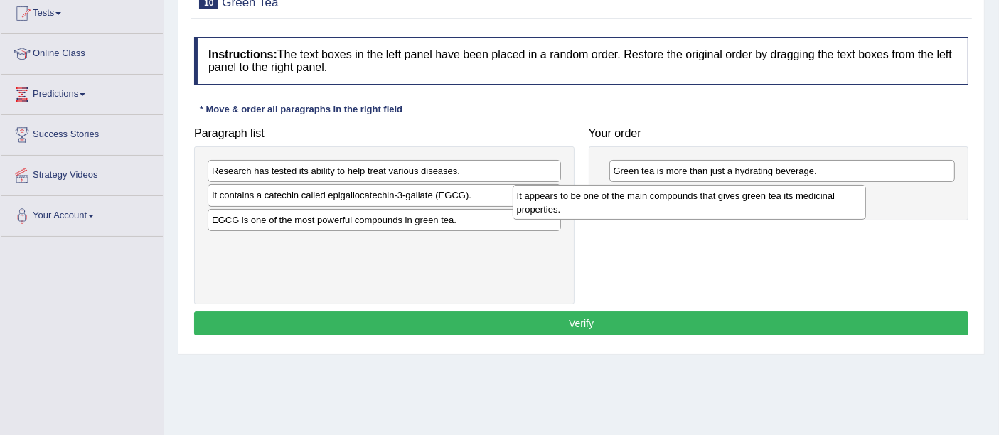
drag, startPoint x: 399, startPoint y: 208, endPoint x: 704, endPoint y: 208, distance: 304.9
click at [704, 208] on div "It appears to be one of the main compounds that gives green tea its medicinal p…" at bounding box center [688, 203] width 353 height 36
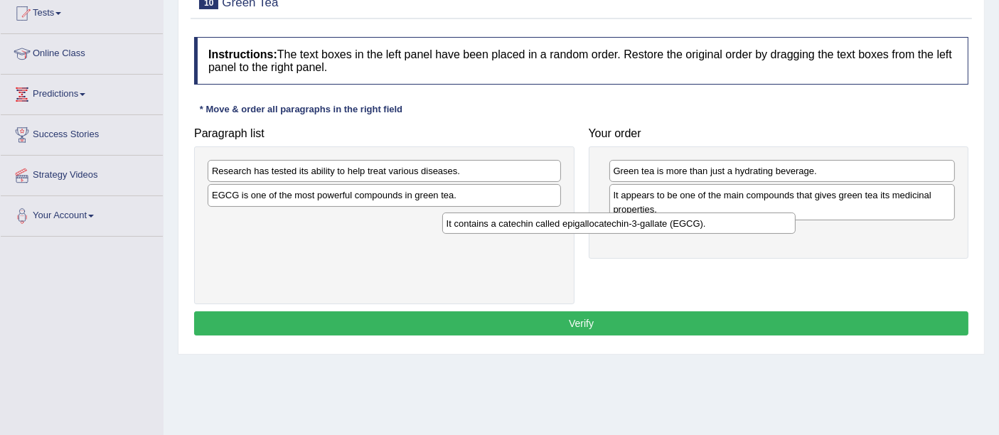
drag, startPoint x: 483, startPoint y: 204, endPoint x: 839, endPoint y: 222, distance: 356.5
click at [795, 223] on div "It contains a catechin called epigallocatechin-3-gallate (EGCG)." at bounding box center [618, 224] width 353 height 22
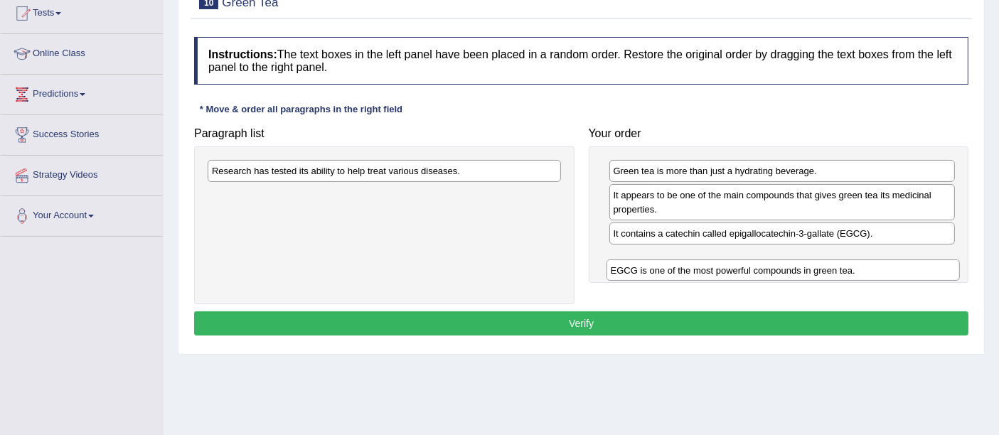
drag, startPoint x: 395, startPoint y: 189, endPoint x: 796, endPoint y: 264, distance: 407.9
click at [804, 264] on div "EGCG is one of the most powerful compounds in green tea." at bounding box center [782, 270] width 353 height 22
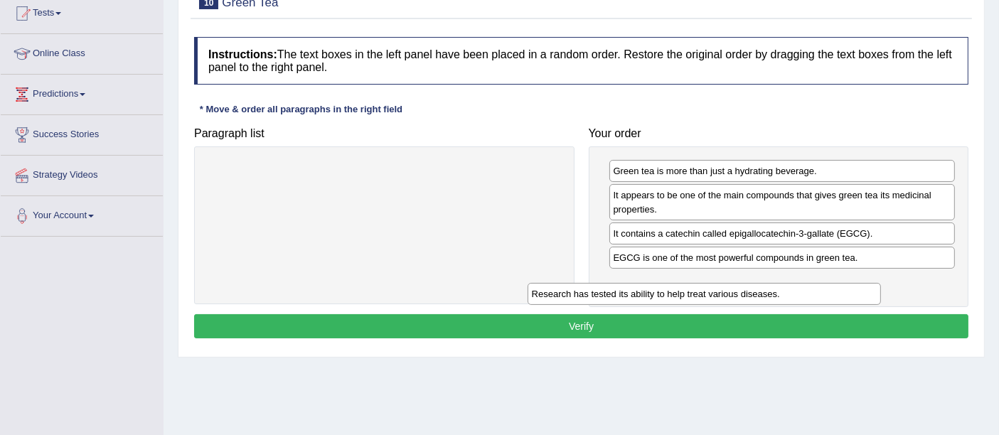
drag, startPoint x: 480, startPoint y: 162, endPoint x: 854, endPoint y: 272, distance: 389.1
click at [834, 283] on div "Research has tested its ability to help treat various diseases." at bounding box center [703, 294] width 353 height 22
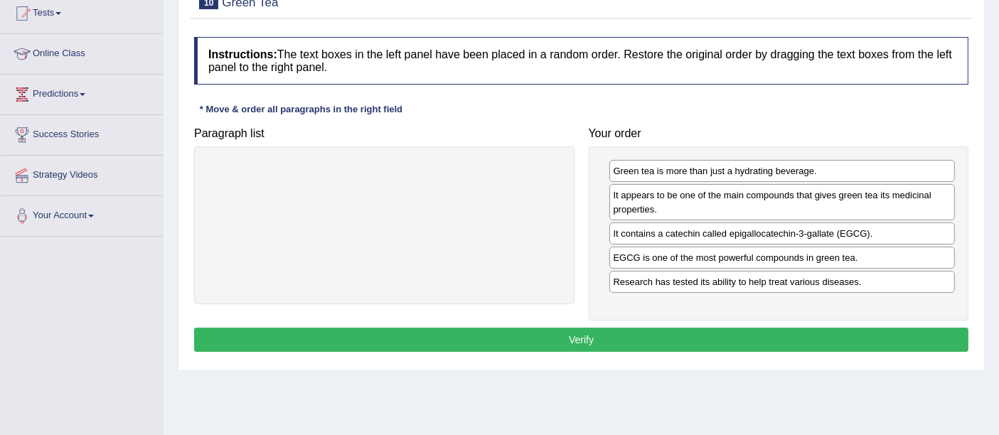
click at [626, 350] on div "Instructions: The text boxes in the left panel have been placed in a random ord…" at bounding box center [580, 196] width 781 height 333
click at [624, 340] on button "Verify" at bounding box center [581, 340] width 774 height 24
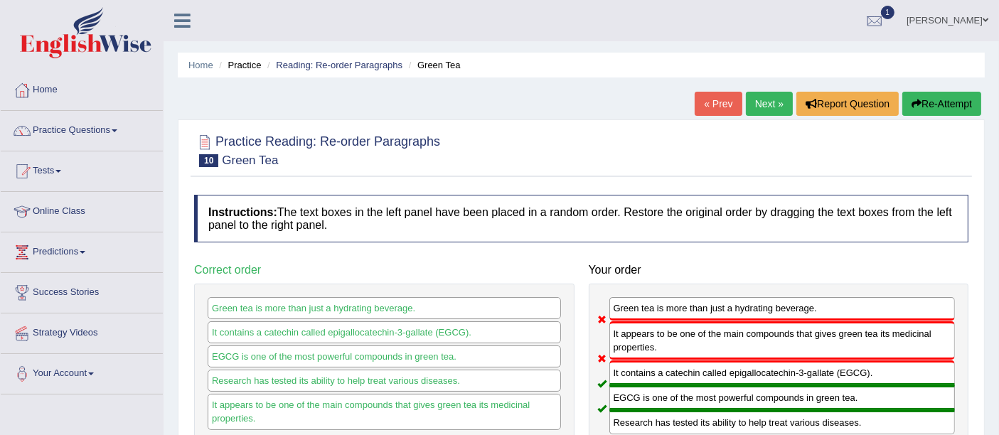
click at [777, 104] on link "Next »" at bounding box center [769, 104] width 47 height 24
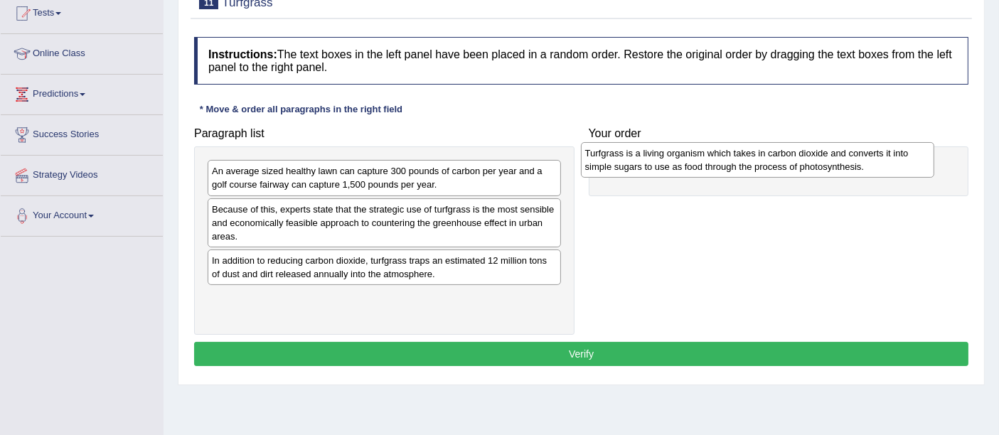
drag, startPoint x: 450, startPoint y: 303, endPoint x: 814, endPoint y: 175, distance: 386.0
click at [814, 167] on div "Turfgrass is a living organism which takes in carbon dioxide and converts it in…" at bounding box center [757, 160] width 353 height 36
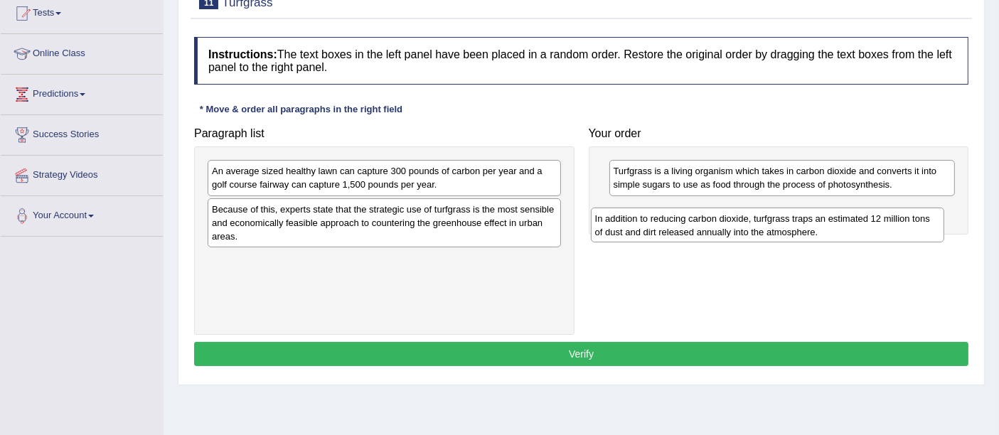
drag, startPoint x: 362, startPoint y: 267, endPoint x: 721, endPoint y: 230, distance: 361.6
click at [721, 230] on div "In addition to reducing carbon dioxide, turfgrass traps an estimated 12 million…" at bounding box center [767, 226] width 353 height 36
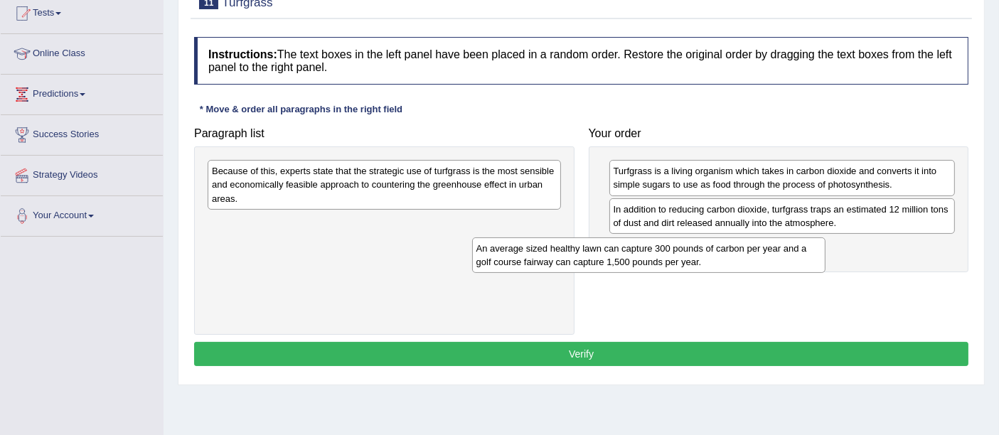
drag, startPoint x: 486, startPoint y: 184, endPoint x: 848, endPoint y: 242, distance: 366.4
click at [825, 245] on div "An average sized healthy lawn can capture 300 pounds of carbon per year and a g…" at bounding box center [648, 255] width 353 height 36
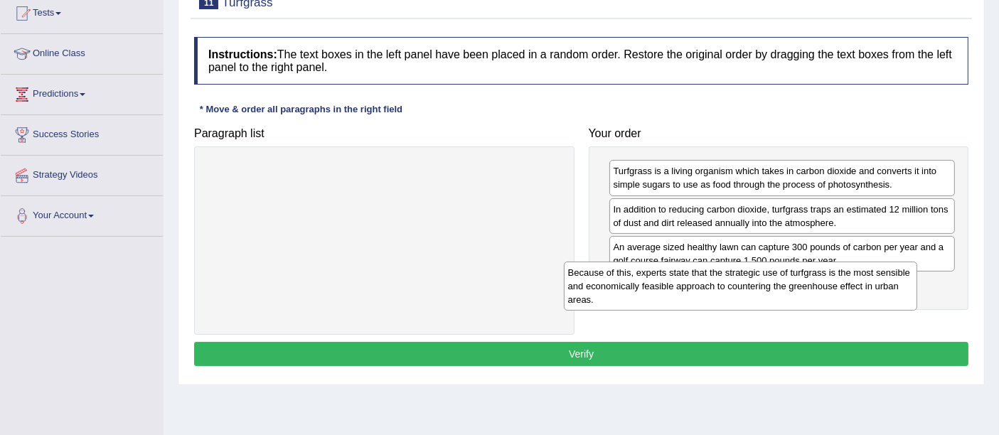
drag, startPoint x: 524, startPoint y: 202, endPoint x: 885, endPoint y: 308, distance: 376.3
click at [881, 303] on div "Because of this, experts state that the strategic use of turfgrass is the most …" at bounding box center [740, 286] width 353 height 49
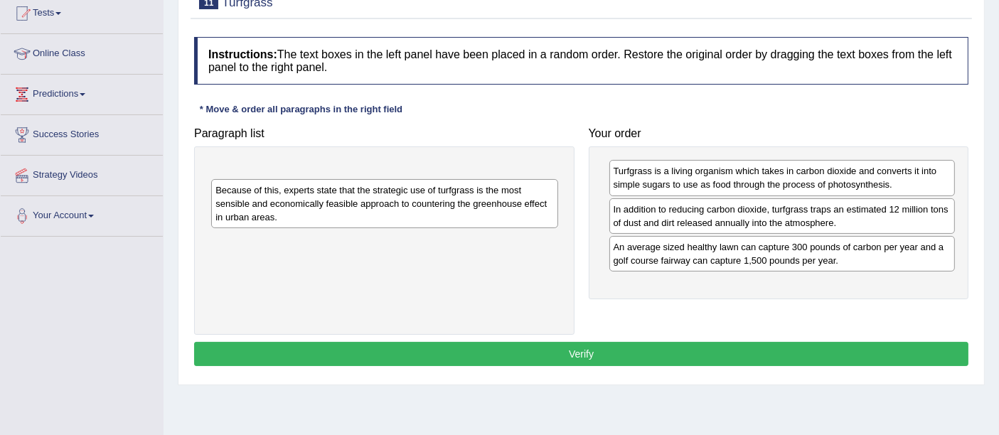
drag, startPoint x: 808, startPoint y: 301, endPoint x: 409, endPoint y: 209, distance: 410.0
click at [409, 209] on div "Because of this, experts state that the strategic use of turfgrass is the most …" at bounding box center [384, 203] width 346 height 49
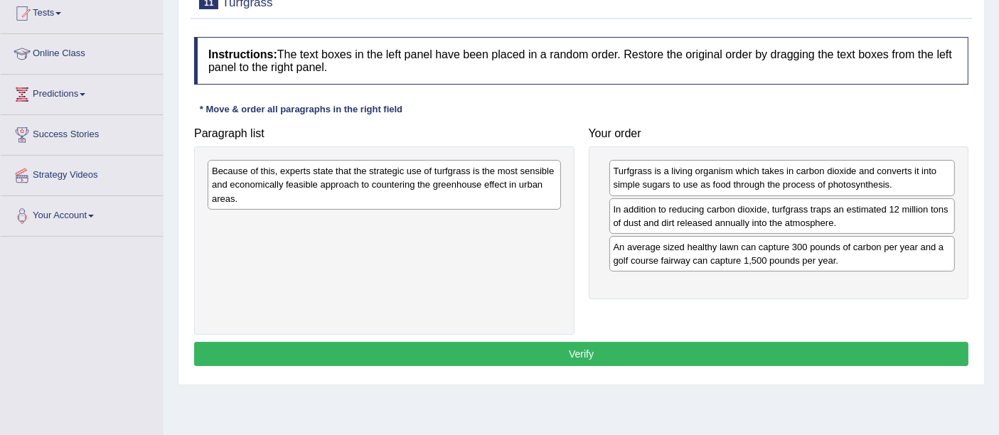
drag, startPoint x: 903, startPoint y: 269, endPoint x: 650, endPoint y: 249, distance: 253.8
click at [585, 273] on div "Your order Turfgrass is a living organism which takes in carbon dioxide and con…" at bounding box center [778, 209] width 394 height 179
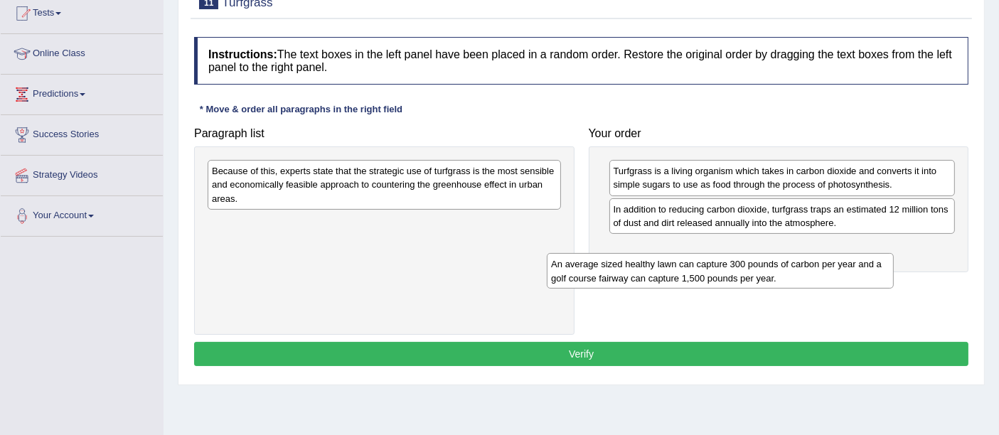
drag, startPoint x: 600, startPoint y: 269, endPoint x: 333, endPoint y: 217, distance: 272.1
click at [547, 253] on div "An average sized healthy lawn can capture 300 pounds of carbon per year and a g…" at bounding box center [720, 271] width 346 height 36
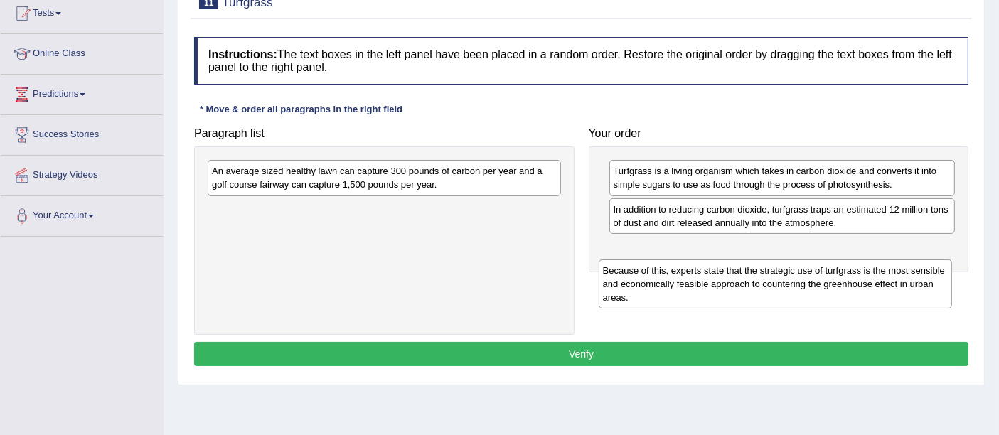
drag, startPoint x: 530, startPoint y: 206, endPoint x: 826, endPoint y: 276, distance: 304.5
click at [873, 270] on div "Because of this, experts state that the strategic use of turfgrass is the most …" at bounding box center [774, 283] width 353 height 49
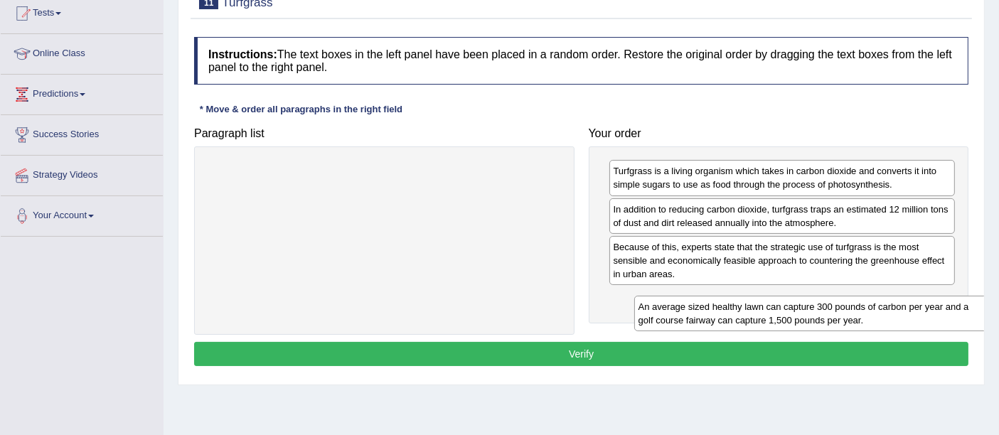
drag, startPoint x: 434, startPoint y: 174, endPoint x: 853, endPoint y: 292, distance: 434.9
click at [856, 296] on div "An average sized healthy lawn can capture 300 pounds of carbon per year and a g…" at bounding box center [810, 314] width 353 height 36
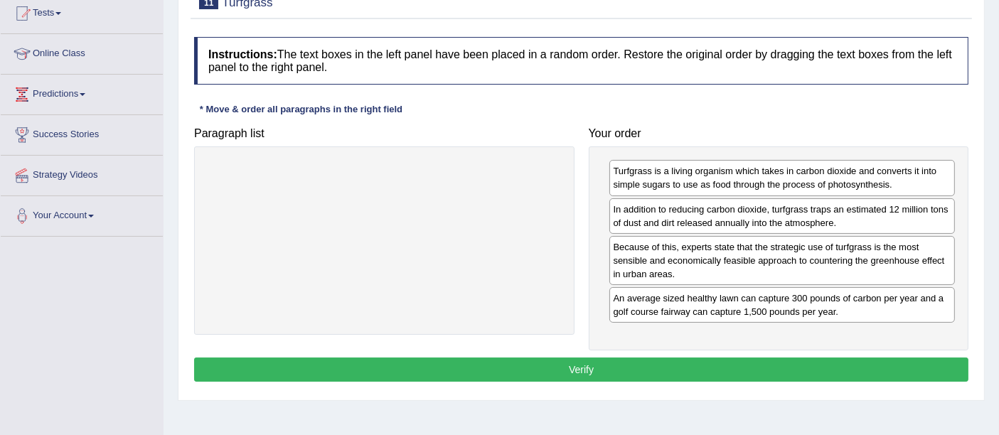
click at [687, 363] on button "Verify" at bounding box center [581, 370] width 774 height 24
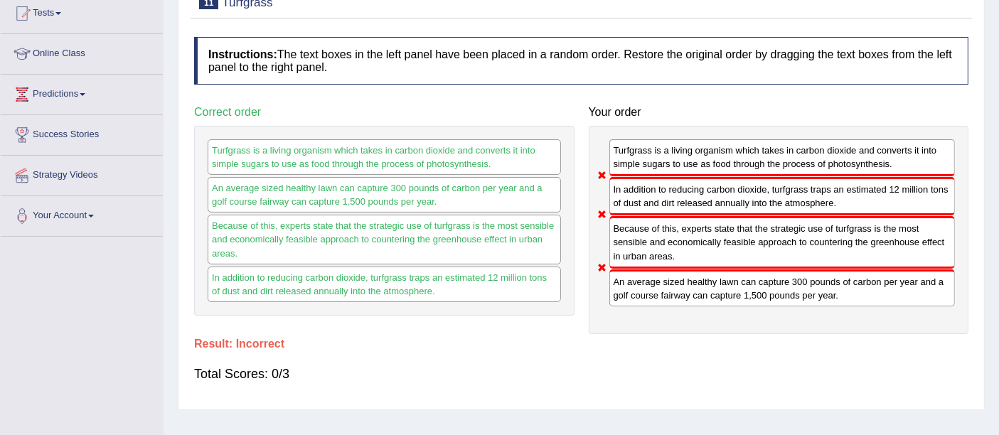
click at [828, 259] on div "Because of this, experts state that the strategic use of turfgrass is the most …" at bounding box center [782, 242] width 346 height 52
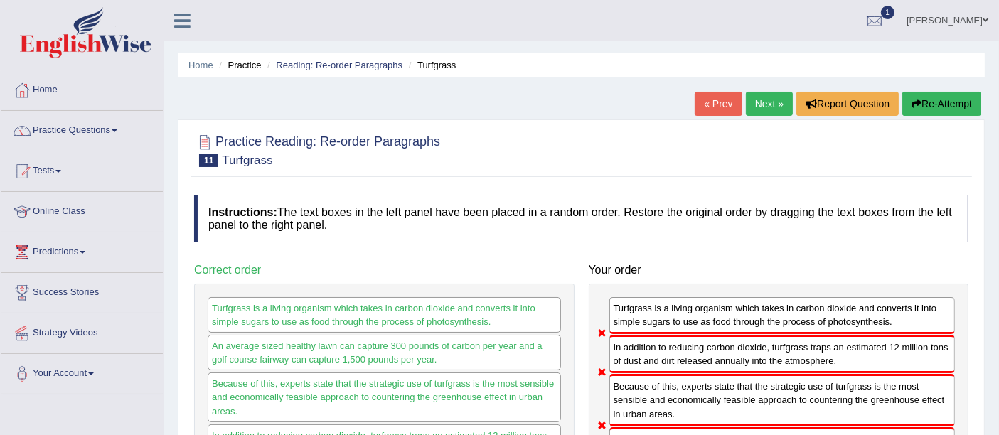
click at [765, 107] on link "Next »" at bounding box center [769, 104] width 47 height 24
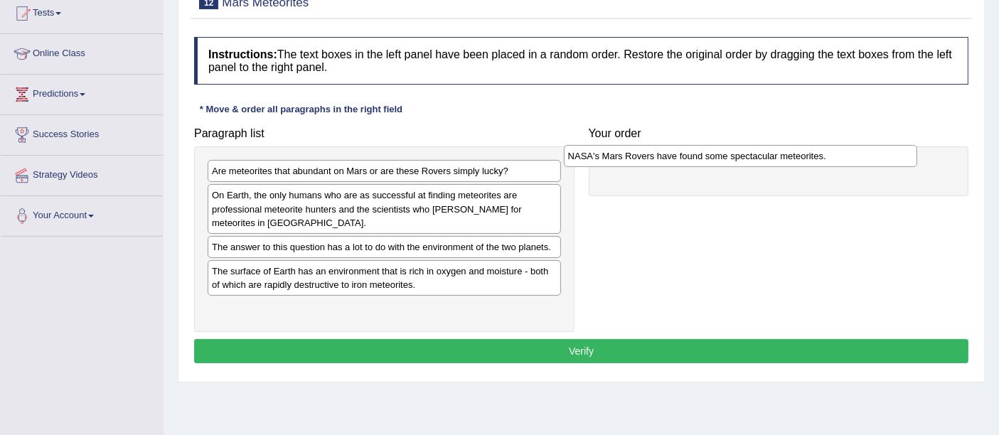
drag, startPoint x: 352, startPoint y: 251, endPoint x: 709, endPoint y: 161, distance: 367.9
click at [709, 161] on div "NASA's Mars Rovers have found some spectacular meteorites." at bounding box center [740, 156] width 353 height 22
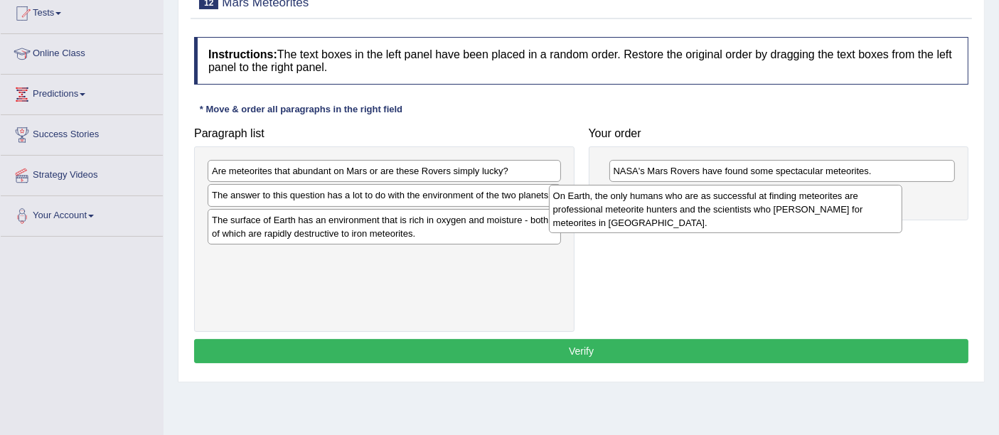
drag, startPoint x: 506, startPoint y: 212, endPoint x: 690, endPoint y: 215, distance: 184.1
click at [690, 215] on div "On Earth, the only humans who are as successful at finding meteorites are profe…" at bounding box center [725, 209] width 353 height 49
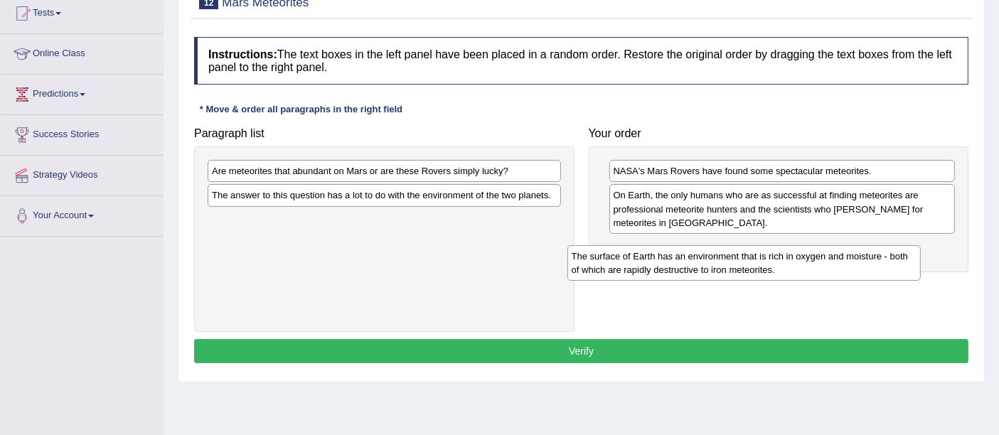
drag, startPoint x: 608, startPoint y: 252, endPoint x: 722, endPoint y: 253, distance: 113.7
click at [747, 261] on div "The surface of Earth has an environment that is rich in oxygen and moisture - b…" at bounding box center [743, 263] width 353 height 36
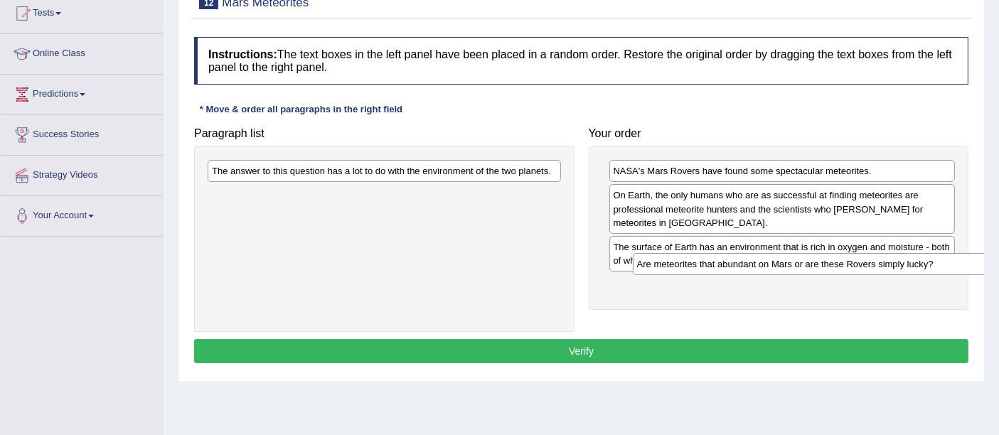
drag, startPoint x: 493, startPoint y: 195, endPoint x: 891, endPoint y: 293, distance: 409.8
click at [893, 275] on div "Are meteorites that abundant on Mars or are these Rovers simply lucky?" at bounding box center [809, 264] width 353 height 22
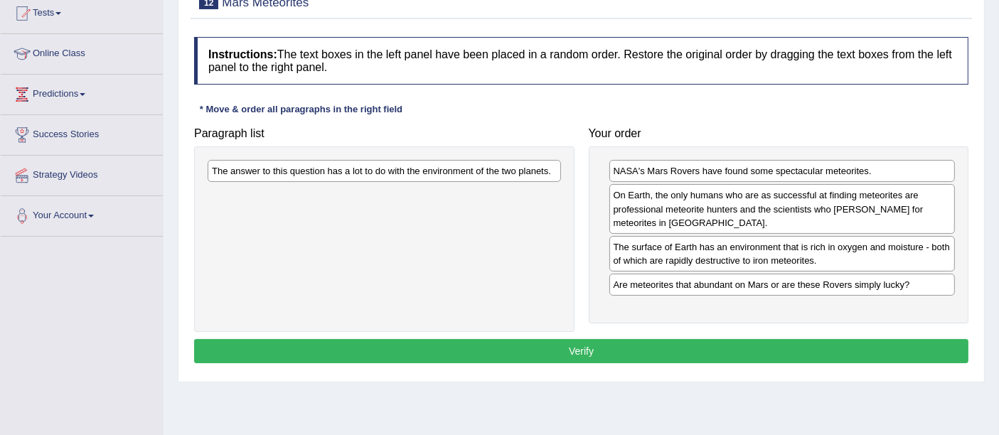
click at [466, 190] on div "The answer to this question has a lot to do with the environment of the two pla…" at bounding box center [384, 238] width 380 height 185
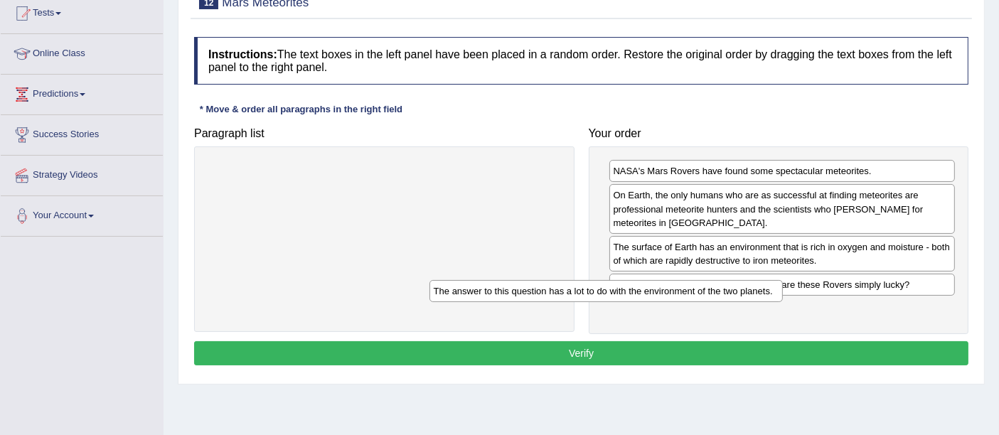
drag, startPoint x: 473, startPoint y: 179, endPoint x: 830, endPoint y: 334, distance: 389.6
click at [783, 302] on div "The answer to this question has a lot to do with the environment of the two pla…" at bounding box center [605, 291] width 353 height 22
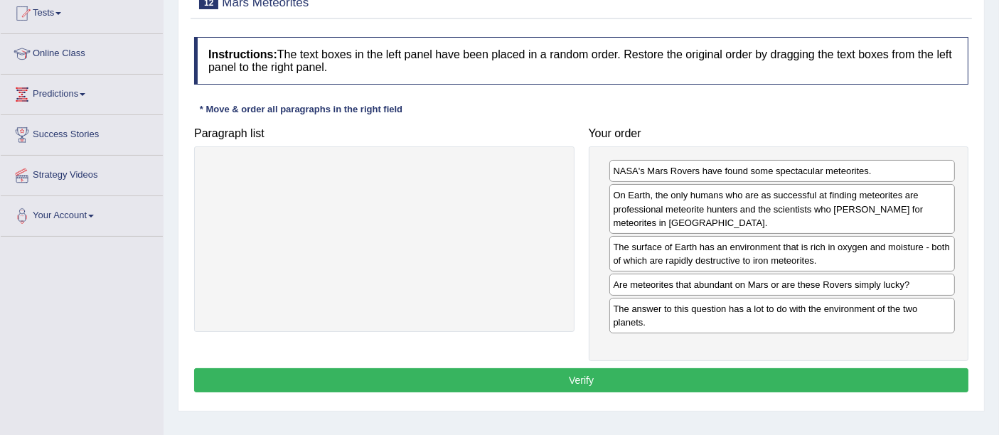
click at [617, 377] on button "Verify" at bounding box center [581, 380] width 774 height 24
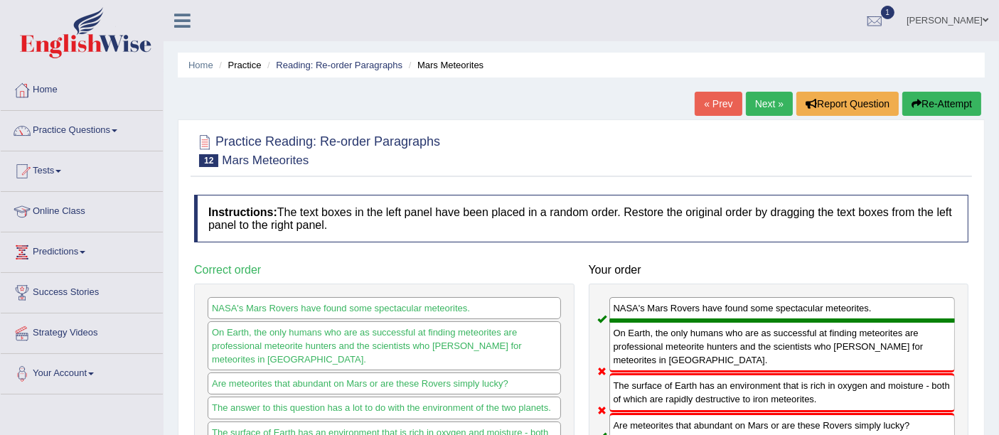
click at [763, 98] on link "Next »" at bounding box center [769, 104] width 47 height 24
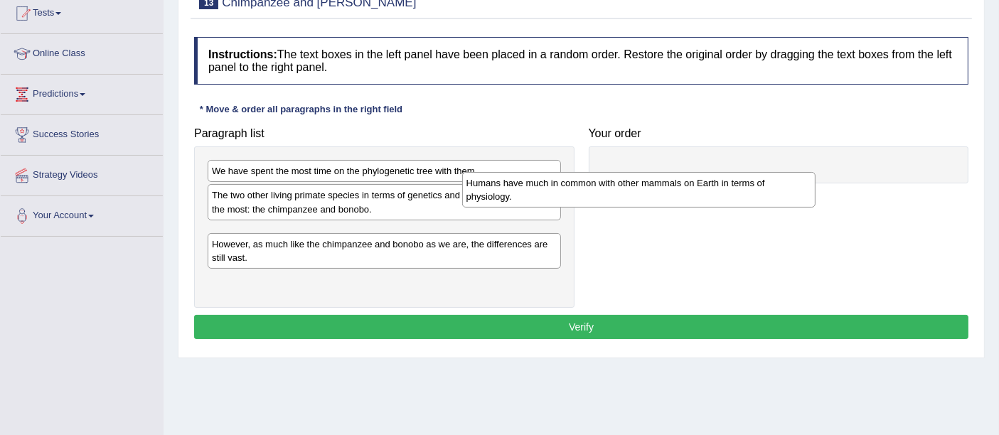
drag, startPoint x: 375, startPoint y: 250, endPoint x: 759, endPoint y: 183, distance: 390.3
click at [754, 183] on div "Humans have much in common with other mammals on Earth in terms of physiology." at bounding box center [638, 190] width 353 height 36
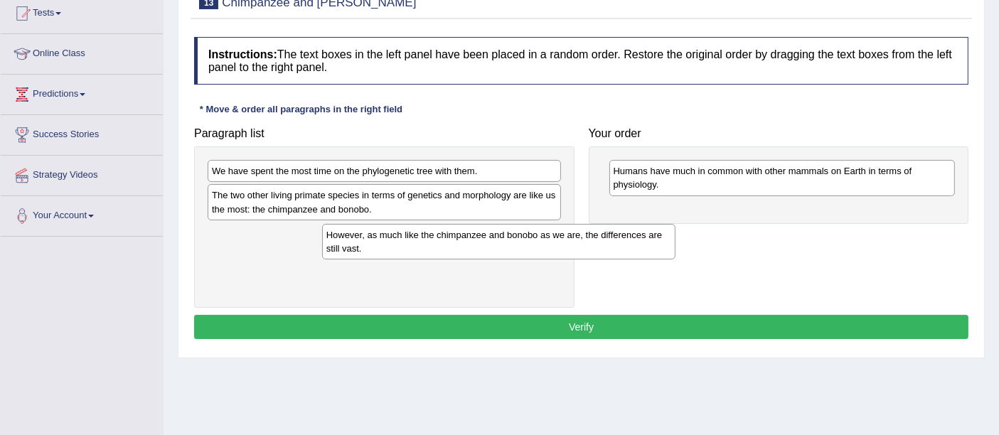
drag, startPoint x: 439, startPoint y: 235, endPoint x: 427, endPoint y: 245, distance: 15.6
click at [428, 245] on div "However, as much like the chimpanzee and bonobo as we are, the differences are …" at bounding box center [498, 242] width 353 height 36
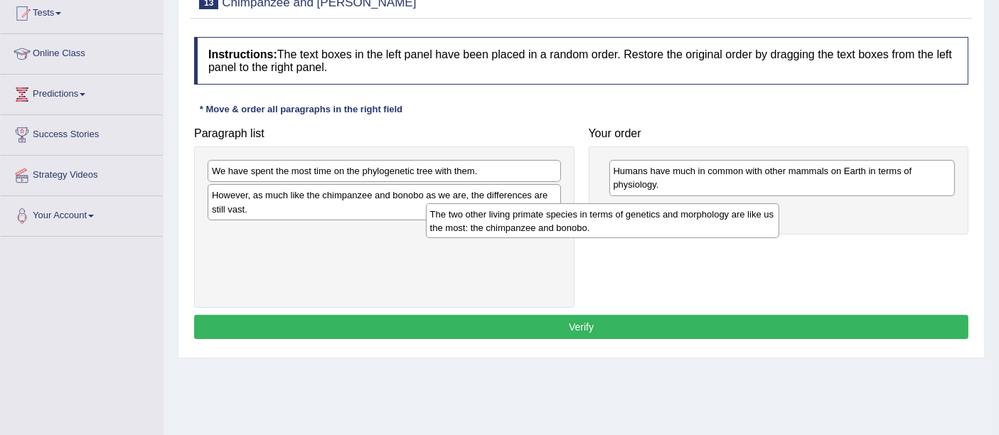
drag, startPoint x: 402, startPoint y: 203, endPoint x: 894, endPoint y: 249, distance: 494.0
click at [779, 239] on div "The two other living primate species in terms of genetics and morphology are li…" at bounding box center [602, 221] width 353 height 36
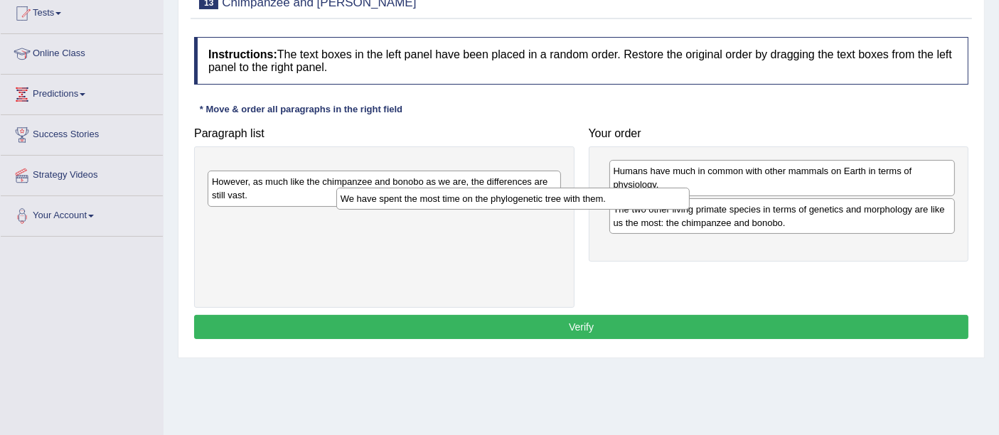
drag, startPoint x: 456, startPoint y: 176, endPoint x: 844, endPoint y: 264, distance: 398.0
click at [689, 210] on div "We have spent the most time on the phylogenetic tree with them." at bounding box center [512, 199] width 353 height 22
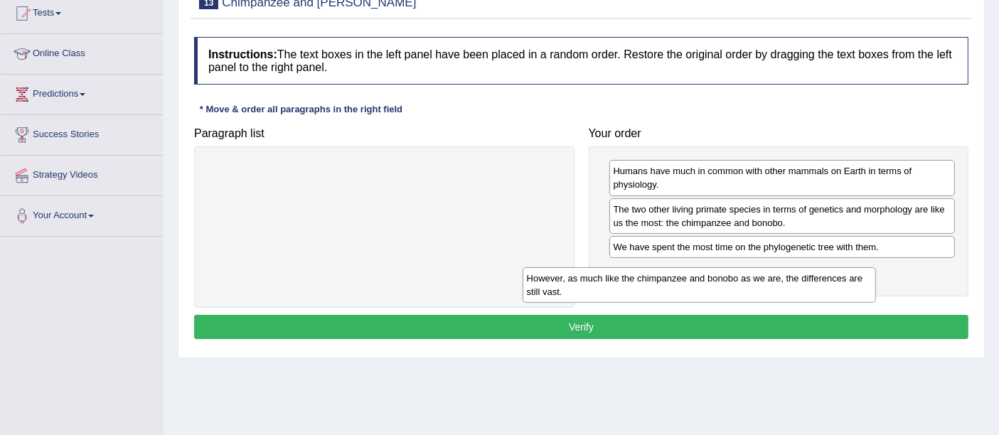
drag, startPoint x: 515, startPoint y: 173, endPoint x: 852, endPoint y: 281, distance: 353.8
click at [837, 281] on div "However, as much like the chimpanzee and bonobo as we are, the differences are …" at bounding box center [698, 285] width 353 height 36
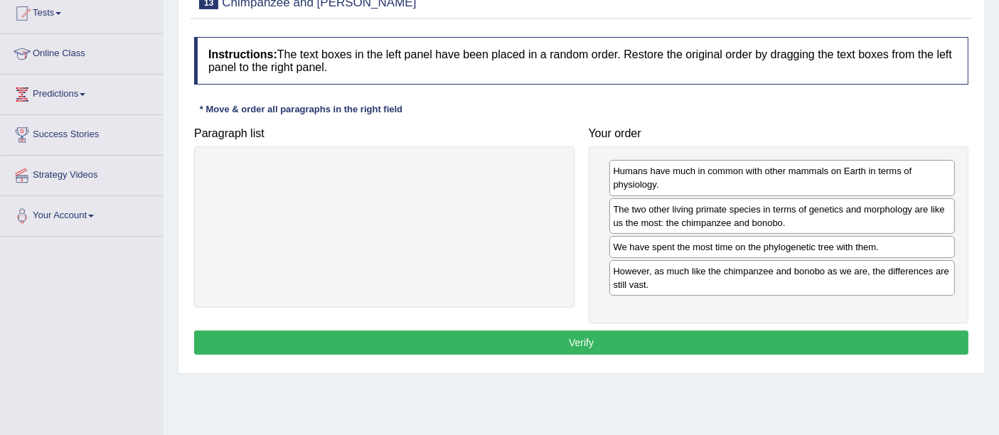
click at [641, 344] on button "Verify" at bounding box center [581, 343] width 774 height 24
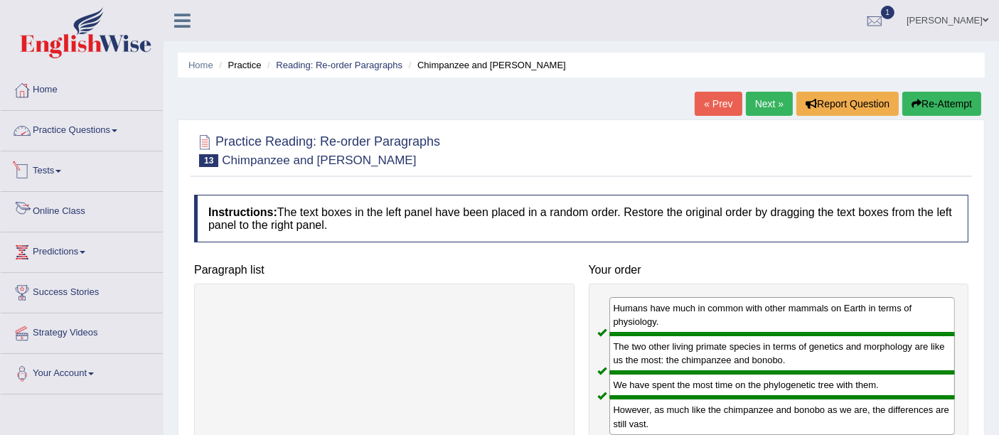
click at [60, 129] on link "Practice Questions" at bounding box center [82, 129] width 162 height 36
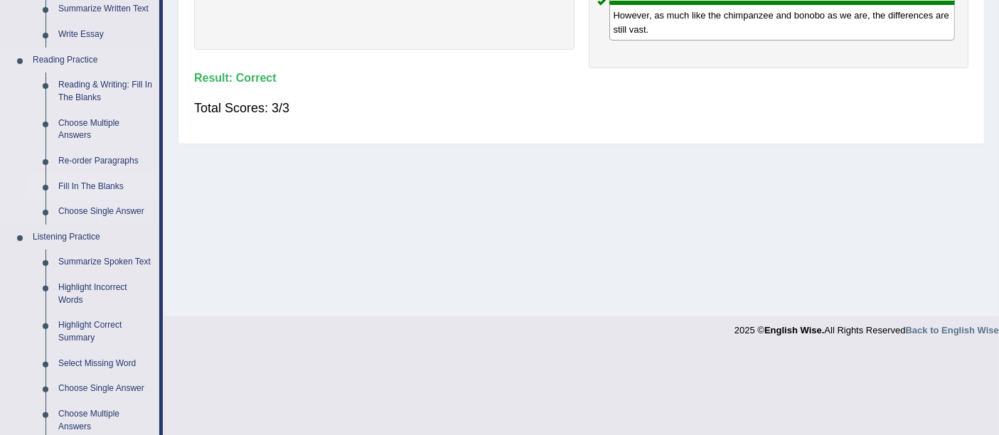
click at [95, 186] on link "Fill In The Blanks" at bounding box center [105, 187] width 107 height 26
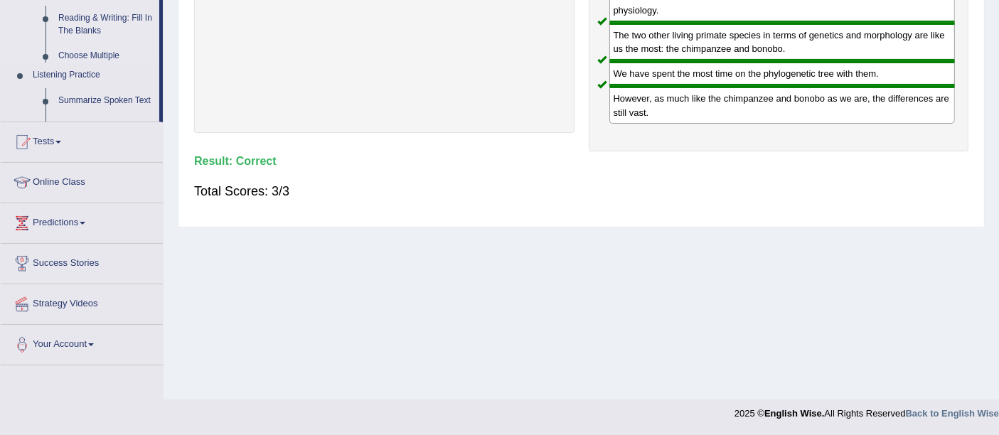
scroll to position [311, 0]
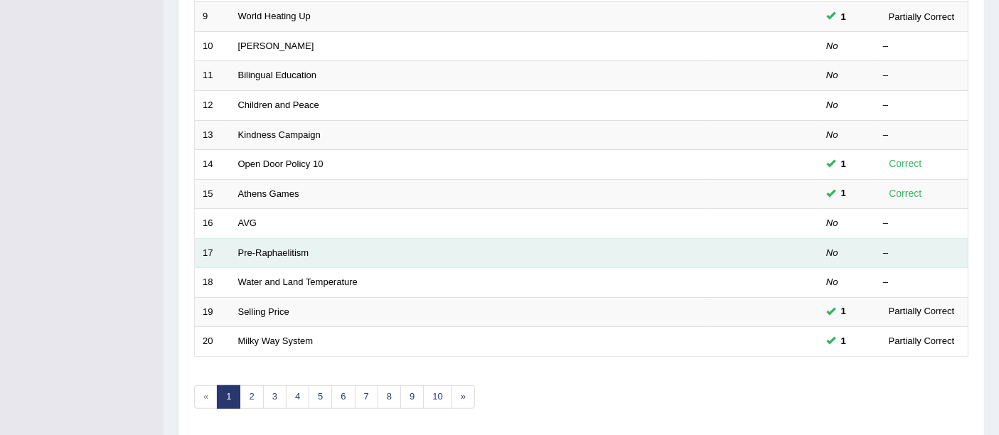
scroll to position [500, 0]
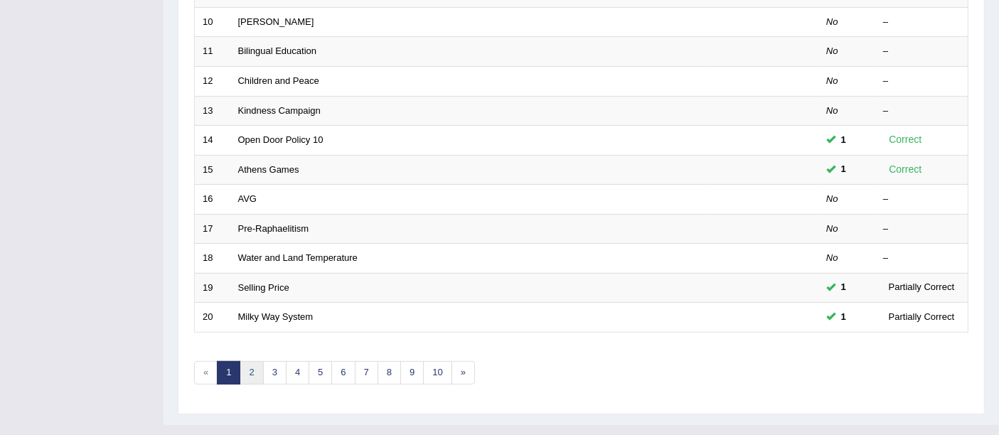
click at [247, 361] on link "2" at bounding box center [251, 372] width 23 height 23
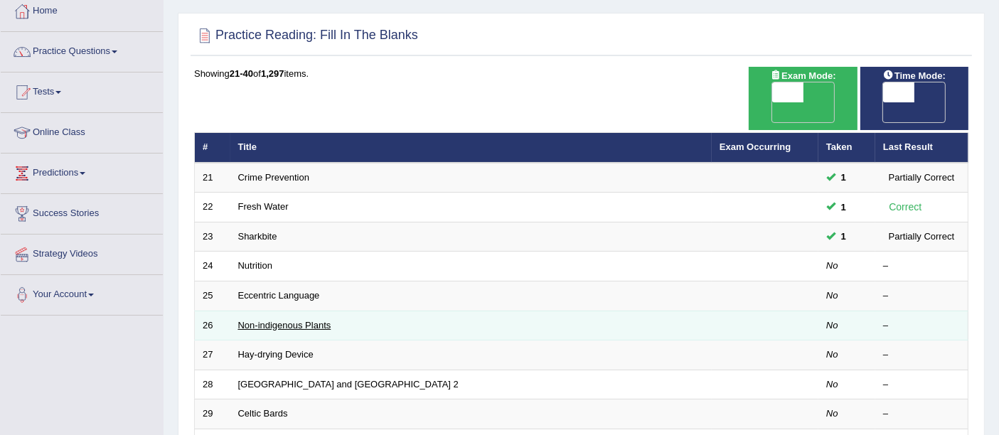
click at [296, 320] on link "Non-indigenous Plants" at bounding box center [284, 325] width 93 height 11
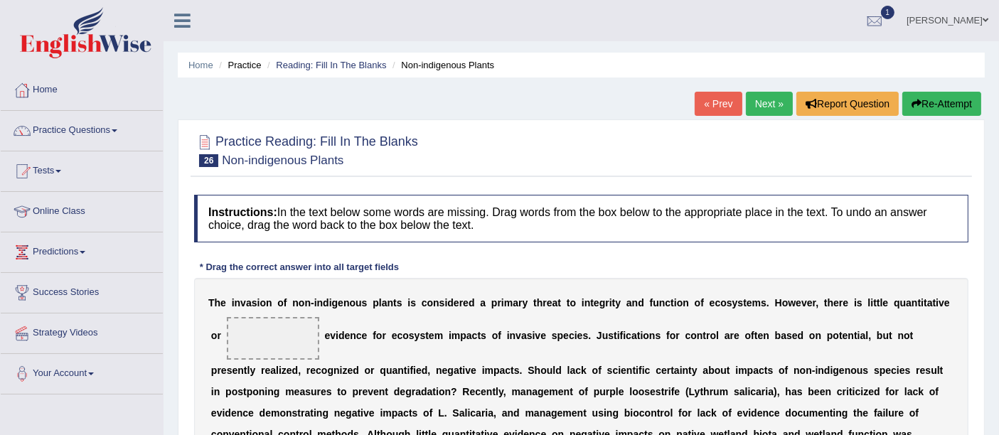
click at [773, 102] on link "Next »" at bounding box center [769, 104] width 47 height 24
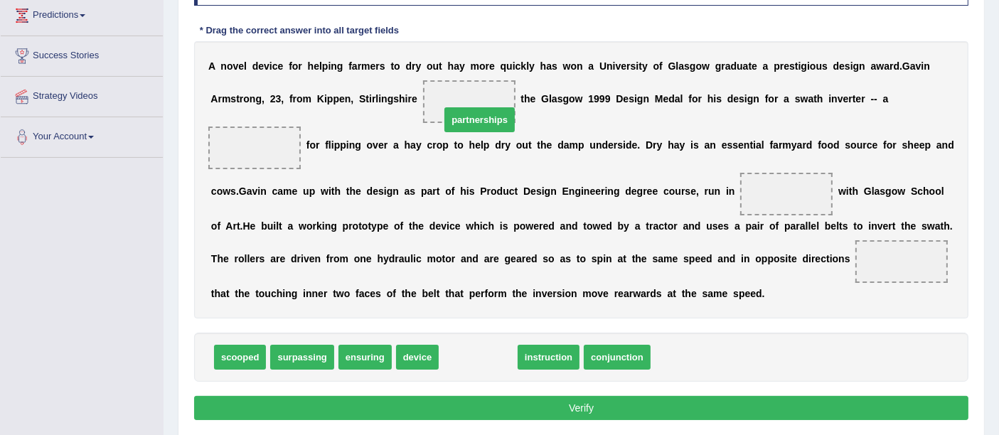
drag, startPoint x: 489, startPoint y: 350, endPoint x: 488, endPoint y: 104, distance: 245.2
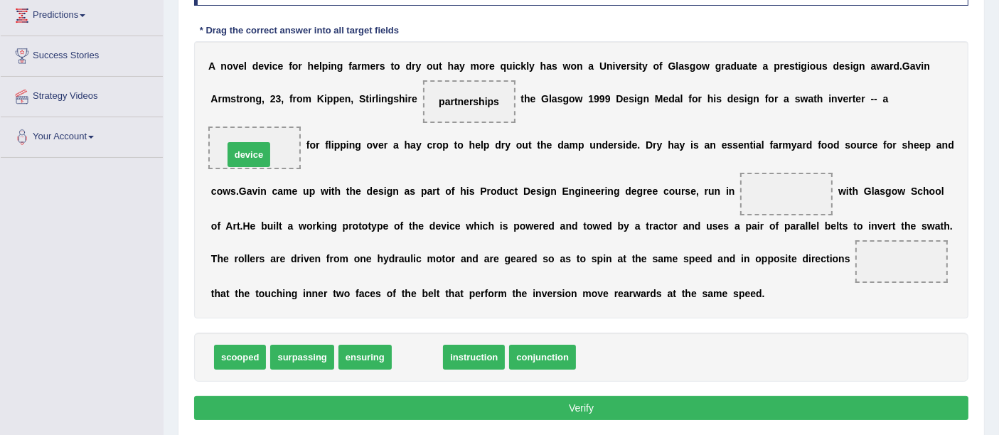
drag, startPoint x: 420, startPoint y: 346, endPoint x: 252, endPoint y: 151, distance: 257.5
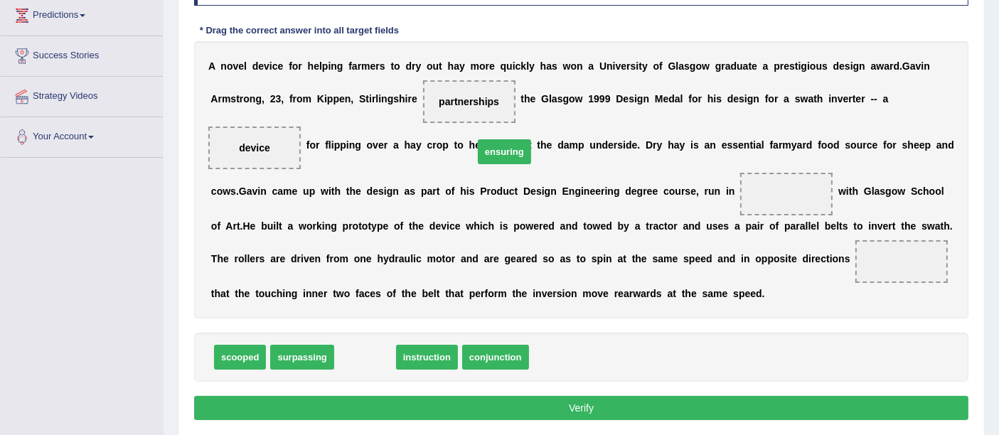
drag, startPoint x: 357, startPoint y: 346, endPoint x: 515, endPoint y: 90, distance: 301.6
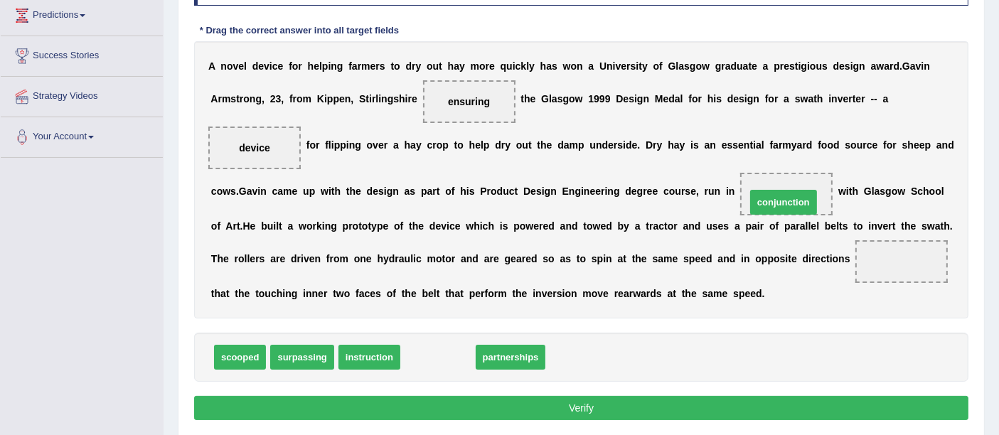
drag, startPoint x: 428, startPoint y: 358, endPoint x: 775, endPoint y: 201, distance: 381.4
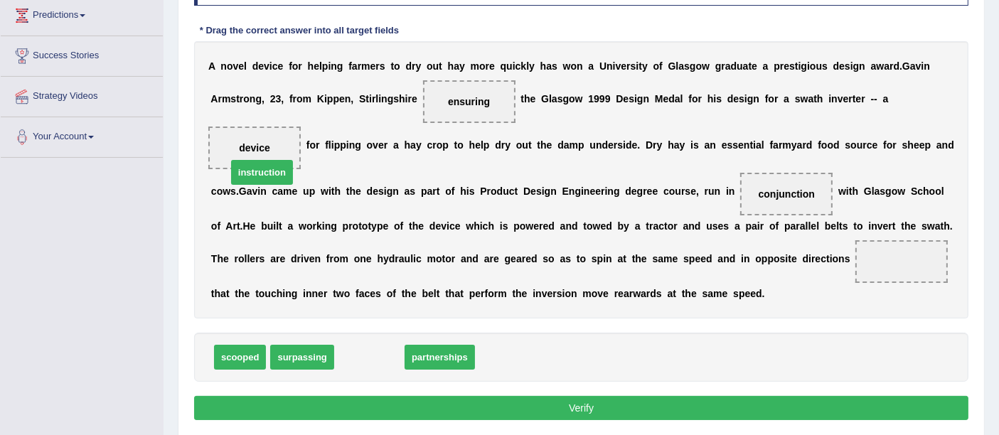
drag, startPoint x: 368, startPoint y: 350, endPoint x: 256, endPoint y: 156, distance: 224.8
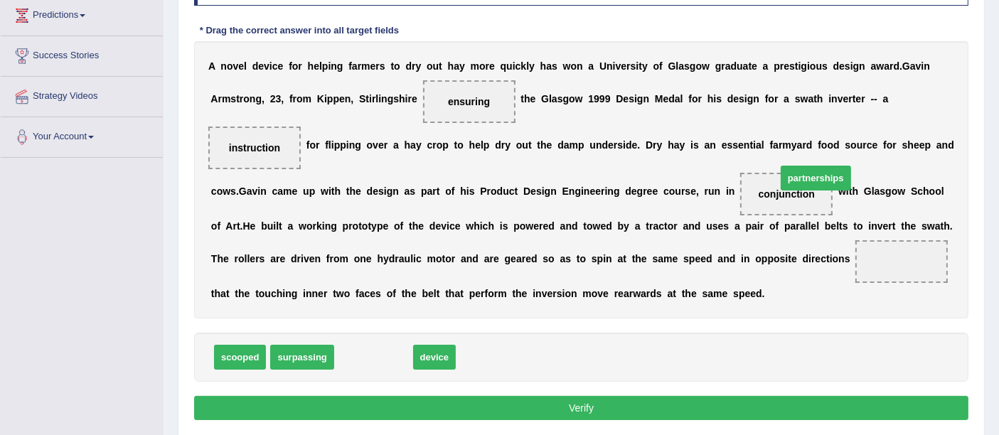
drag, startPoint x: 354, startPoint y: 350, endPoint x: 769, endPoint y: 210, distance: 438.1
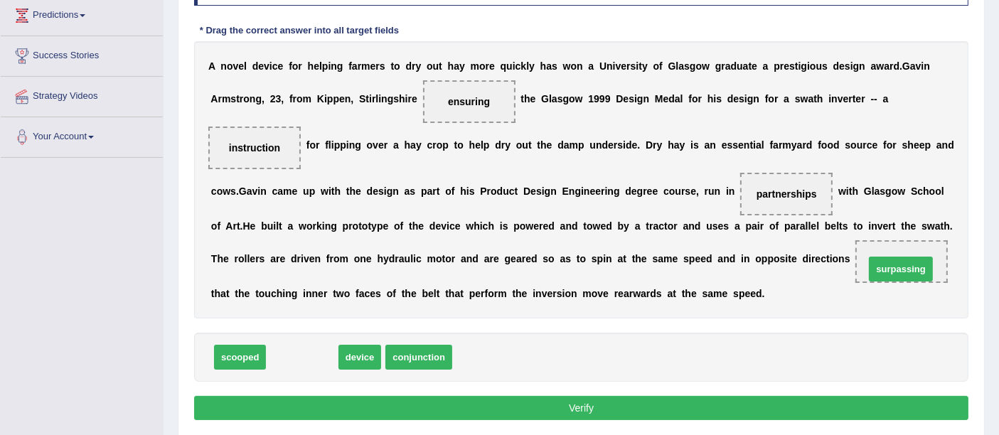
drag, startPoint x: 314, startPoint y: 353, endPoint x: 903, endPoint y: 267, distance: 595.5
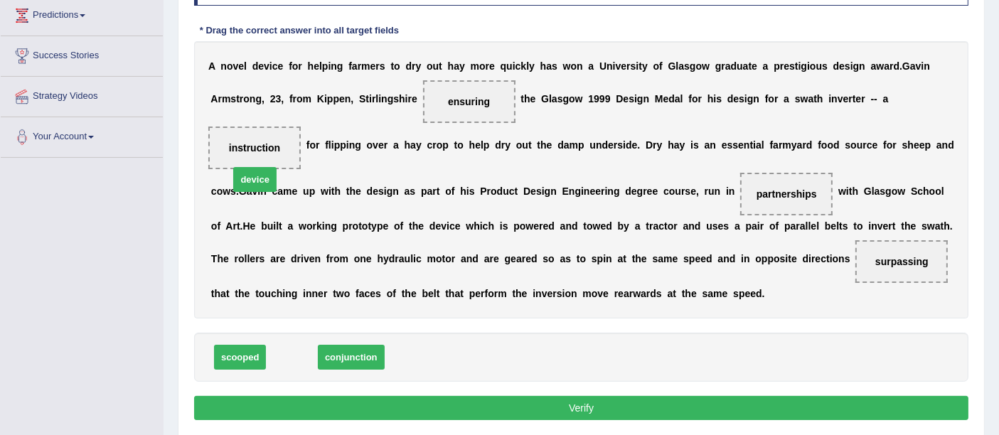
drag, startPoint x: 303, startPoint y: 357, endPoint x: 280, endPoint y: 171, distance: 187.6
click at [609, 397] on button "Verify" at bounding box center [581, 408] width 774 height 24
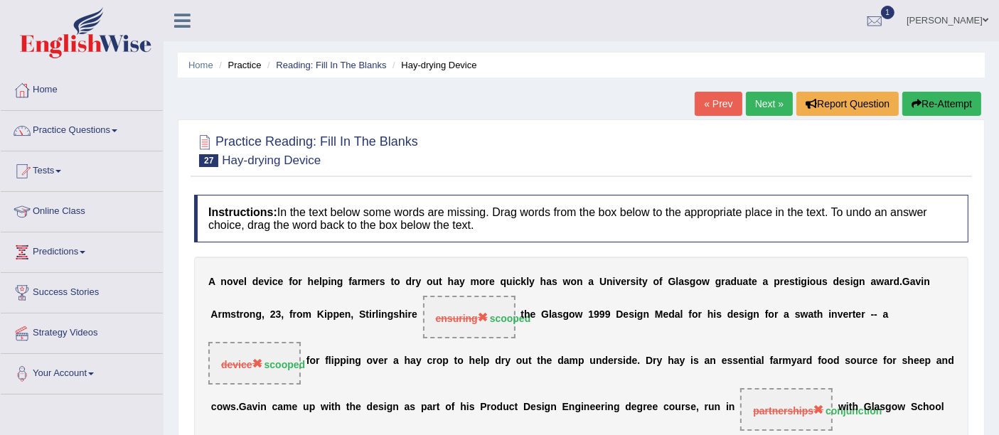
click at [766, 95] on link "Next »" at bounding box center [769, 104] width 47 height 24
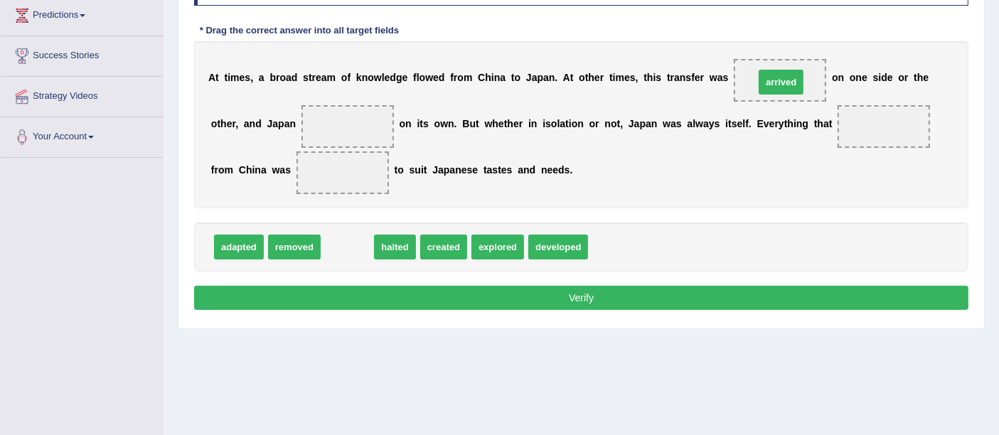
drag, startPoint x: 502, startPoint y: 164, endPoint x: 768, endPoint y: 80, distance: 279.6
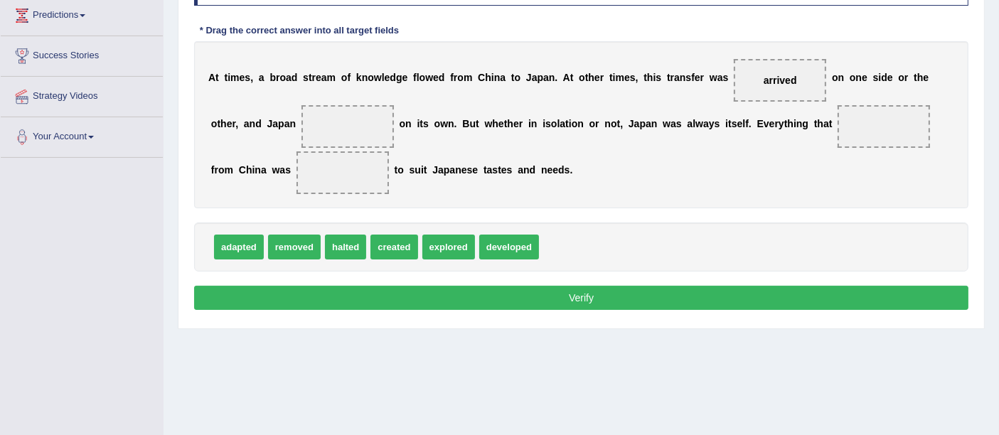
drag, startPoint x: 799, startPoint y: 82, endPoint x: 903, endPoint y: 134, distance: 116.7
click at [903, 134] on div "A t t i m e s , a b r o a d s t r e a m o f k n o w l e d g e f l o w e d f r o…" at bounding box center [581, 124] width 774 height 167
drag, startPoint x: 792, startPoint y: 85, endPoint x: 877, endPoint y: 120, distance: 92.4
click at [893, 133] on div "A t t i m e s , a b r o a d s t r e a m o f k n o w l e d g e f l o w e d f r o…" at bounding box center [581, 124] width 774 height 167
drag, startPoint x: 795, startPoint y: 76, endPoint x: 936, endPoint y: 147, distance: 158.3
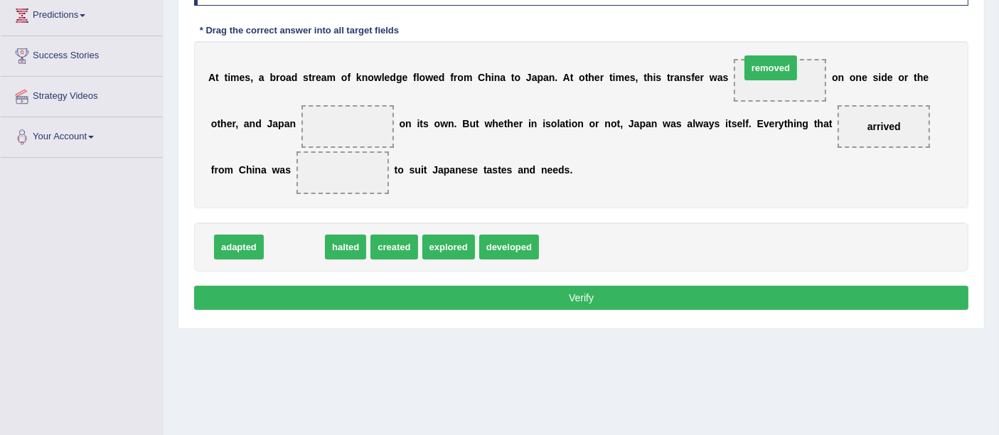
drag, startPoint x: 294, startPoint y: 246, endPoint x: 768, endPoint y: 67, distance: 506.8
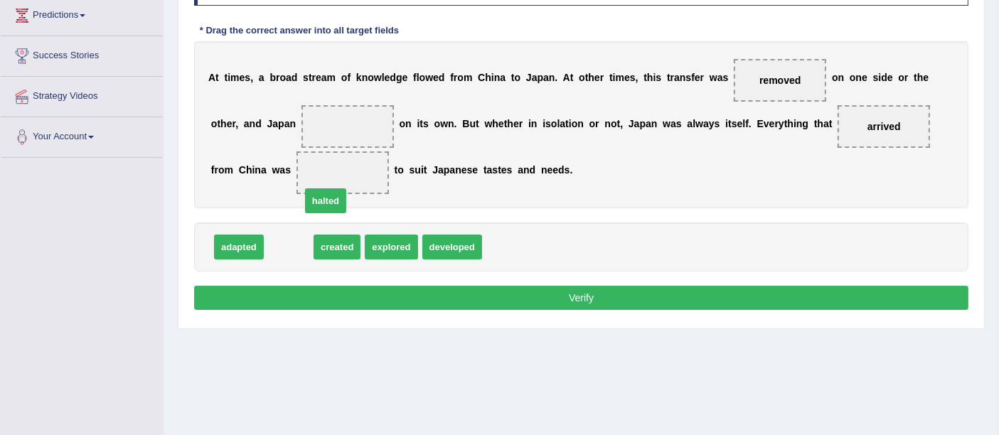
drag, startPoint x: 286, startPoint y: 242, endPoint x: 331, endPoint y: 191, distance: 68.0
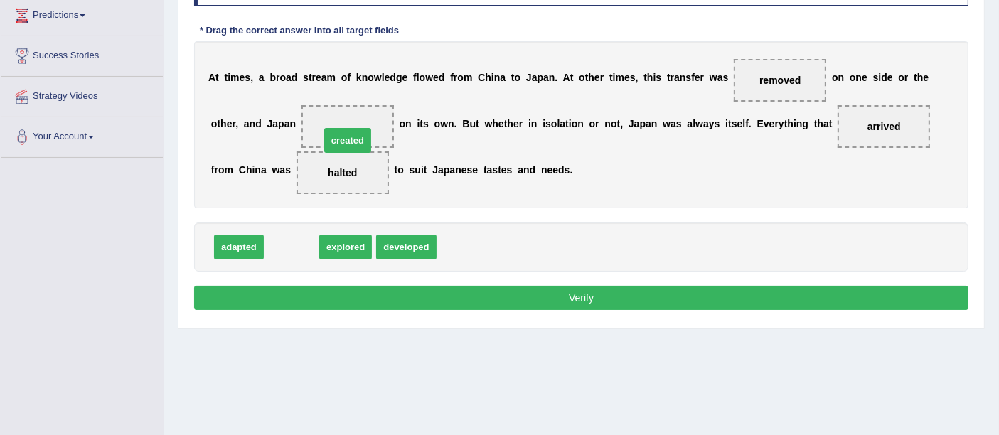
drag, startPoint x: 341, startPoint y: 212, endPoint x: 350, endPoint y: 133, distance: 79.4
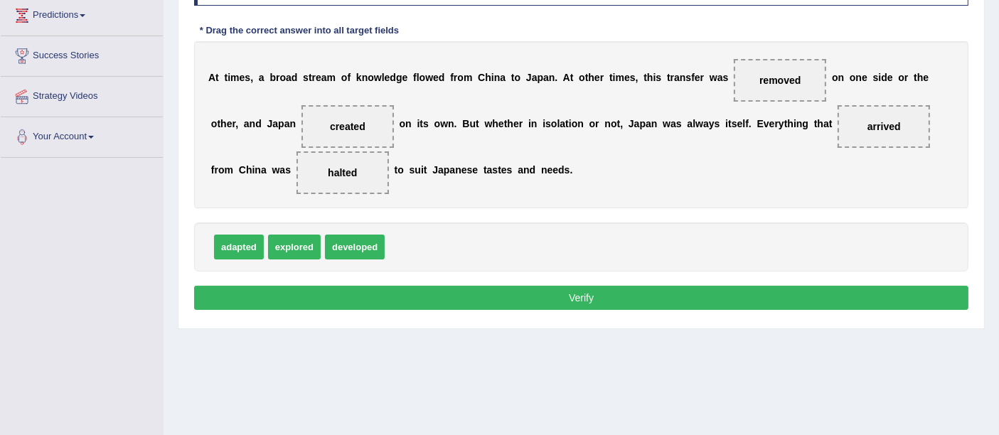
click at [586, 305] on button "Verify" at bounding box center [581, 298] width 774 height 24
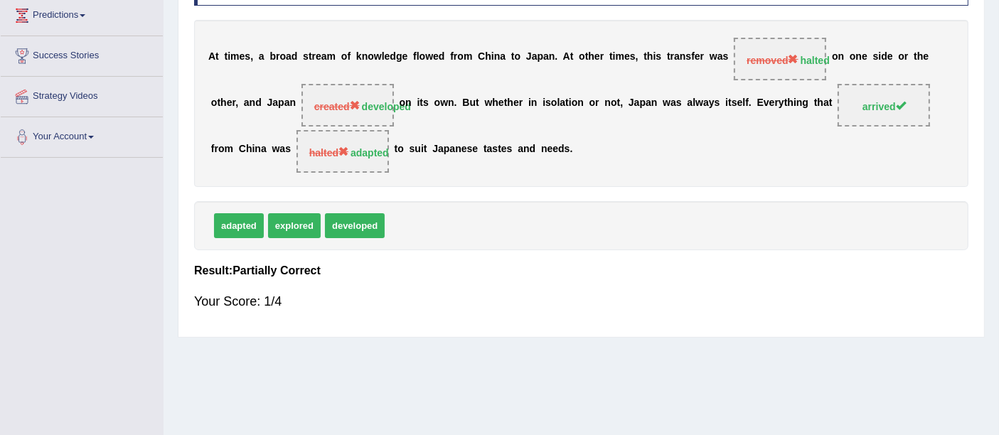
click at [554, 58] on div "A t t i m e s , a b r o a d s t r e a m o f k n o w l e d g e f l o w e d f r o…" at bounding box center [581, 103] width 774 height 167
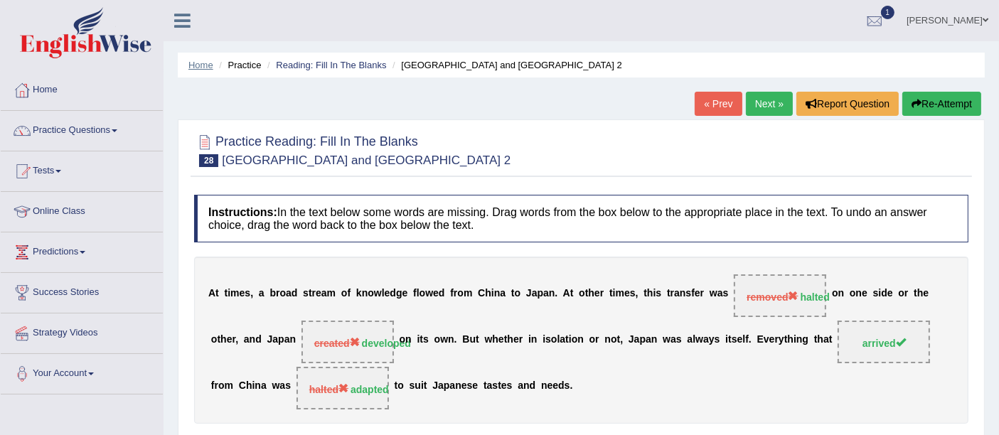
click at [201, 63] on link "Home" at bounding box center [200, 65] width 25 height 11
